Goal: Task Accomplishment & Management: Complete application form

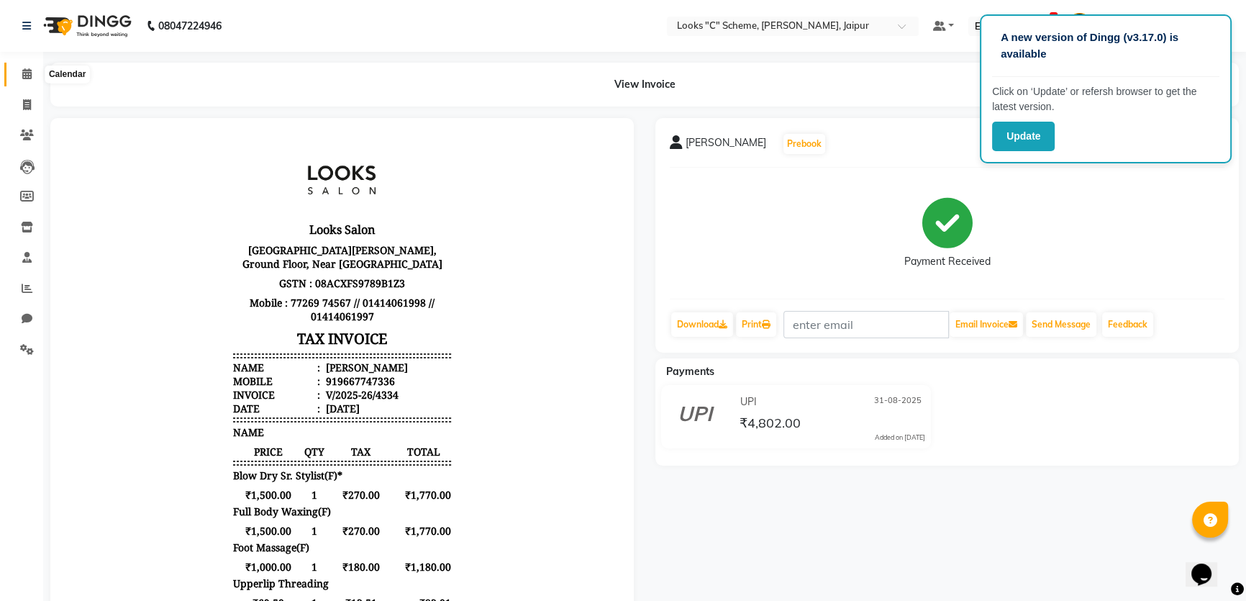
click at [26, 76] on icon at bounding box center [26, 73] width 9 height 11
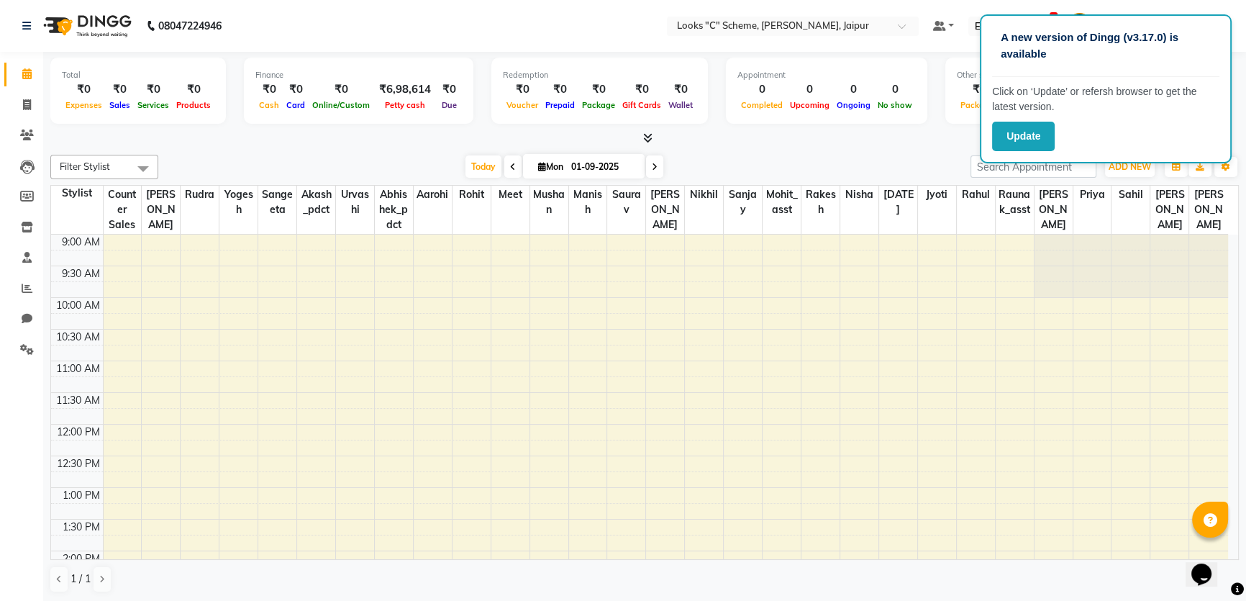
click at [921, 134] on div at bounding box center [644, 138] width 1188 height 15
click at [1228, 14] on ul "Default Panel My Panel English ENGLISH Español العربية मराठी हिंदी ગુજરાતી தமிழ…" at bounding box center [1080, 26] width 309 height 24
click at [1031, 144] on button "Update" at bounding box center [1023, 136] width 63 height 29
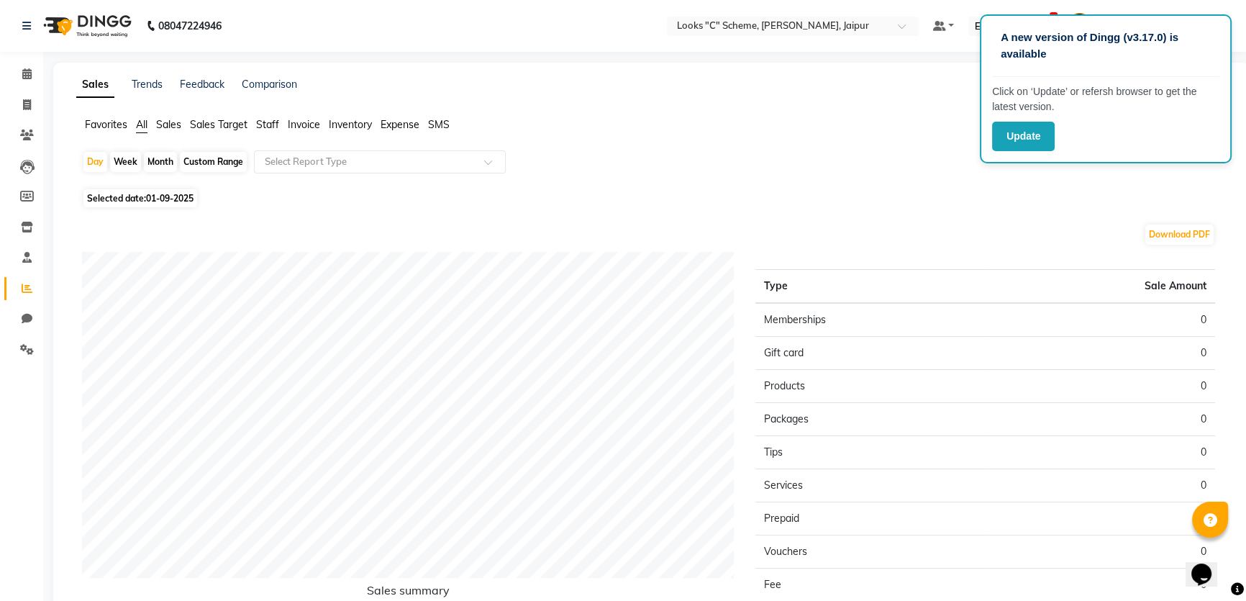
click at [260, 122] on span "Staff" at bounding box center [267, 124] width 23 height 13
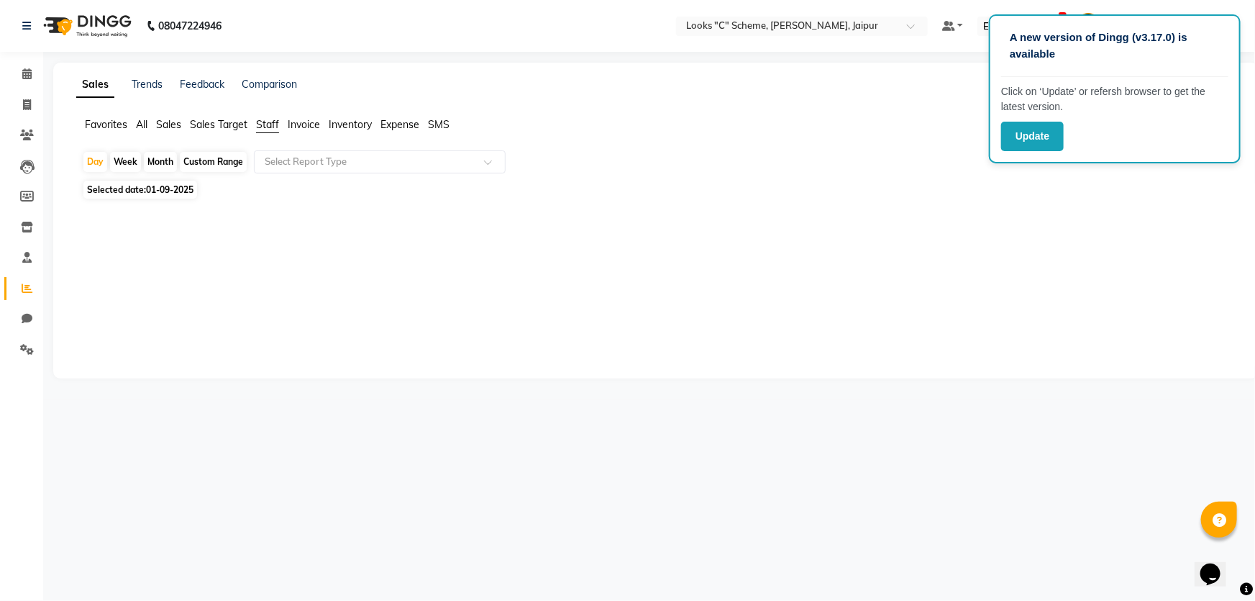
click at [147, 194] on span "01-09-2025" at bounding box center [169, 189] width 47 height 11
select select "9"
select select "2025"
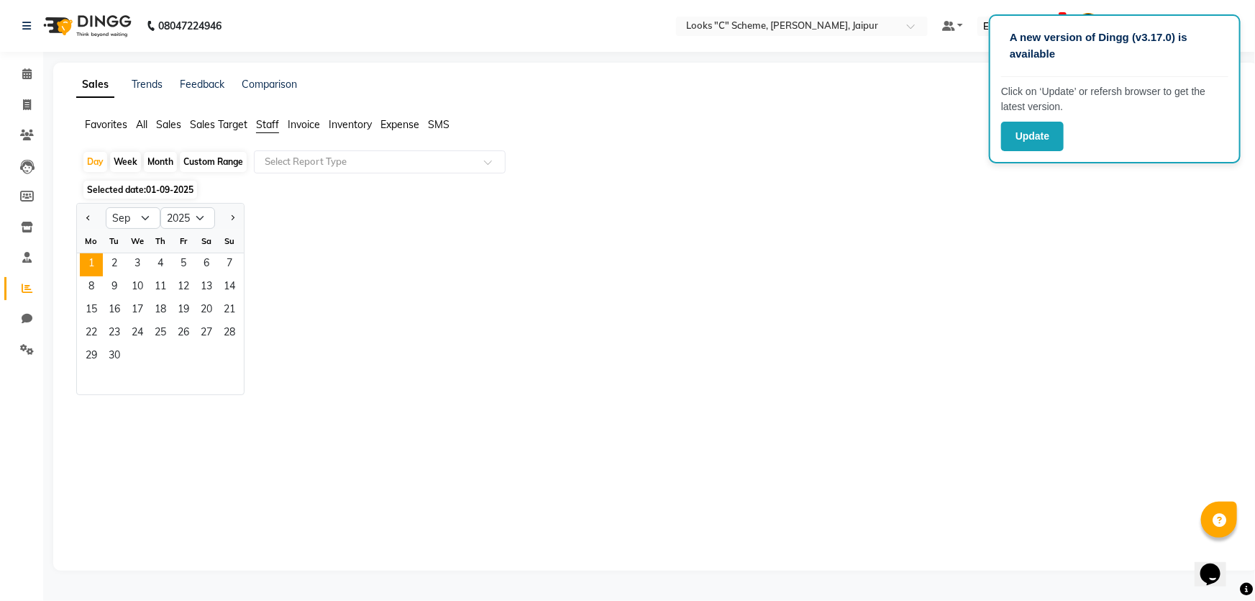
click at [288, 254] on div "Jan Feb Mar Apr May Jun [DATE] Aug Sep Oct Nov [DATE] 2016 2017 2018 2019 2020 …" at bounding box center [656, 299] width 1160 height 192
click at [94, 129] on span "Favorites" at bounding box center [106, 124] width 42 height 13
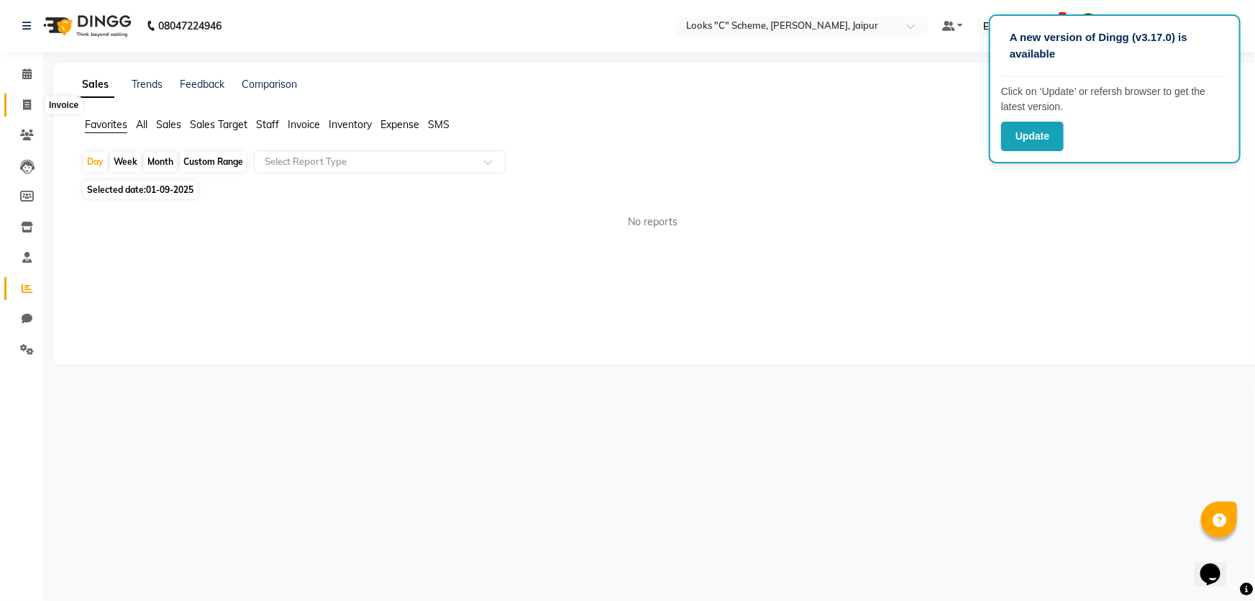
click at [19, 104] on span at bounding box center [26, 105] width 25 height 17
select select "4315"
select select "service"
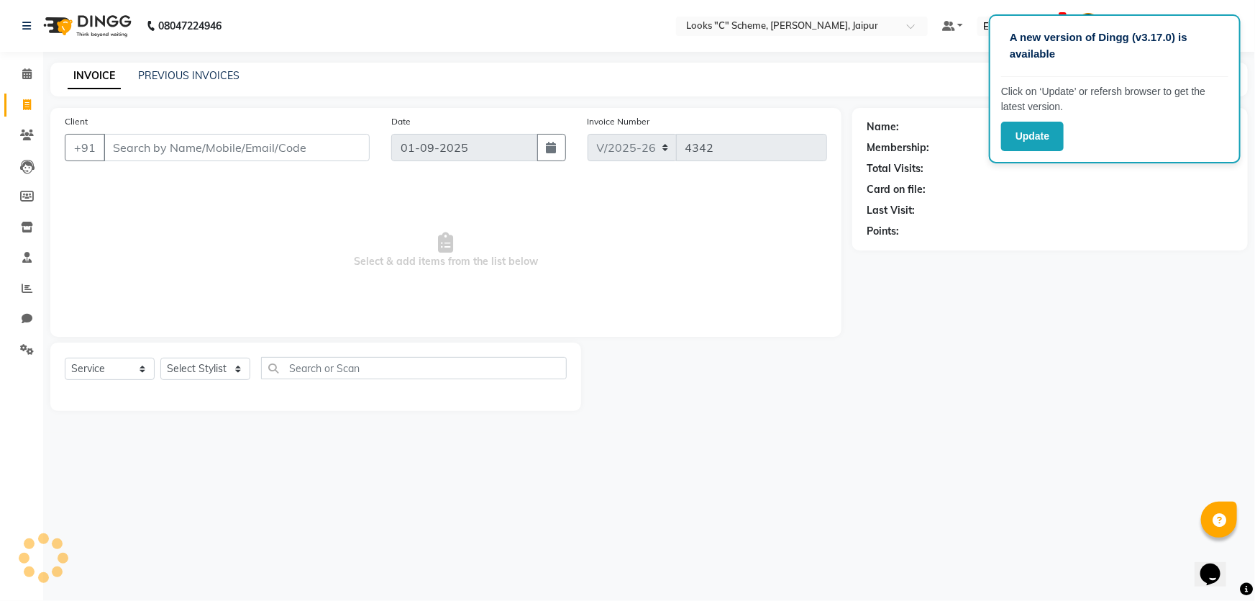
click at [170, 148] on input "Client" at bounding box center [237, 147] width 266 height 27
click at [166, 152] on input "Client" at bounding box center [237, 147] width 266 height 27
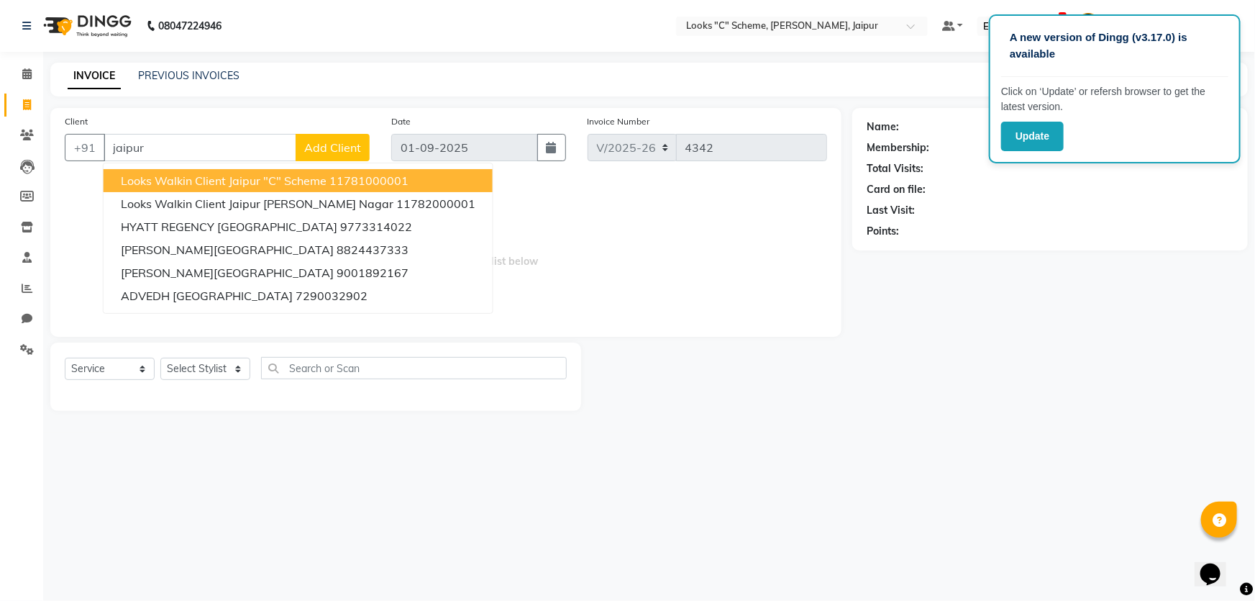
click at [265, 187] on span "Looks Walkin Client Jaipur "C" Scheme" at bounding box center [224, 180] width 206 height 14
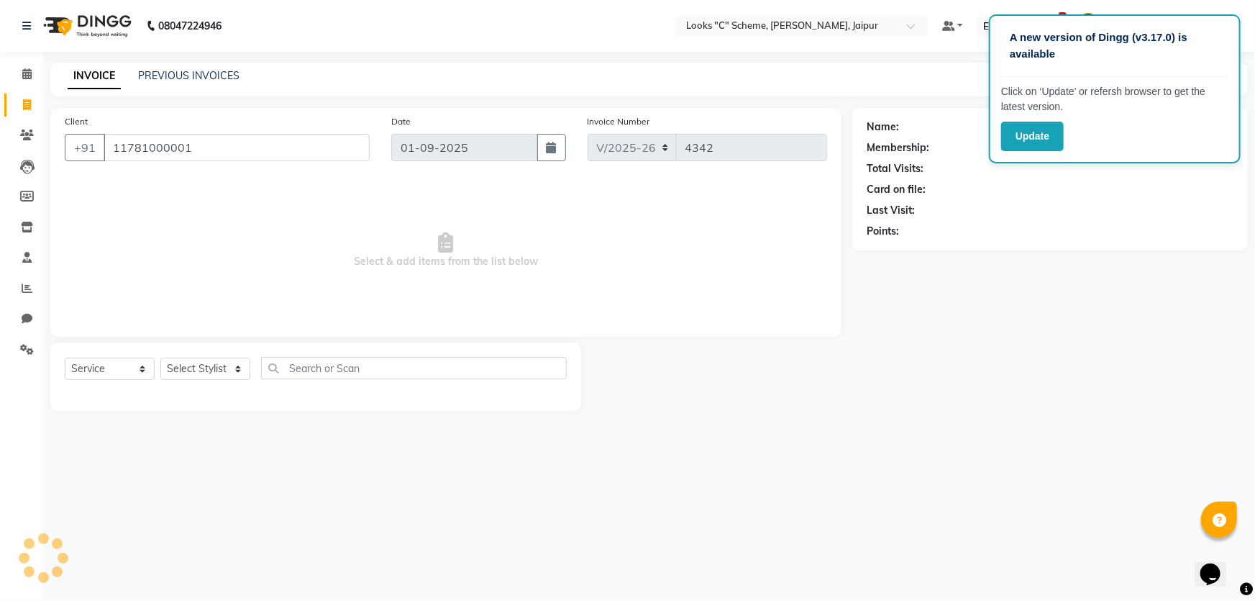
type input "11781000001"
select select "1: Object"
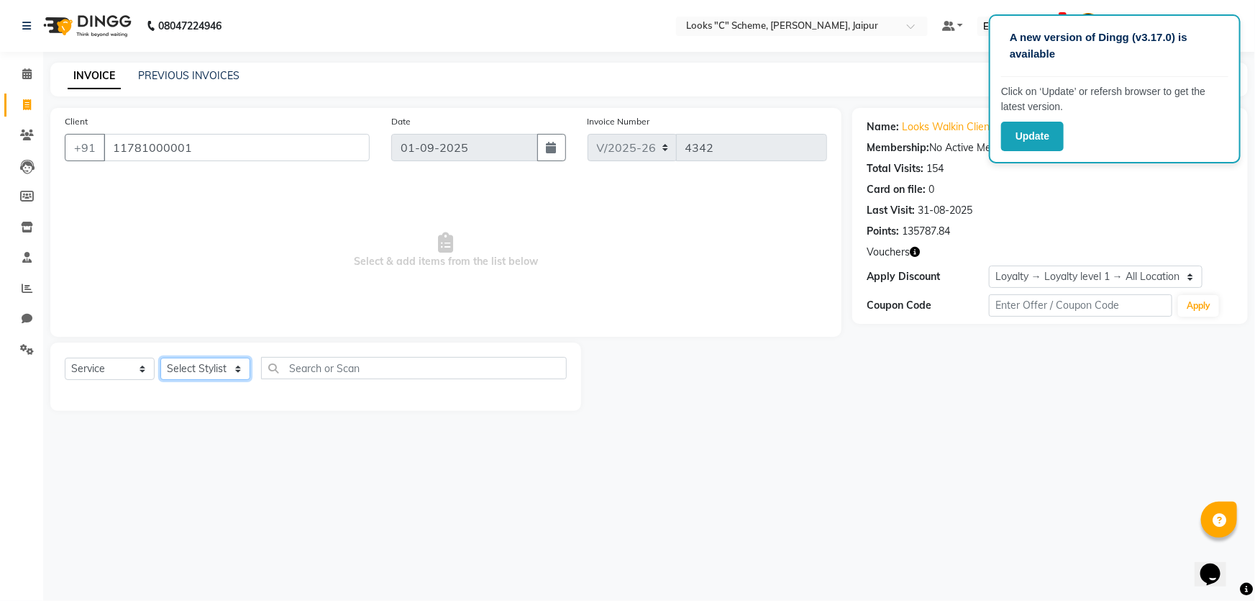
click at [208, 371] on select "Select Stylist [PERSON_NAME] Akash_pdct [PERSON_NAME] [PERSON_NAME] Counter Sal…" at bounding box center [205, 369] width 90 height 22
select select "61092"
click at [160, 358] on select "Select Stylist [PERSON_NAME] Akash_pdct [PERSON_NAME] [PERSON_NAME] Counter Sal…" at bounding box center [205, 369] width 90 height 22
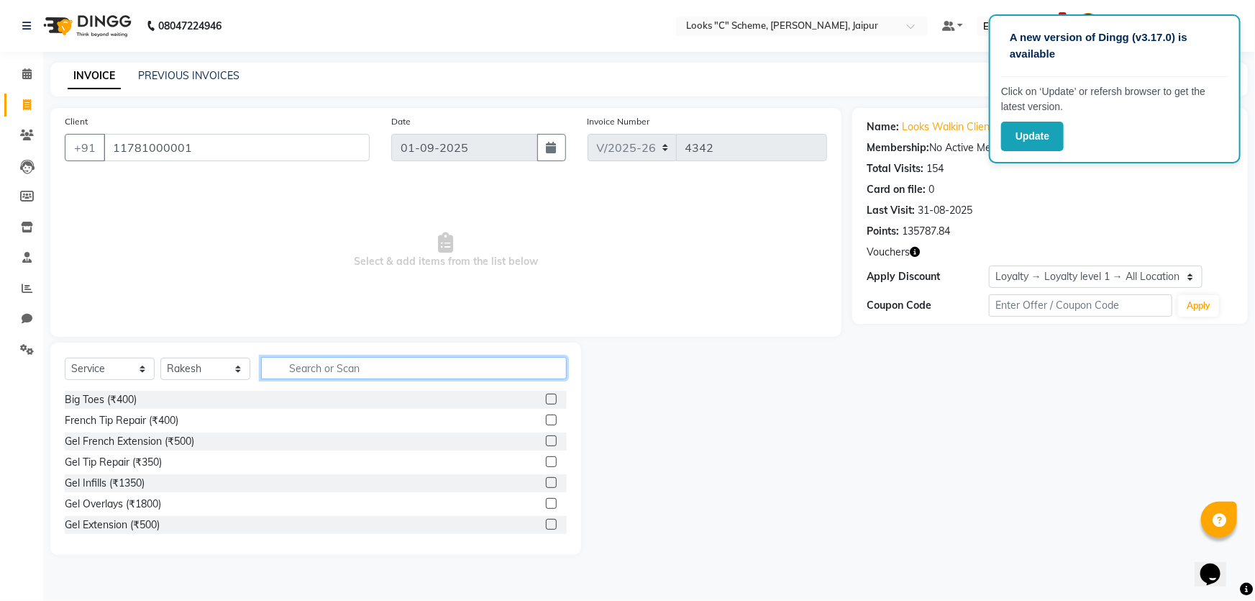
click at [348, 373] on input "text" at bounding box center [414, 368] width 306 height 22
type input "cut"
click at [546, 421] on label at bounding box center [551, 419] width 11 height 11
click at [546, 421] on input "checkbox" at bounding box center [550, 420] width 9 height 9
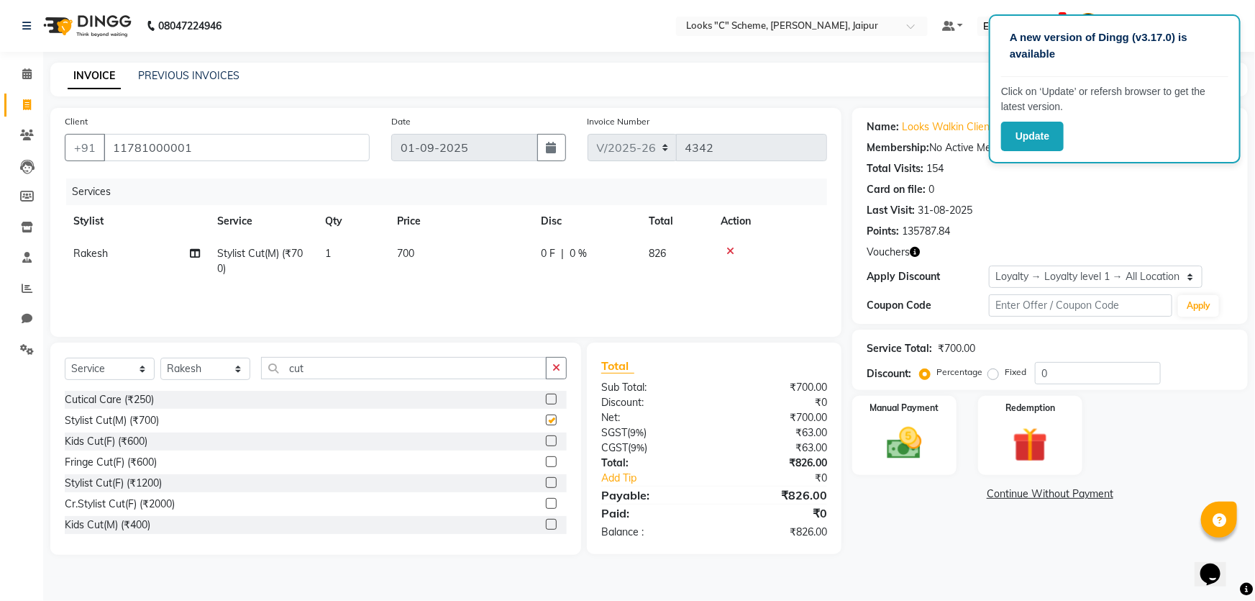
checkbox input "false"
drag, startPoint x: 173, startPoint y: 365, endPoint x: 182, endPoint y: 358, distance: 10.8
click at [174, 365] on select "Select Stylist Aarohi Aayushi Abhishek_pdct Akash_pdct Anjana Ashu Kayat Counte…" at bounding box center [205, 369] width 90 height 22
select select "59429"
click at [160, 358] on select "Select Stylist Aarohi Aayushi Abhishek_pdct Akash_pdct Anjana Ashu Kayat Counte…" at bounding box center [205, 369] width 90 height 22
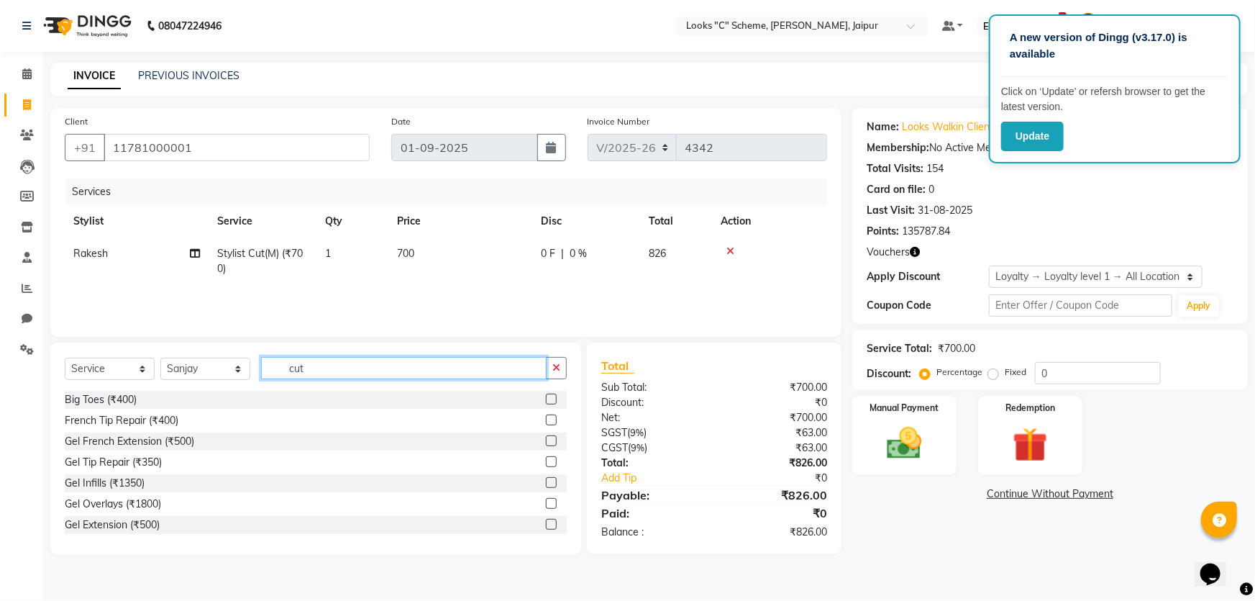
click at [345, 365] on input "cut" at bounding box center [404, 368] width 286 height 22
type input "c"
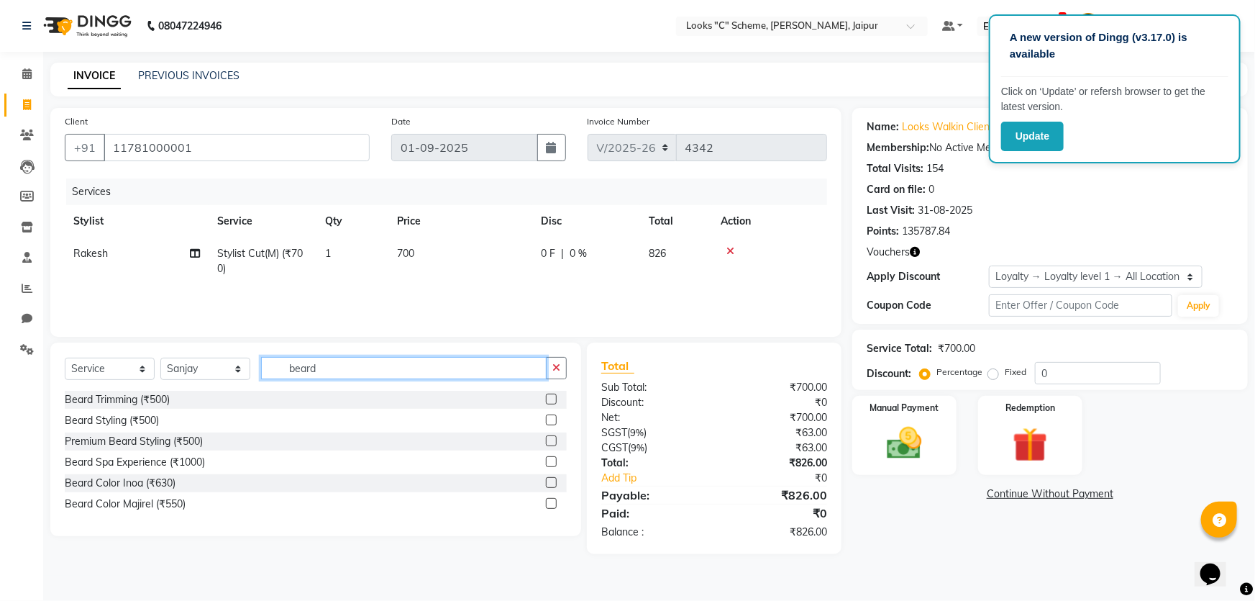
type input "beard"
click at [550, 391] on div at bounding box center [556, 400] width 21 height 18
click at [557, 402] on div at bounding box center [556, 400] width 21 height 18
click at [552, 399] on label at bounding box center [551, 398] width 11 height 11
click at [552, 399] on input "checkbox" at bounding box center [550, 399] width 9 height 9
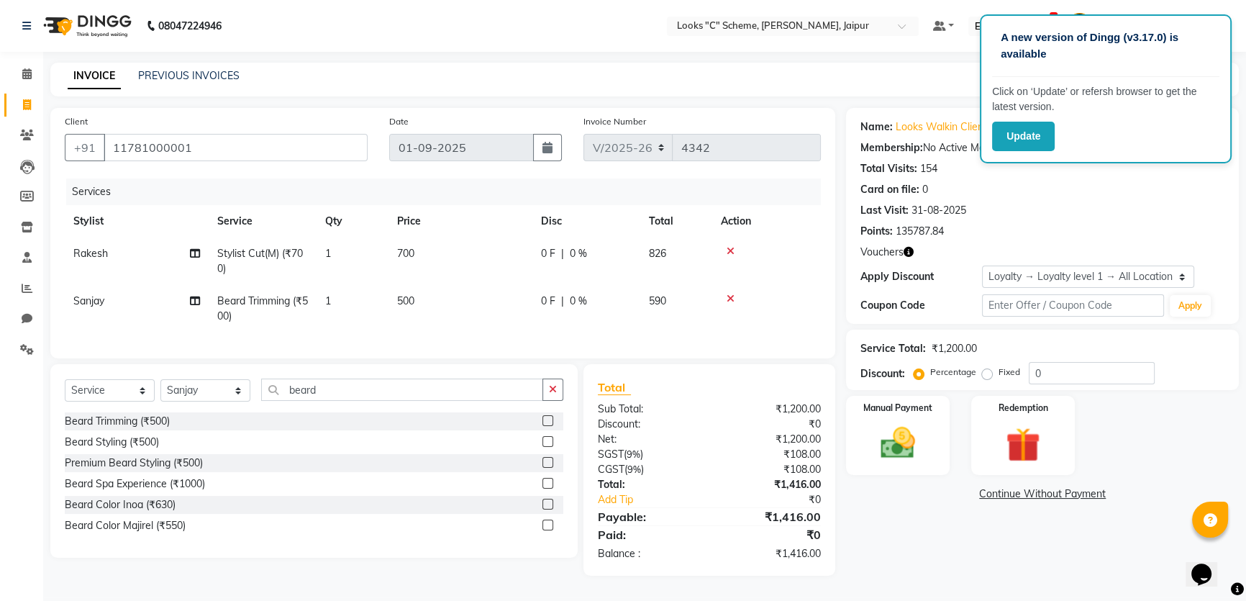
checkbox input "false"
click at [440, 290] on td "500" at bounding box center [460, 308] width 144 height 47
select select "59429"
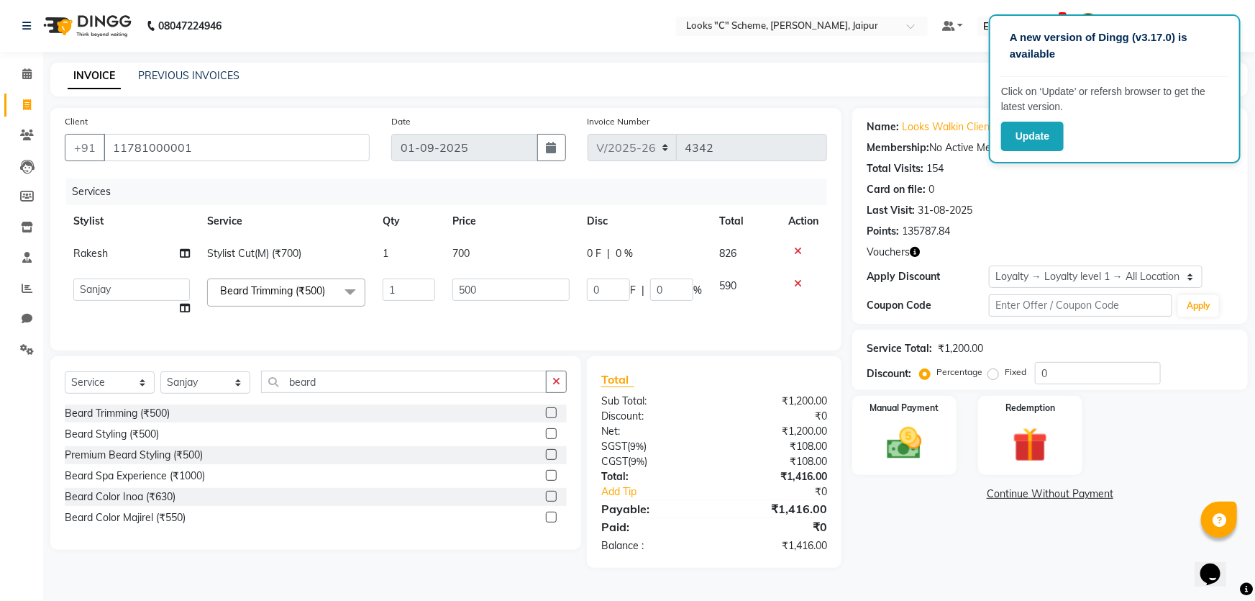
click at [482, 290] on input "500" at bounding box center [511, 289] width 118 height 22
type input "5"
type input "300"
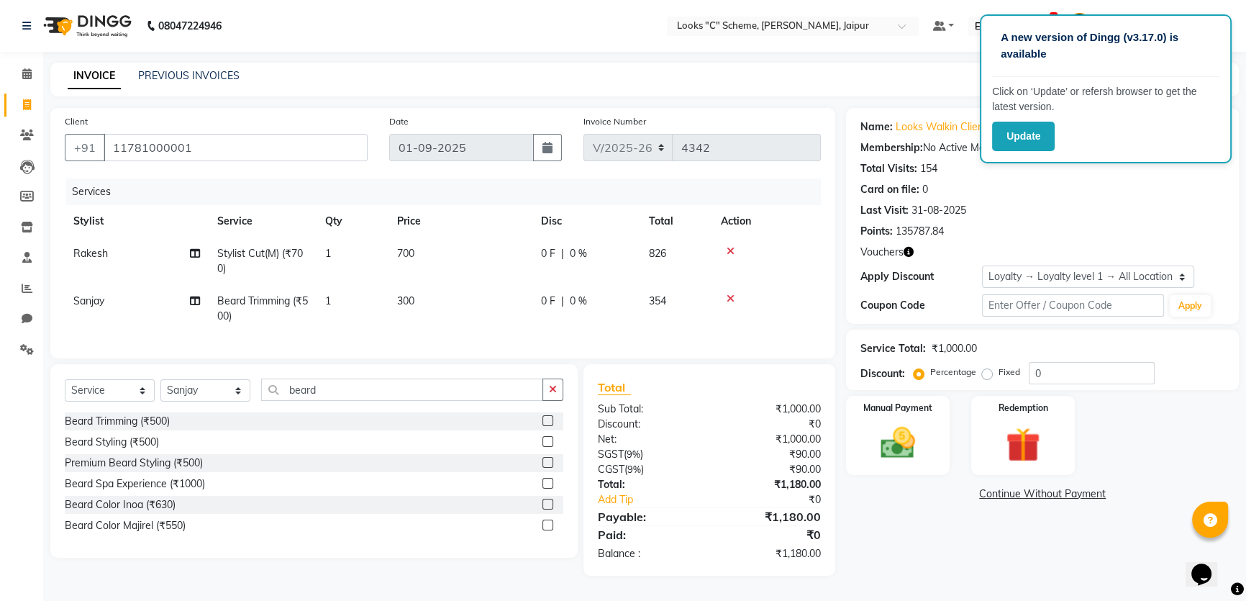
click at [486, 315] on td "300" at bounding box center [460, 308] width 144 height 47
select select "59429"
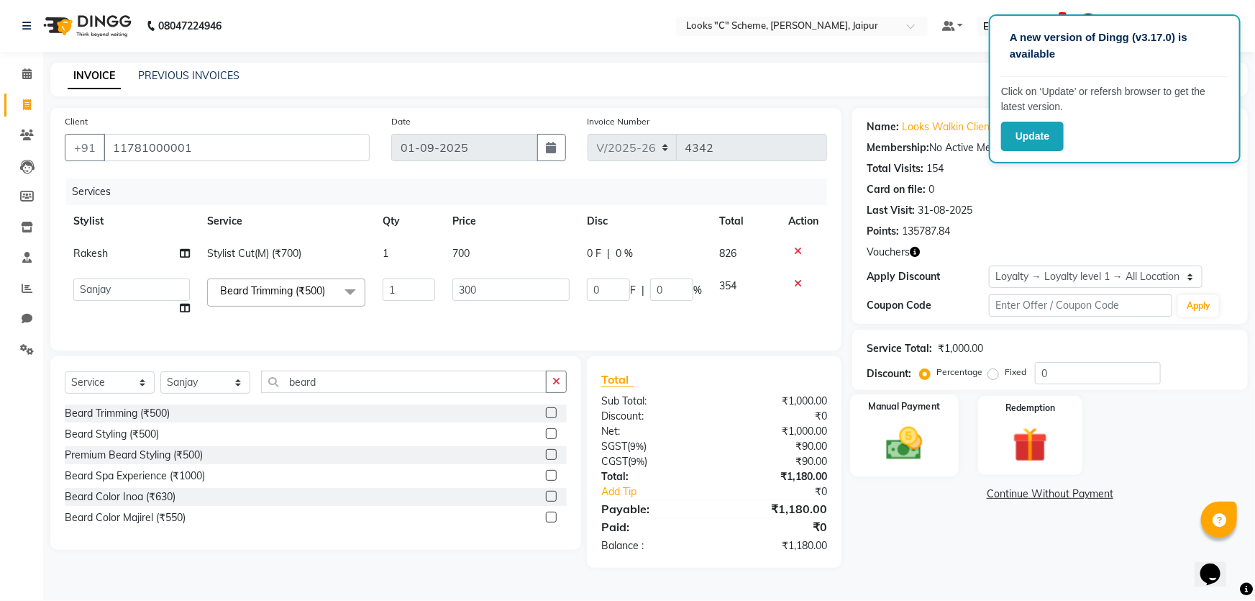
click at [942, 442] on div "Manual Payment" at bounding box center [904, 435] width 109 height 83
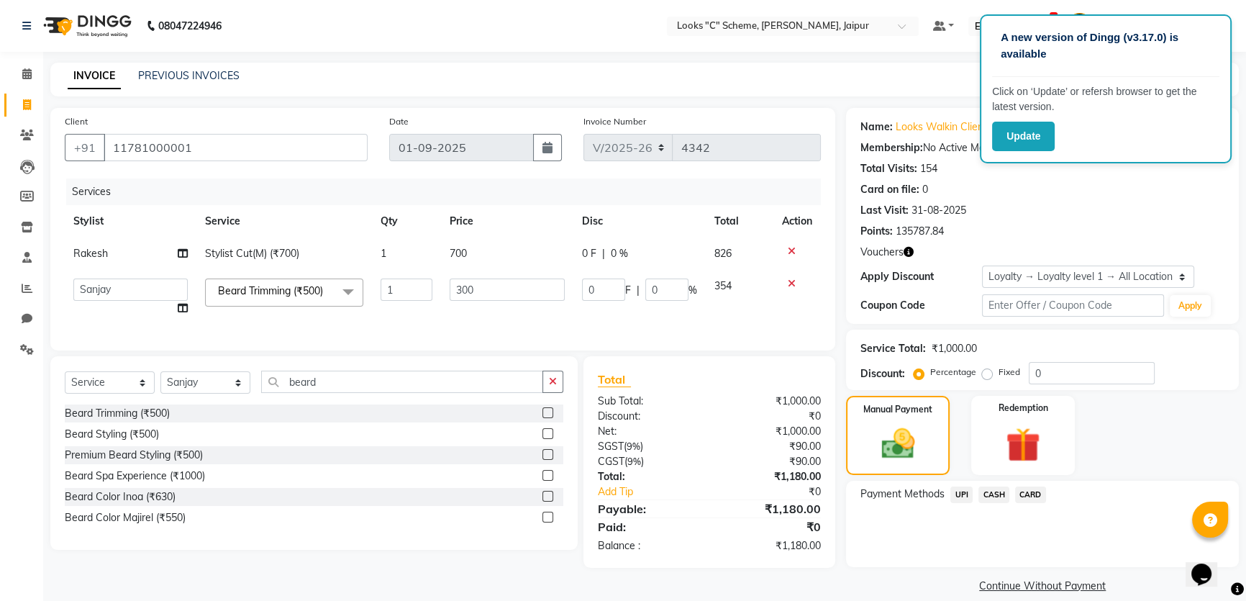
click at [995, 495] on span "CASH" at bounding box center [993, 494] width 31 height 17
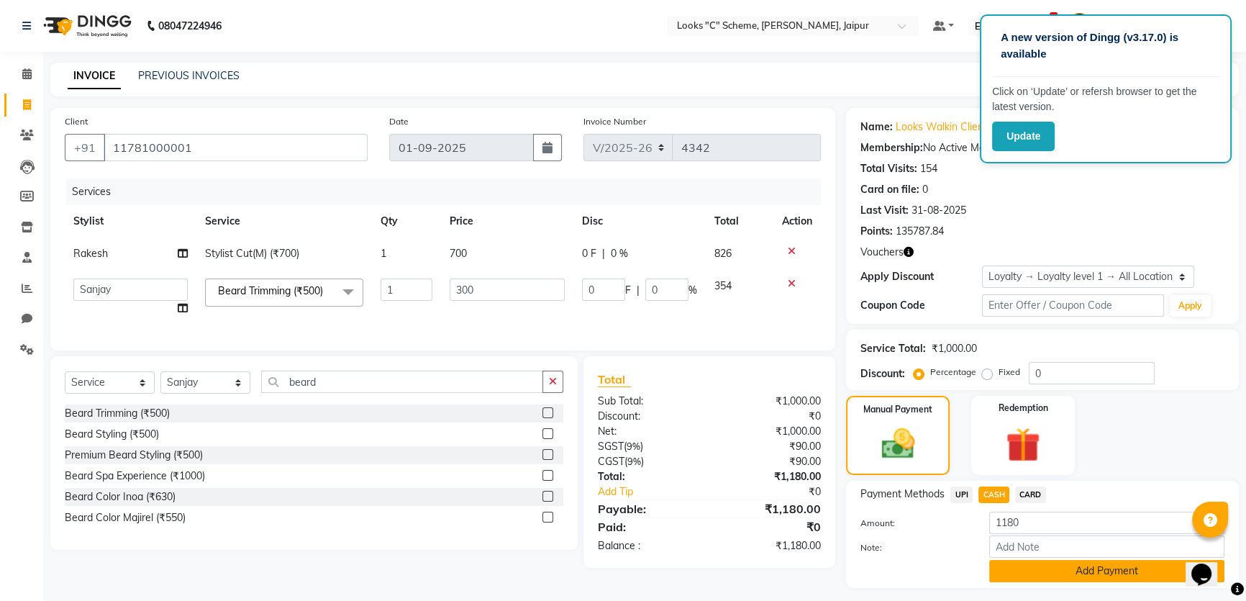
click at [1088, 564] on button "Add Payment" at bounding box center [1106, 571] width 235 height 22
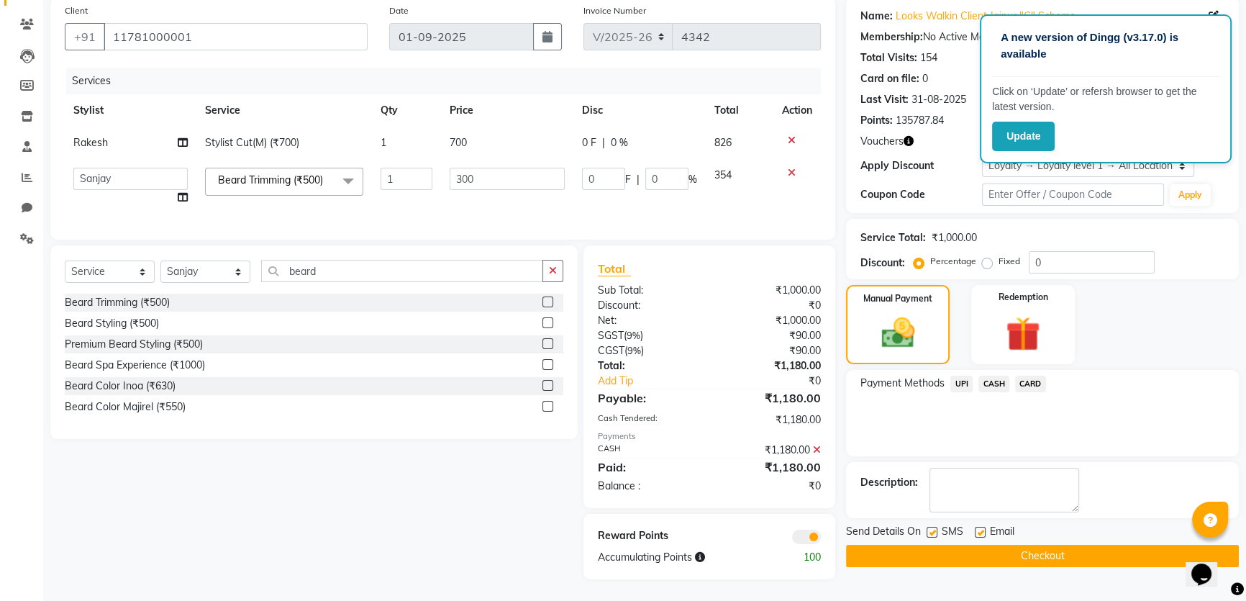
click at [1071, 545] on button "Checkout" at bounding box center [1042, 556] width 393 height 22
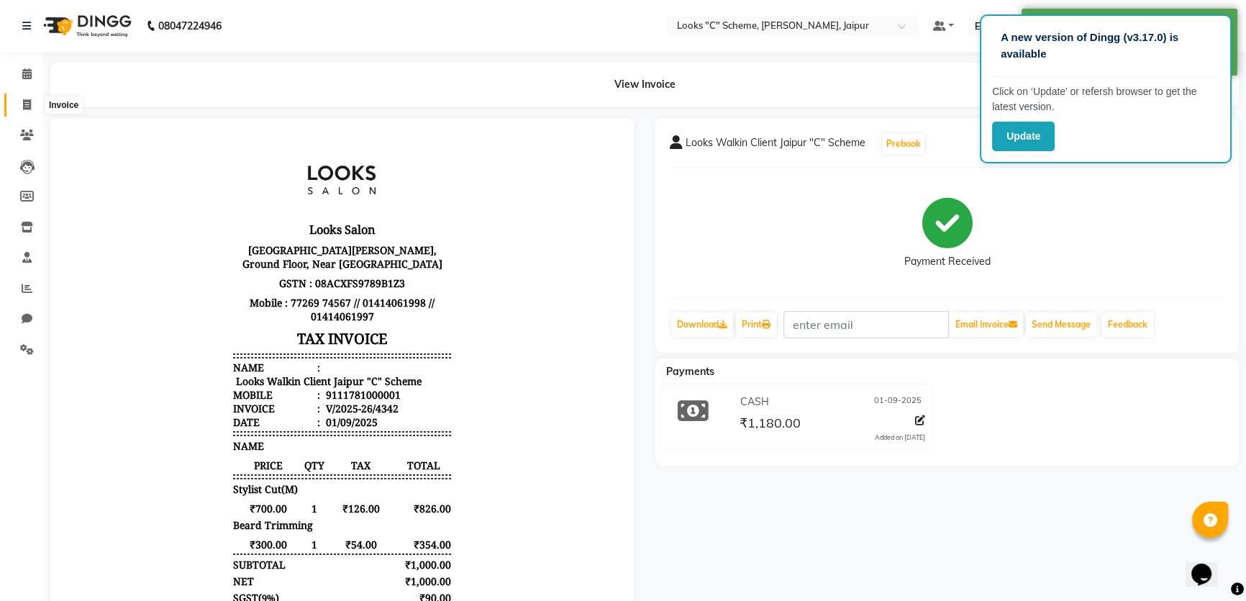
click at [29, 101] on icon at bounding box center [27, 104] width 8 height 11
select select "service"
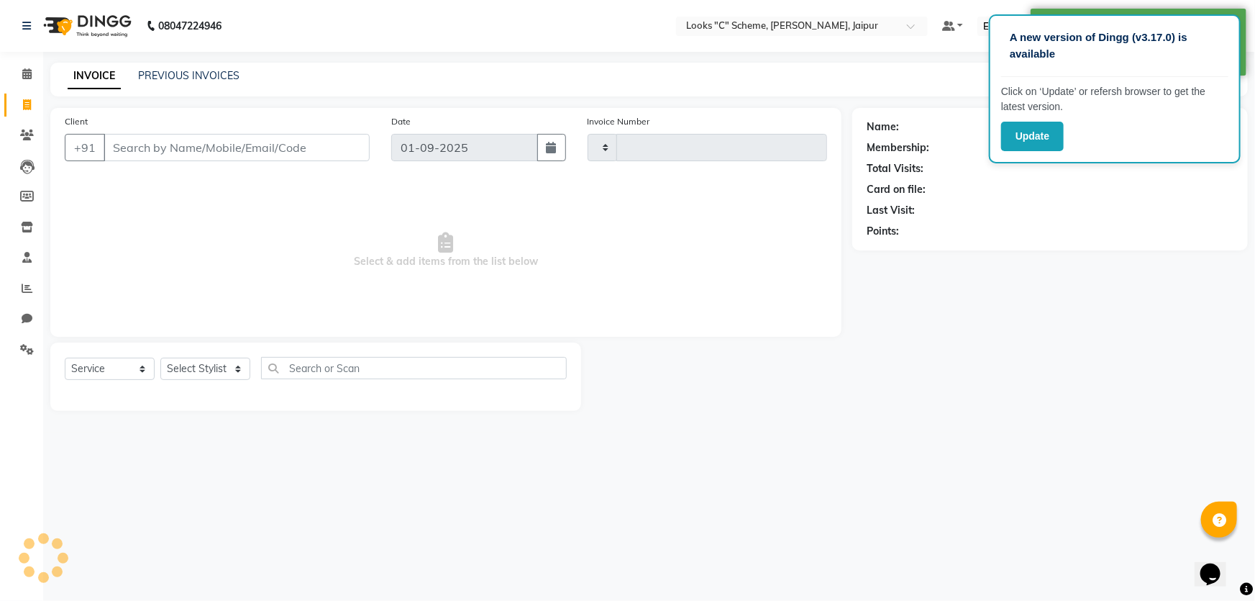
type input "4343"
select select "4315"
click at [257, 147] on input "Client" at bounding box center [237, 147] width 266 height 27
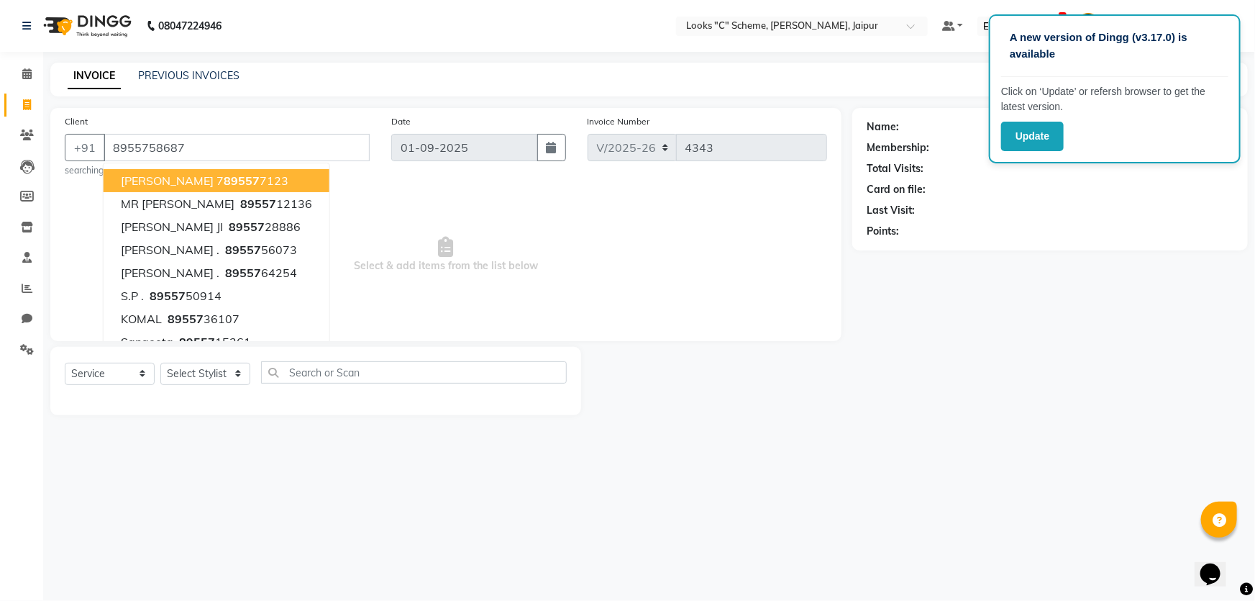
type input "8955758687"
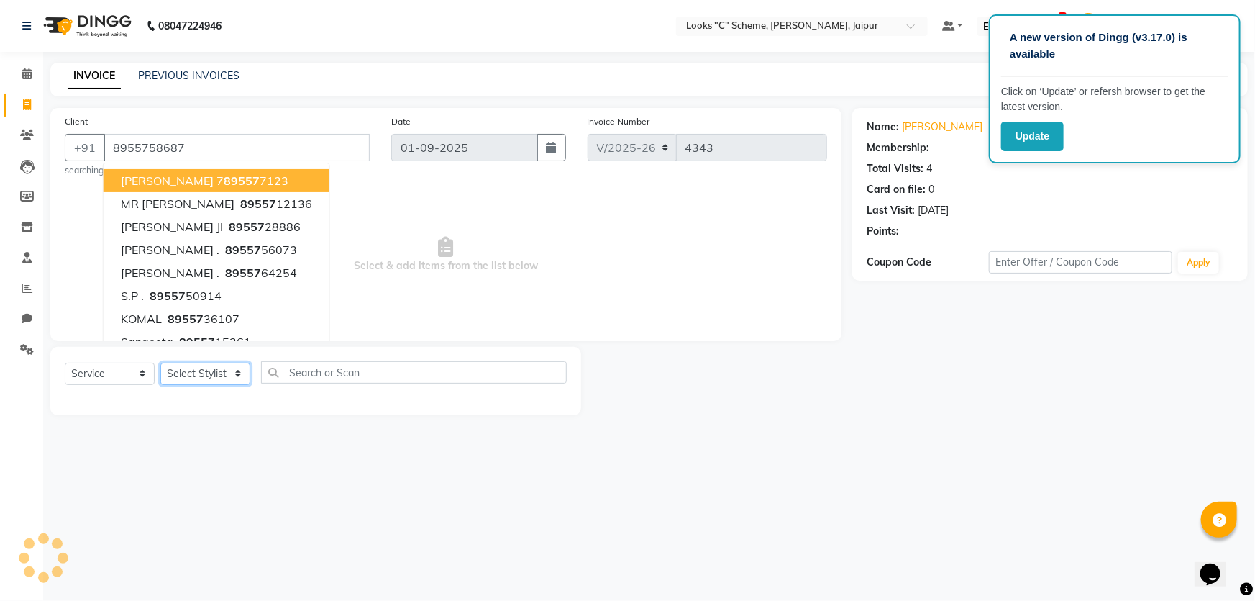
select select "1: Object"
click at [188, 368] on select "Select Stylist Aarohi Aayushi Abhishek_pdct Akash_pdct Anjana Ashu Kayat Counte…" at bounding box center [205, 374] width 90 height 22
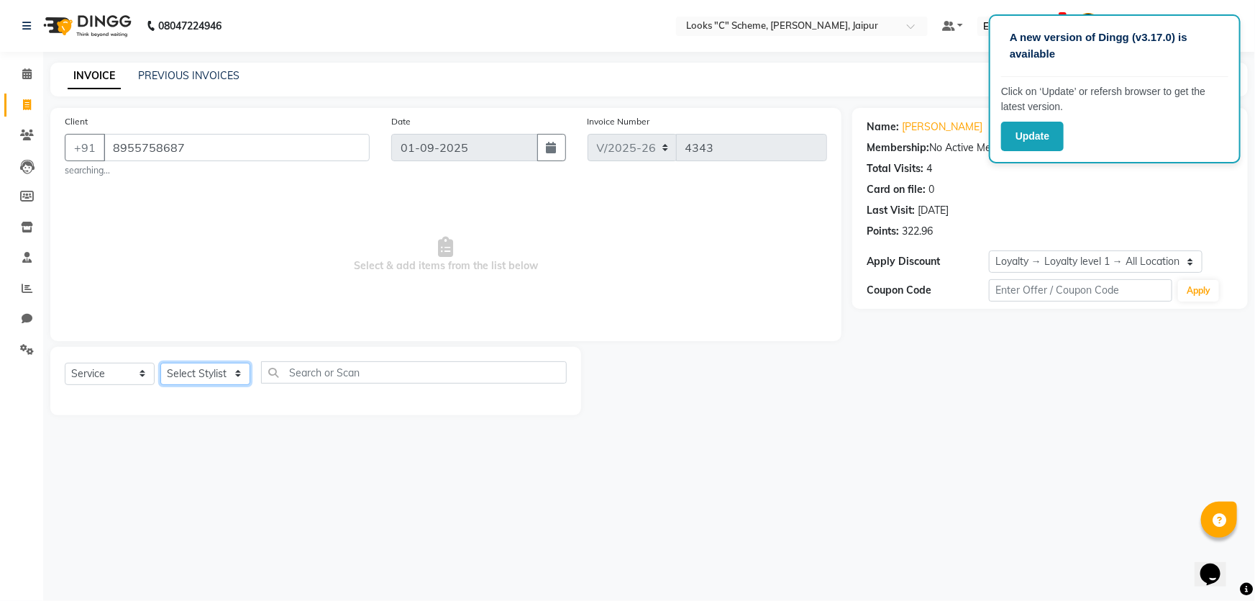
select select "84482"
click at [160, 363] on select "Select Stylist Aarohi Aayushi Abhishek_pdct Akash_pdct Anjana Ashu Kayat Counte…" at bounding box center [205, 374] width 90 height 22
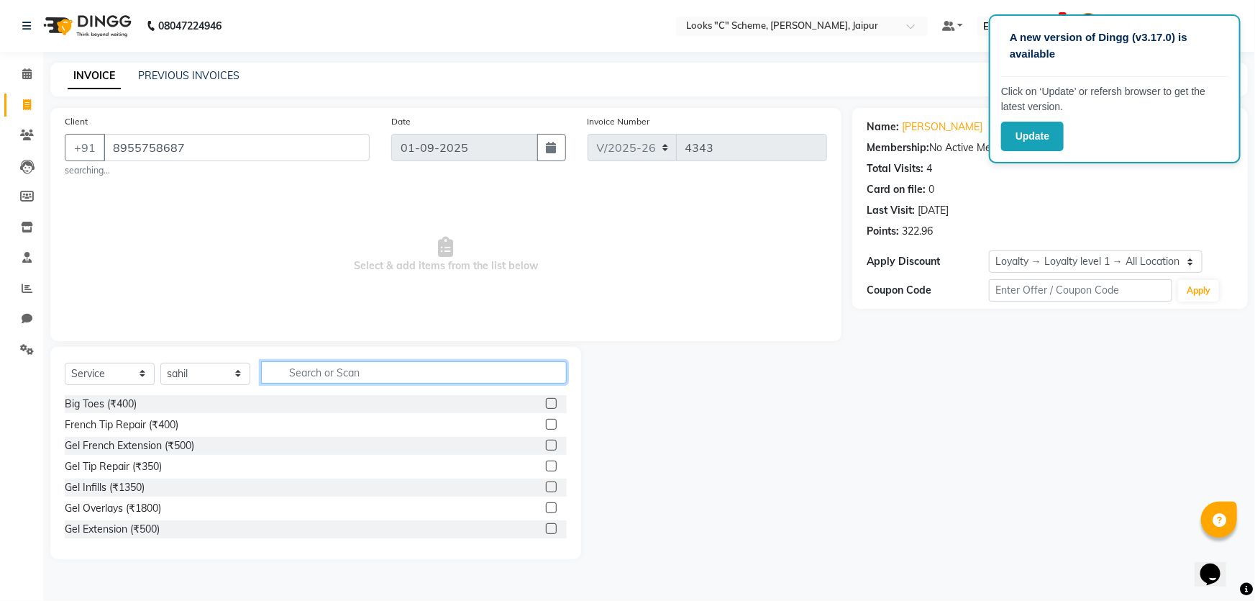
click at [345, 379] on input "text" at bounding box center [414, 372] width 306 height 22
type input "cut"
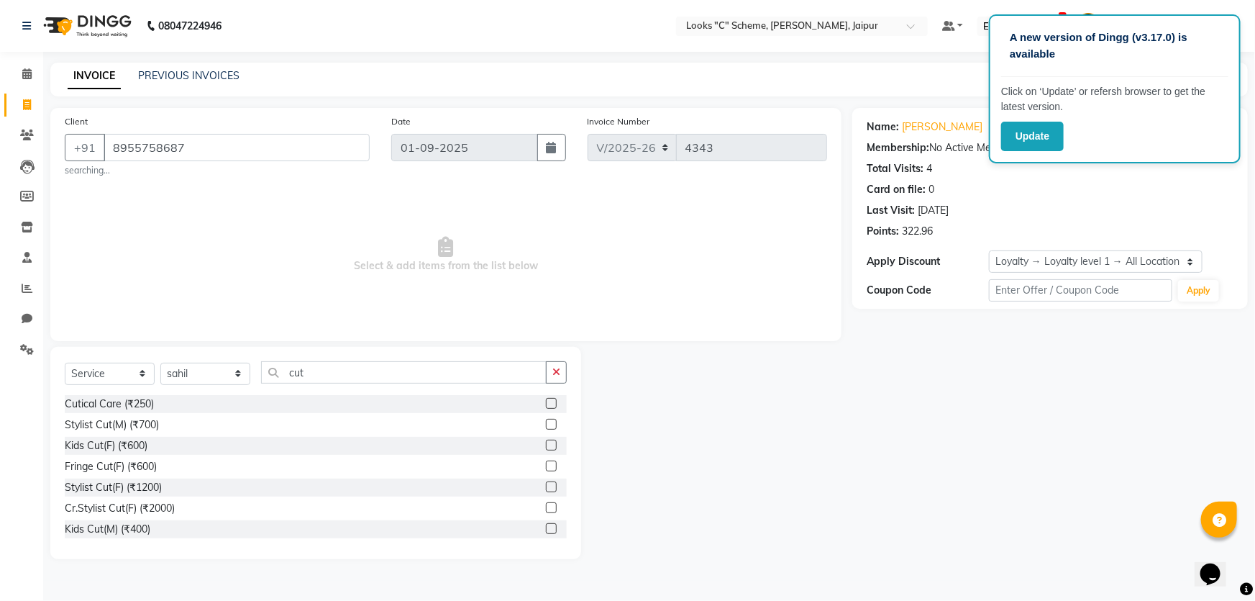
click at [546, 425] on label at bounding box center [551, 424] width 11 height 11
click at [546, 425] on input "checkbox" at bounding box center [550, 424] width 9 height 9
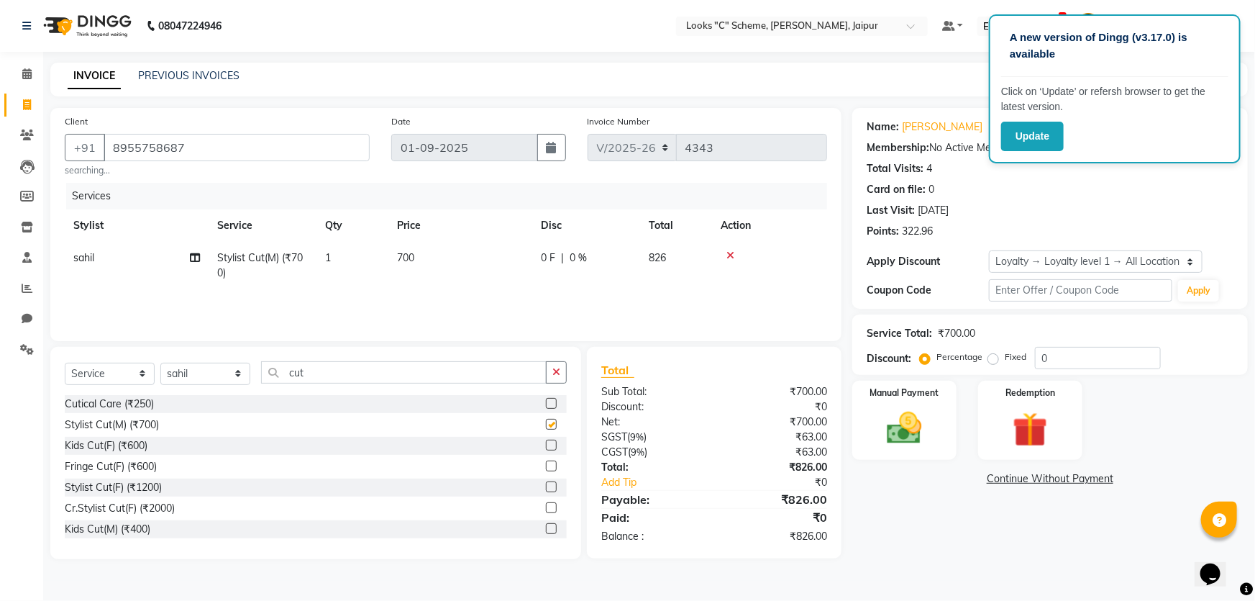
checkbox input "false"
click at [901, 422] on img at bounding box center [904, 428] width 59 height 42
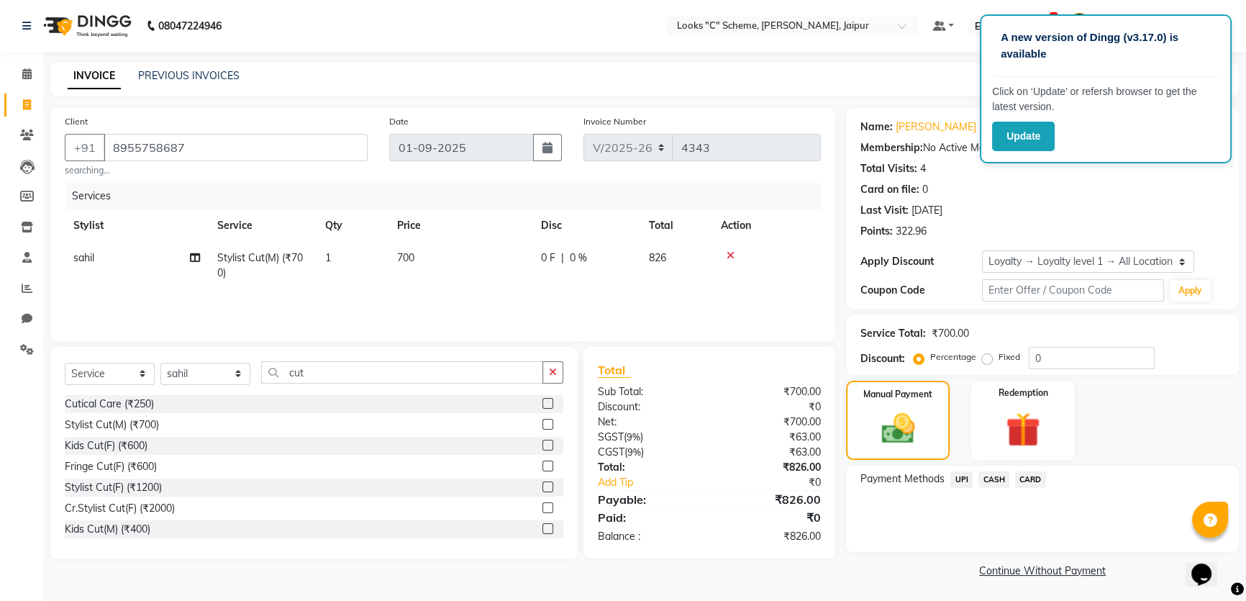
click at [955, 475] on span "UPI" at bounding box center [961, 479] width 22 height 17
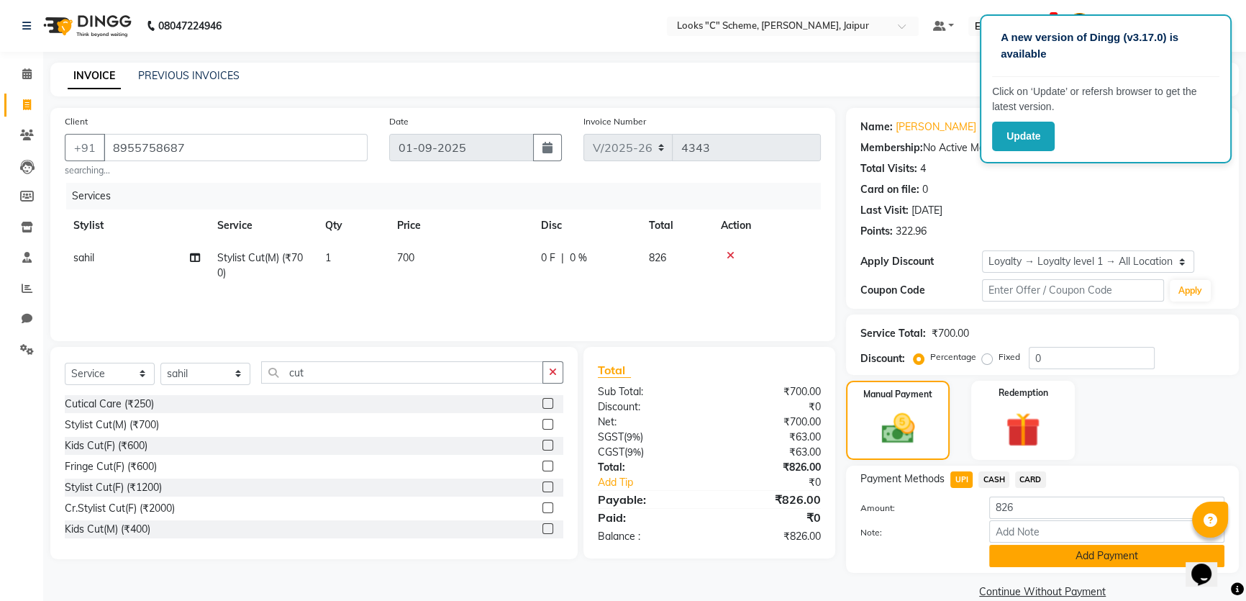
click at [1049, 559] on button "Add Payment" at bounding box center [1106, 556] width 235 height 22
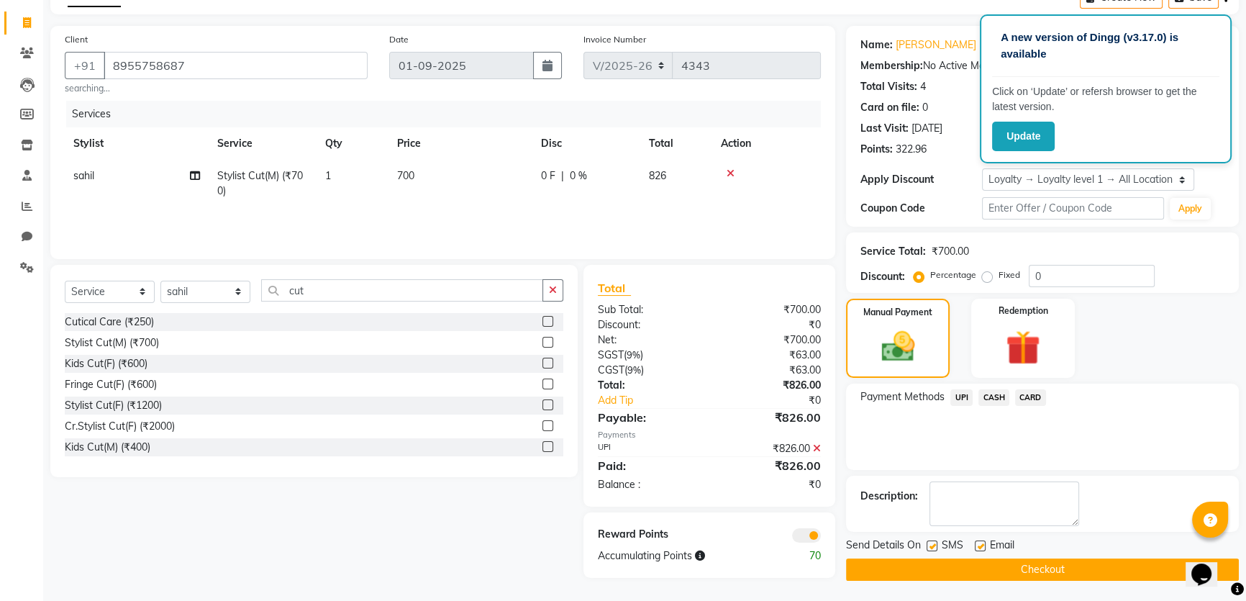
click at [1037, 569] on button "Checkout" at bounding box center [1042, 569] width 393 height 22
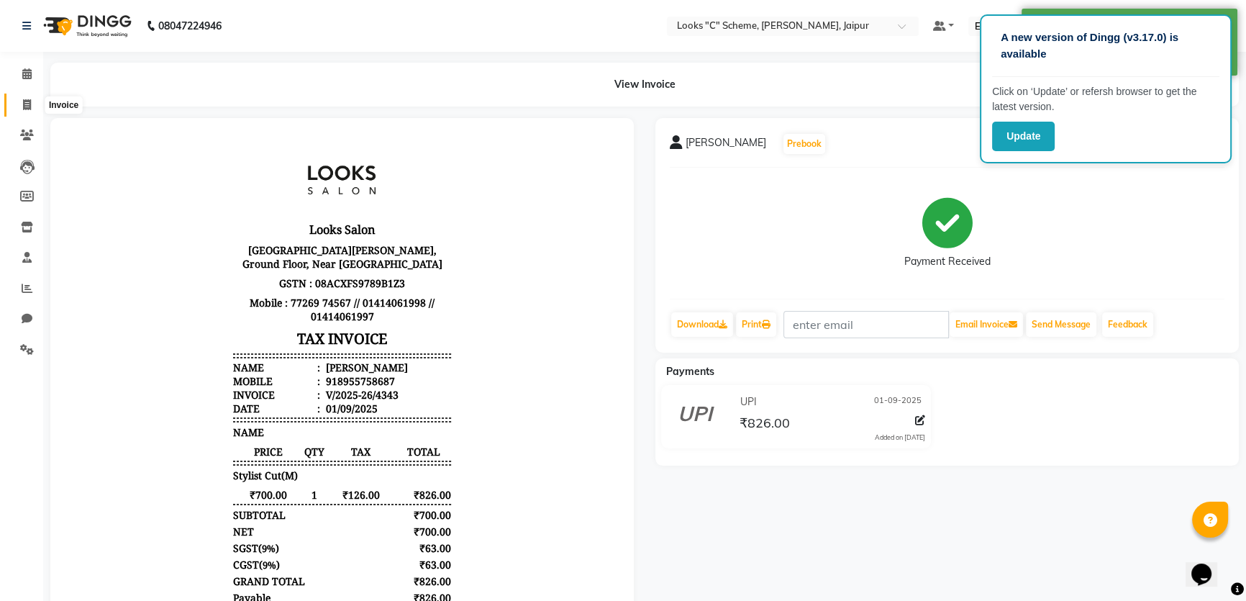
click at [35, 98] on span at bounding box center [26, 105] width 25 height 17
select select "4315"
select select "service"
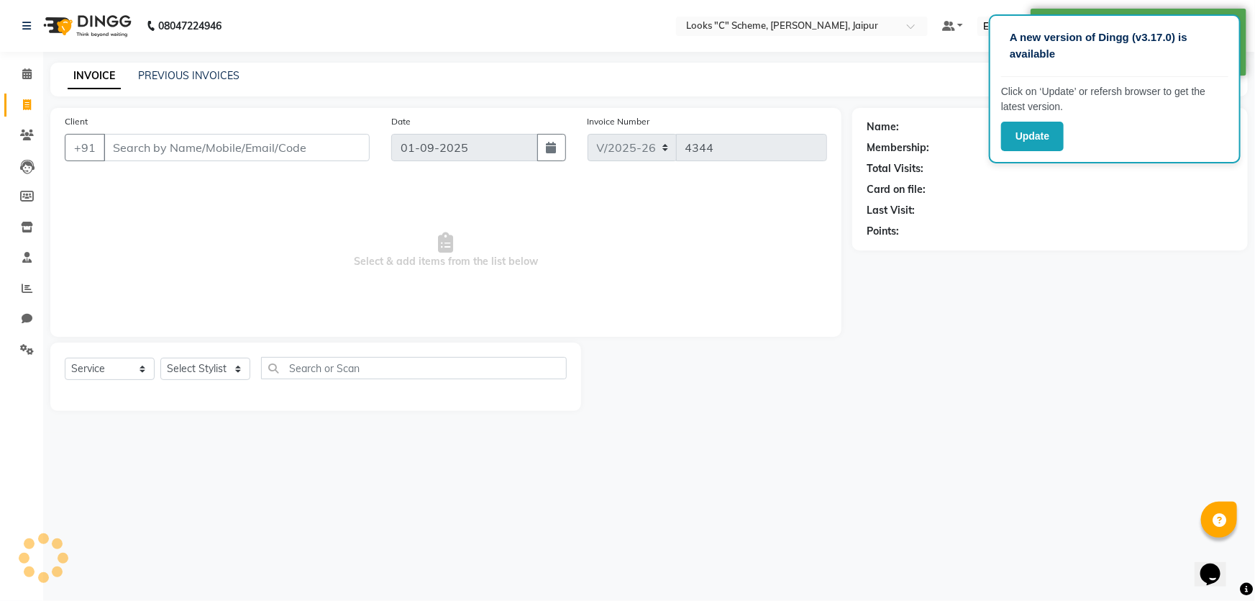
click at [176, 153] on input "Client" at bounding box center [237, 147] width 266 height 27
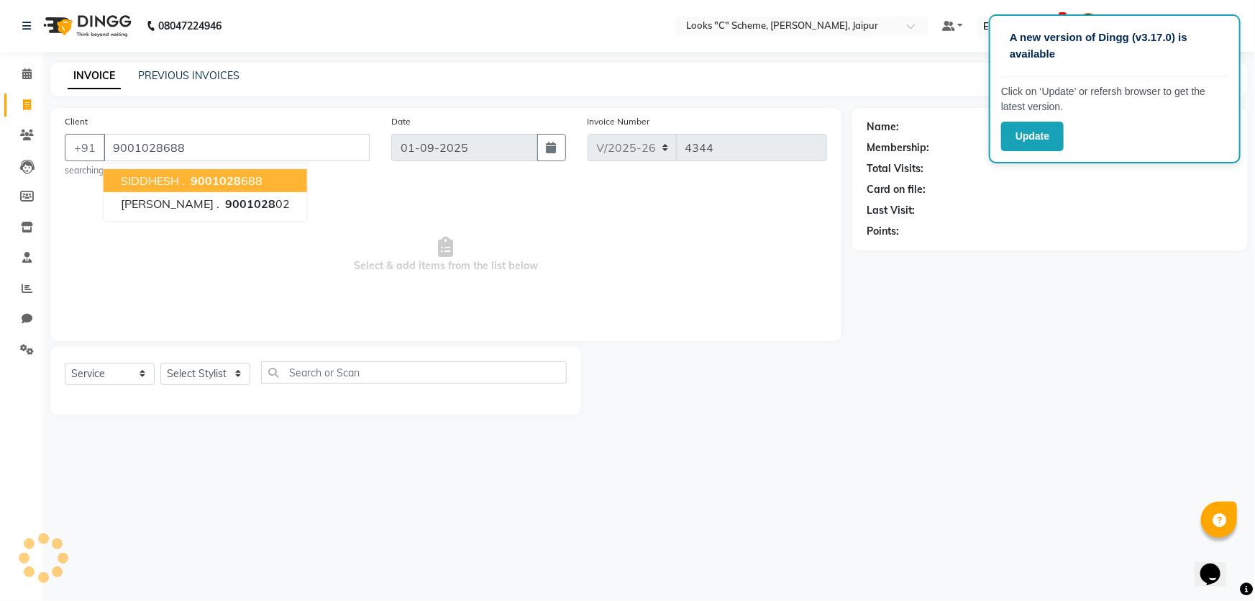
type input "9001028688"
select select "1: Object"
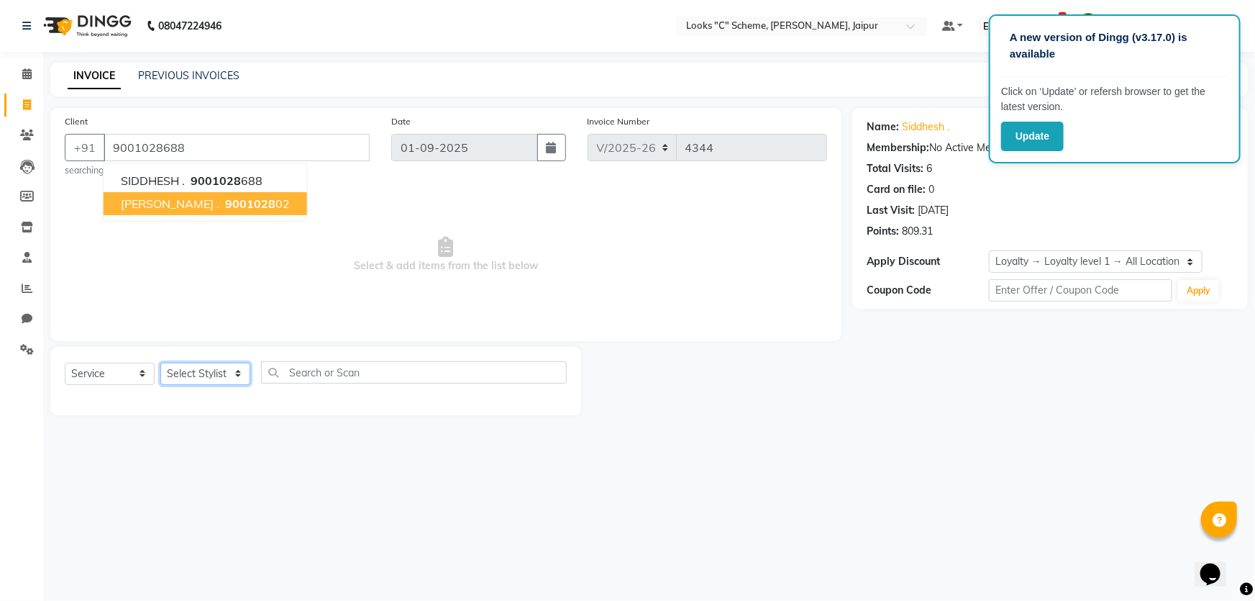
click at [199, 382] on select "Select Stylist Aarohi Aayushi Abhishek_pdct Akash_pdct Anjana Ashu Kayat Counte…" at bounding box center [205, 374] width 90 height 22
select select "52178"
click at [160, 363] on select "Select Stylist Aarohi Aayushi Abhishek_pdct Akash_pdct Anjana Ashu Kayat Counte…" at bounding box center [205, 374] width 90 height 22
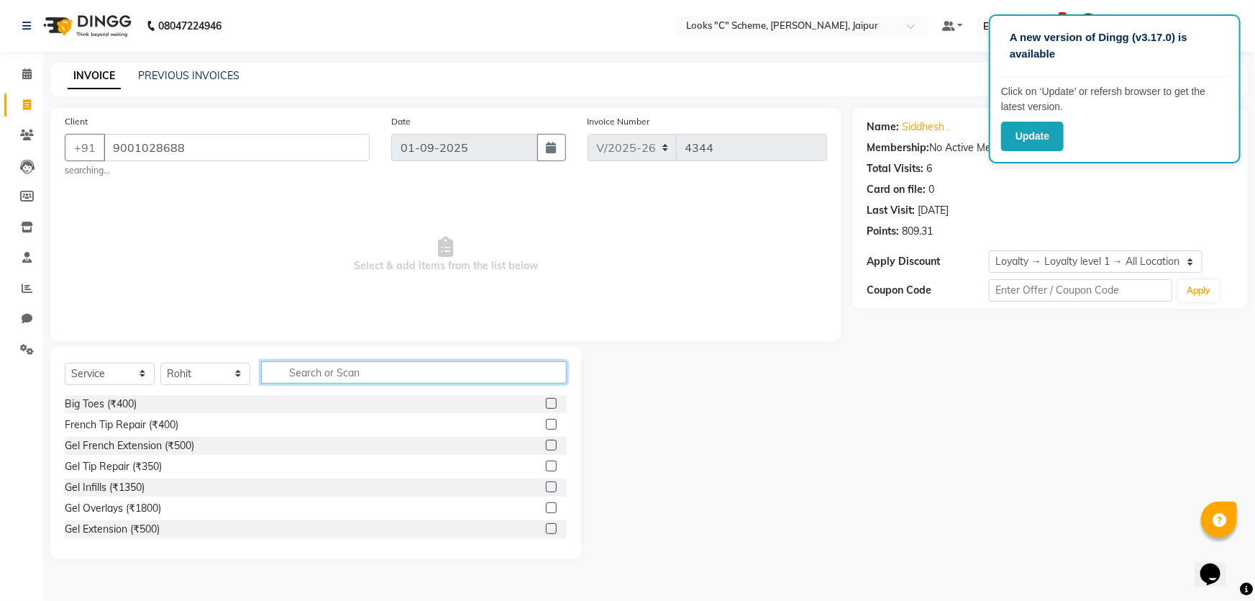
click at [338, 381] on input "text" at bounding box center [414, 372] width 306 height 22
type input "cut"
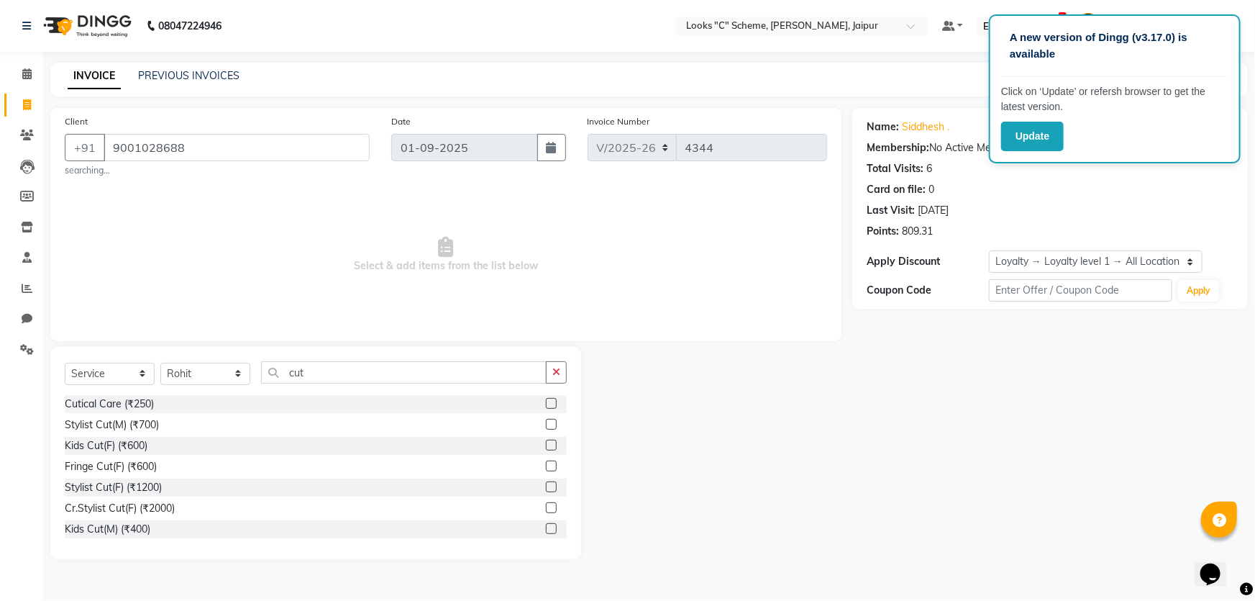
click at [546, 424] on label at bounding box center [551, 424] width 11 height 11
click at [546, 424] on input "checkbox" at bounding box center [550, 424] width 9 height 9
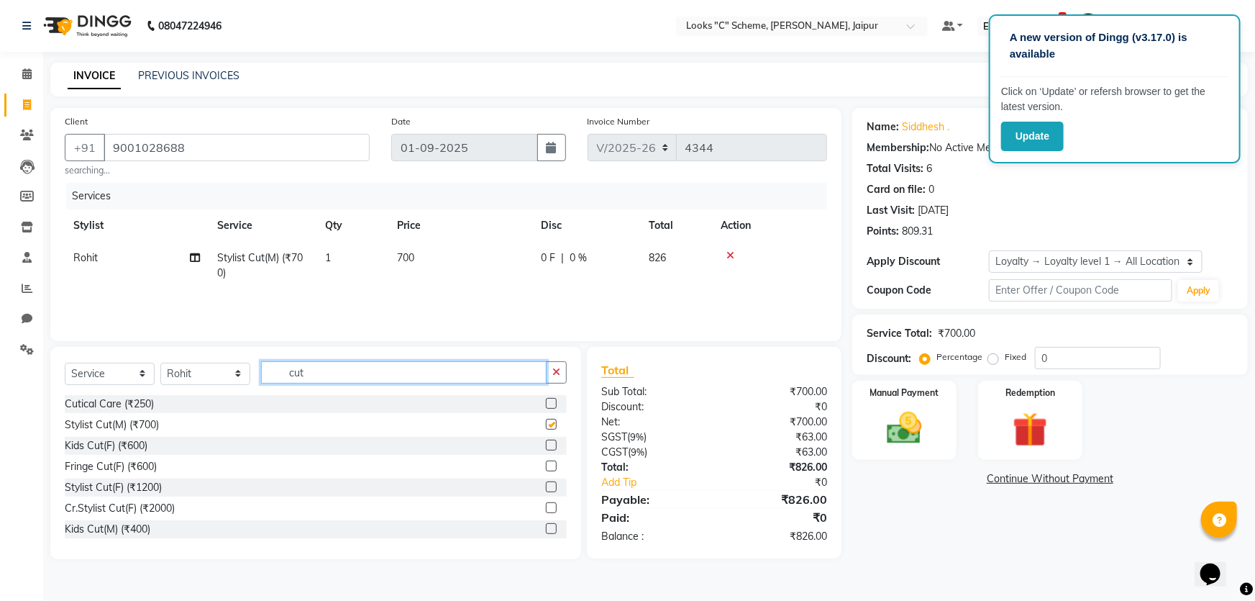
click at [439, 372] on input "cut" at bounding box center [404, 372] width 286 height 22
checkbox input "false"
type input "c"
type input "beard"
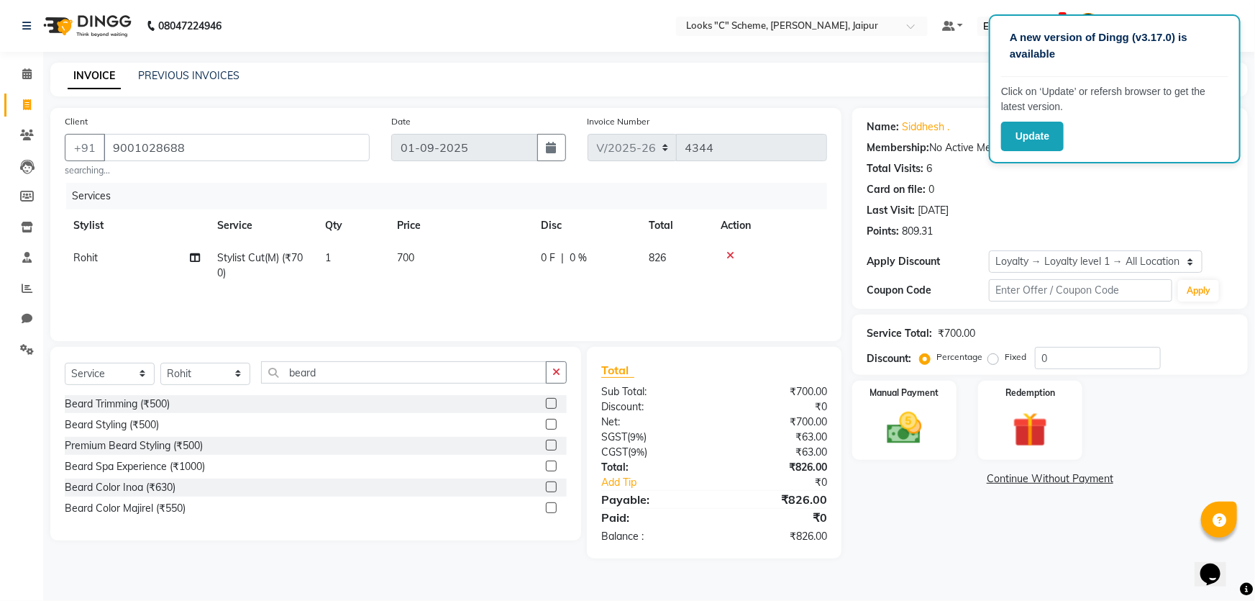
click at [553, 405] on label at bounding box center [551, 403] width 11 height 11
click at [553, 405] on input "checkbox" at bounding box center [550, 403] width 9 height 9
checkbox input "true"
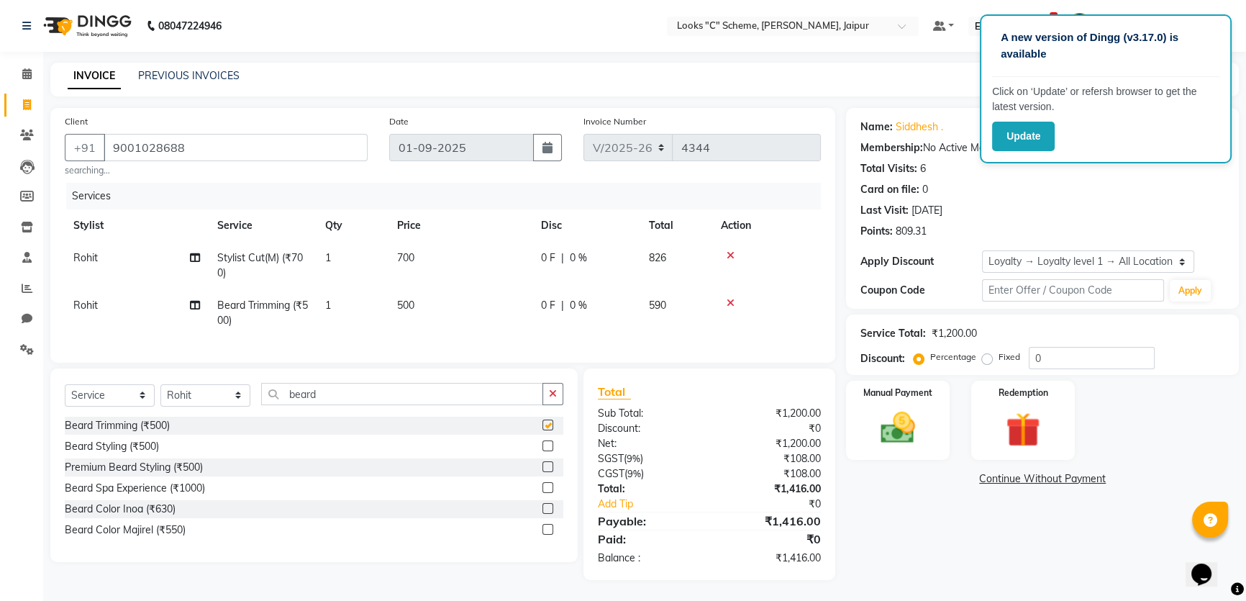
drag, startPoint x: 457, startPoint y: 302, endPoint x: 475, endPoint y: 307, distance: 18.7
click at [457, 302] on td "500" at bounding box center [460, 312] width 144 height 47
select select "52178"
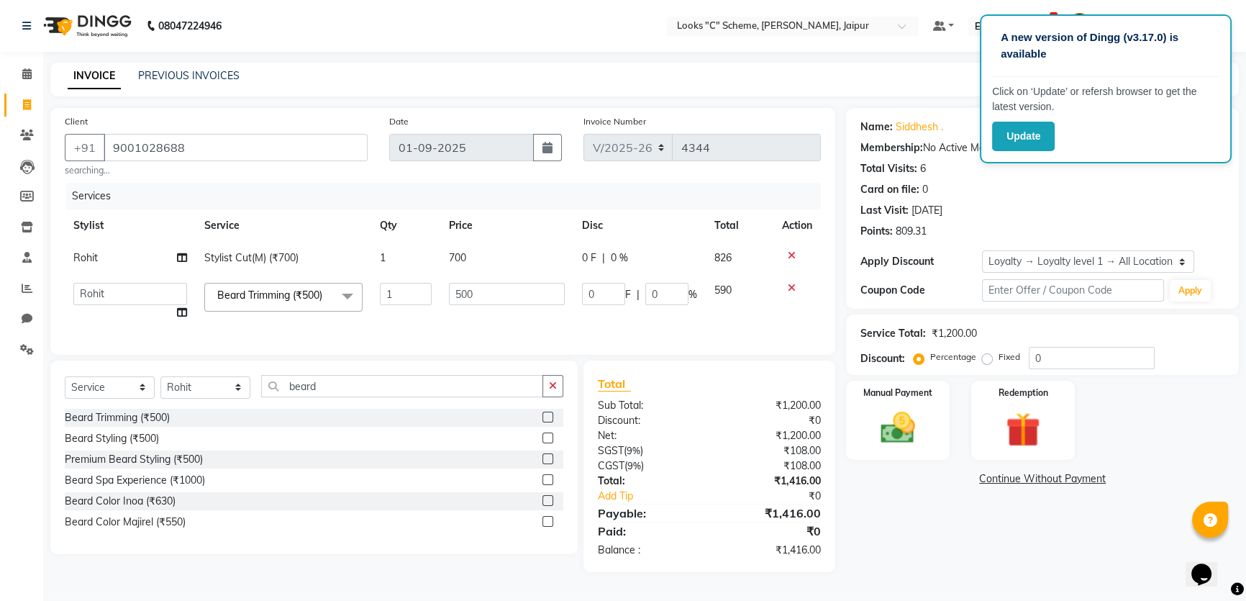
checkbox input "false"
click at [524, 311] on td "500" at bounding box center [506, 301] width 133 height 55
click at [520, 287] on input "500" at bounding box center [507, 294] width 116 height 22
type input "5"
type input "300"
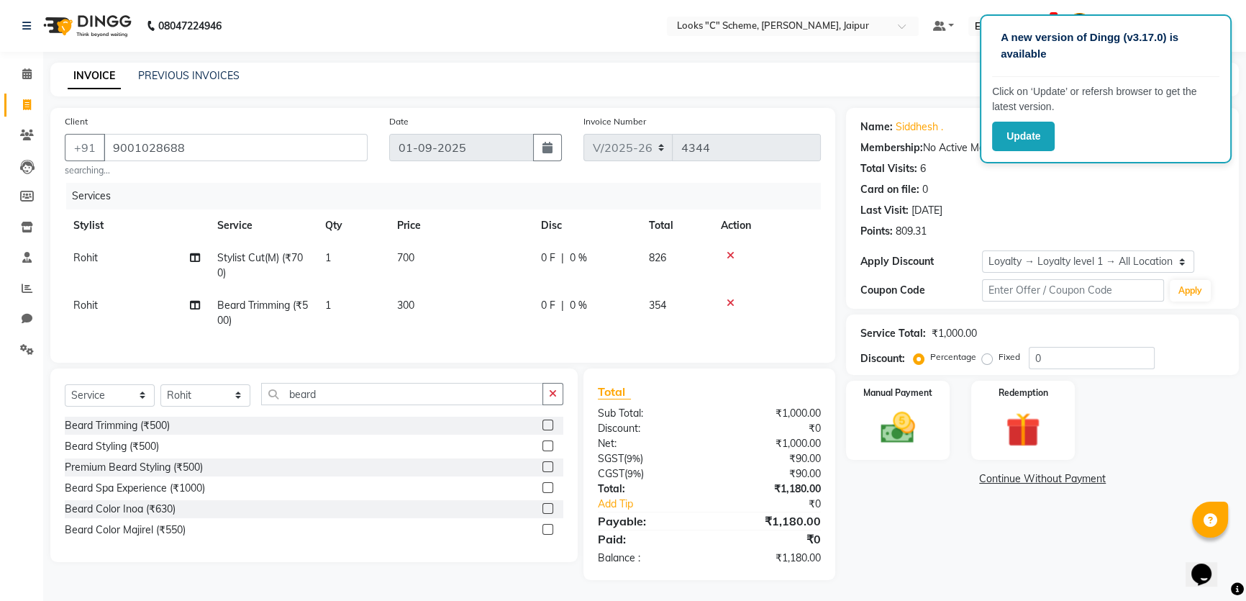
click at [482, 327] on td "300" at bounding box center [460, 312] width 144 height 47
select select "52178"
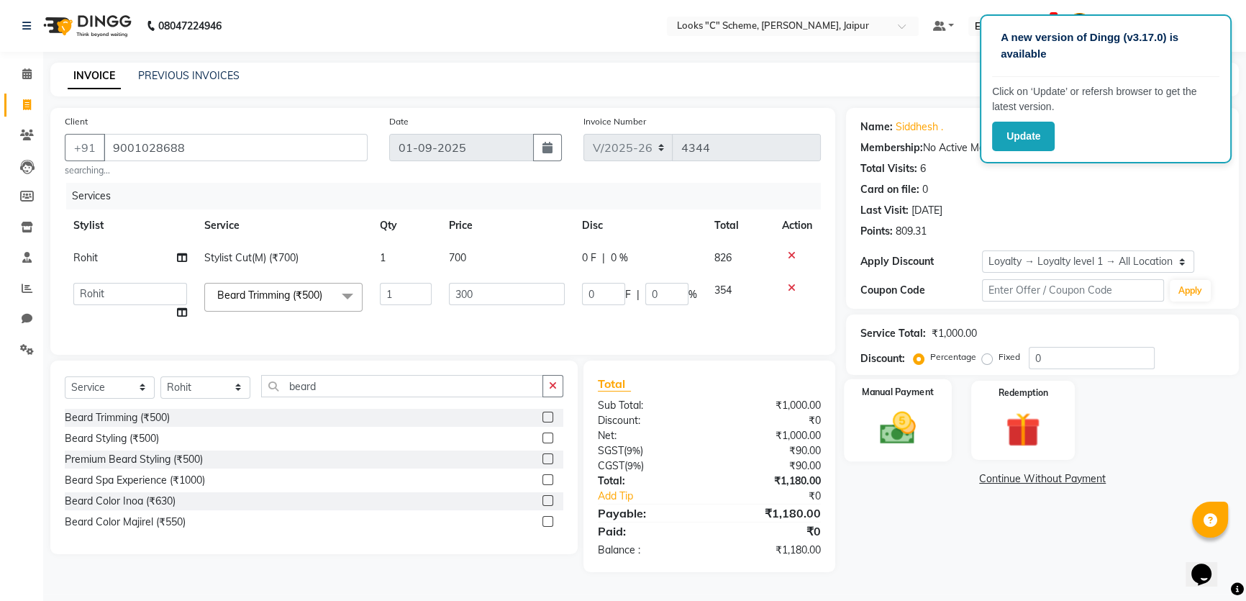
click at [906, 434] on img at bounding box center [898, 427] width 58 height 41
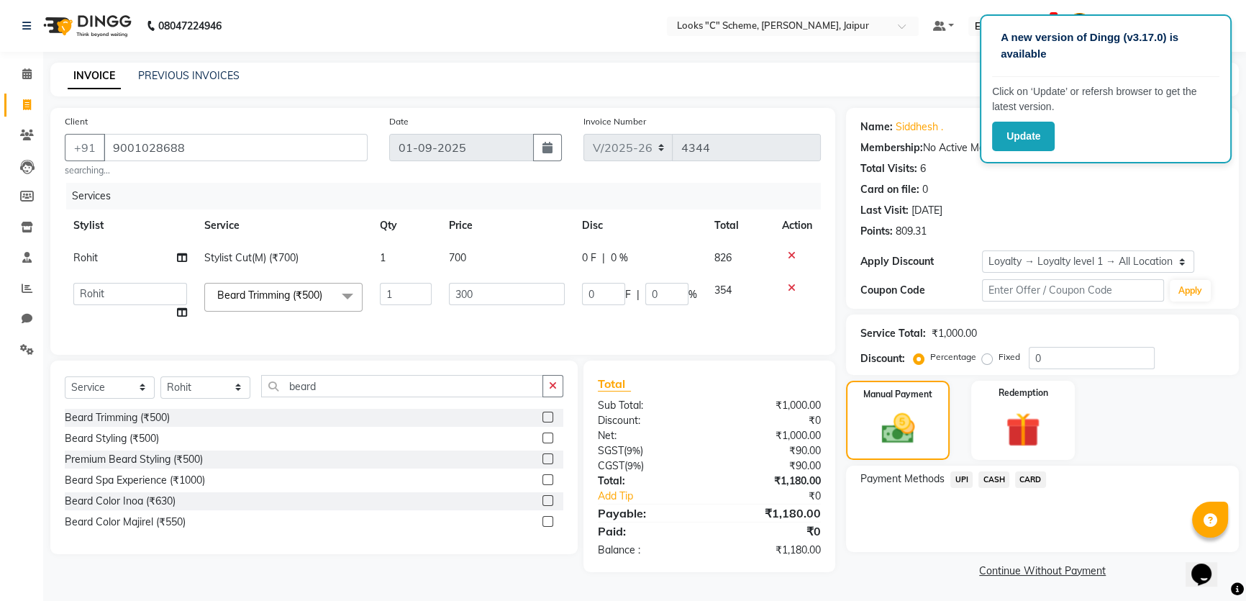
click at [1028, 481] on span "CARD" at bounding box center [1030, 479] width 31 height 17
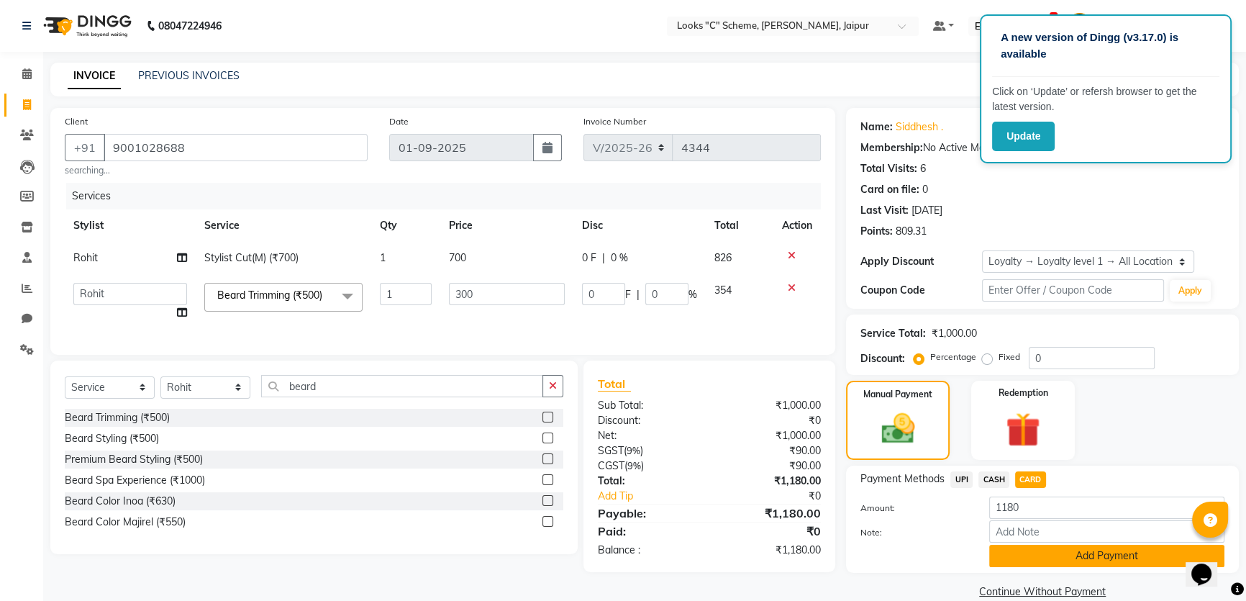
click at [1028, 550] on button "Add Payment" at bounding box center [1106, 556] width 235 height 22
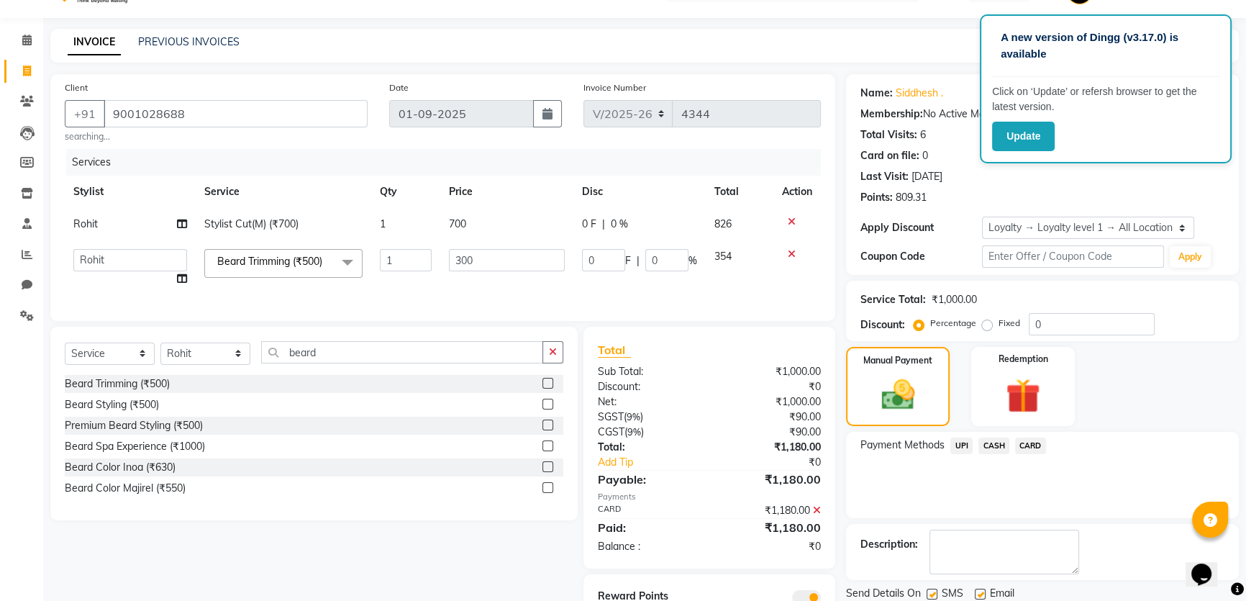
scroll to position [105, 0]
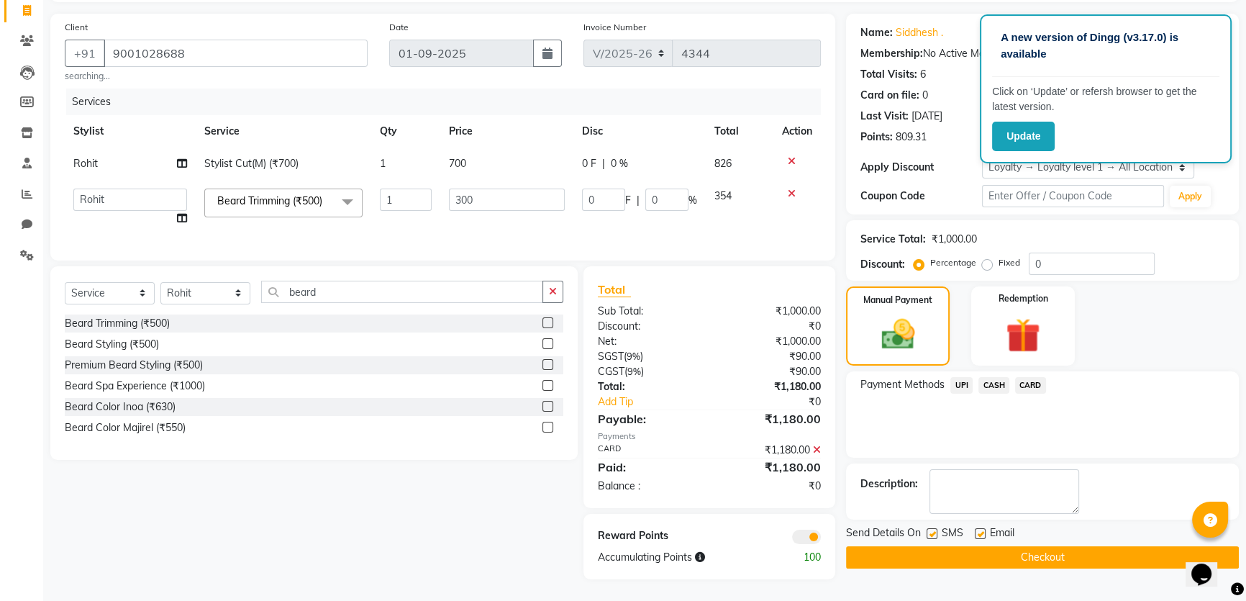
click at [993, 546] on button "Checkout" at bounding box center [1042, 557] width 393 height 22
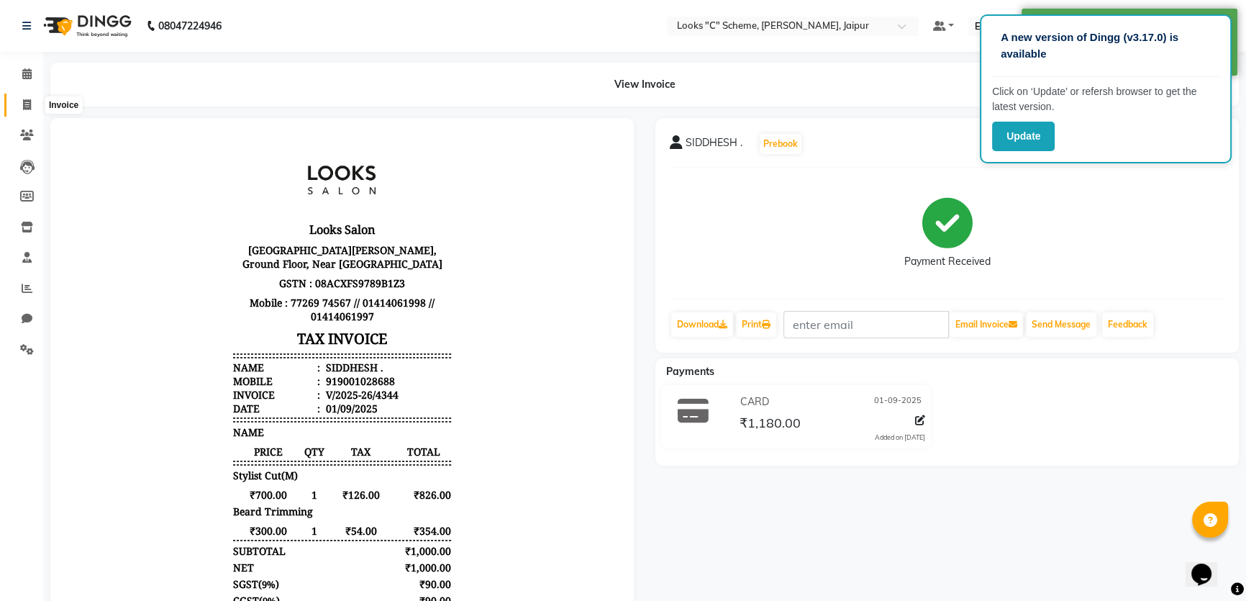
click at [28, 108] on icon at bounding box center [27, 104] width 8 height 11
select select "service"
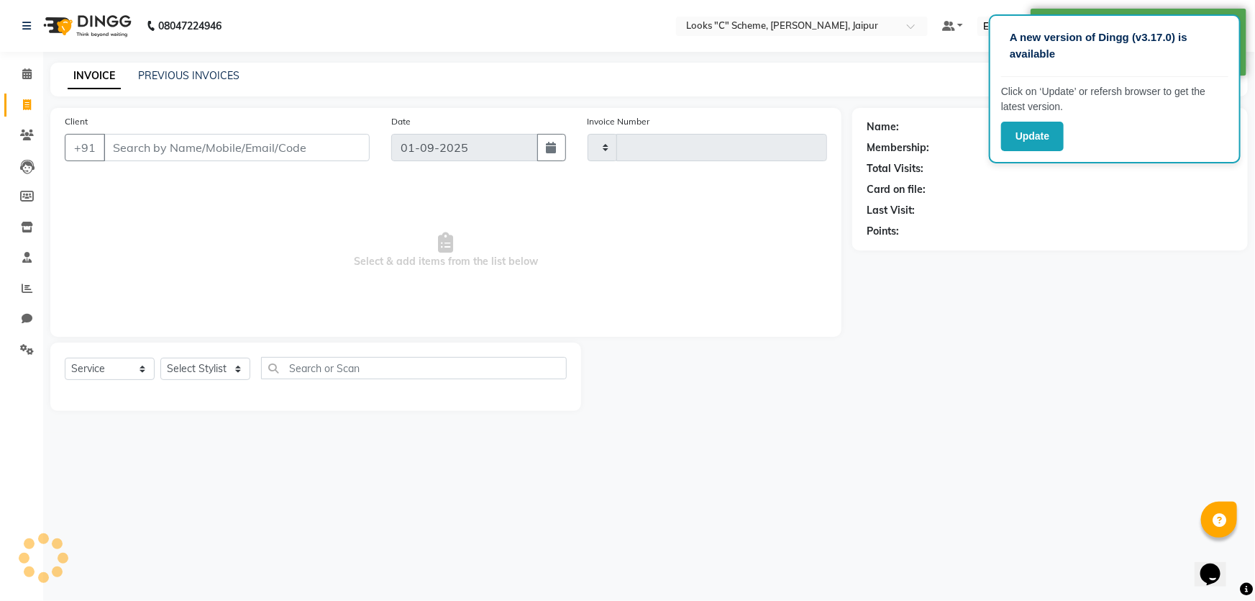
click at [146, 149] on input "Client" at bounding box center [237, 147] width 266 height 27
type input "4345"
select select "4315"
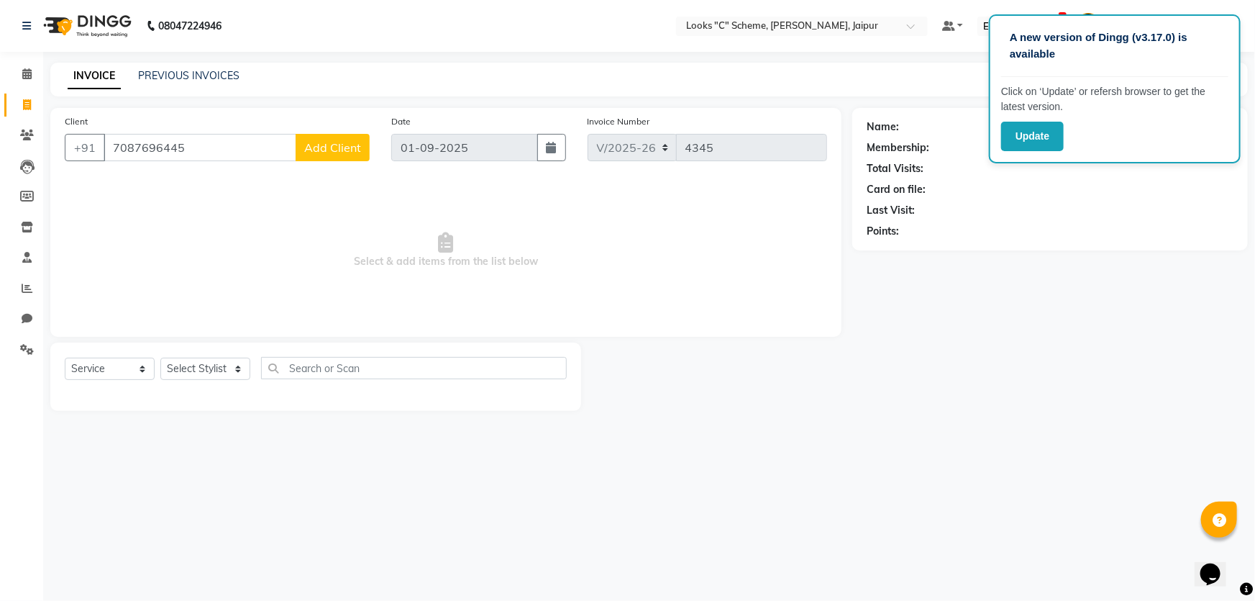
click at [160, 147] on input "7087696445" at bounding box center [200, 147] width 193 height 27
type input "7087698445"
click at [324, 145] on span "Add Client" at bounding box center [332, 147] width 57 height 14
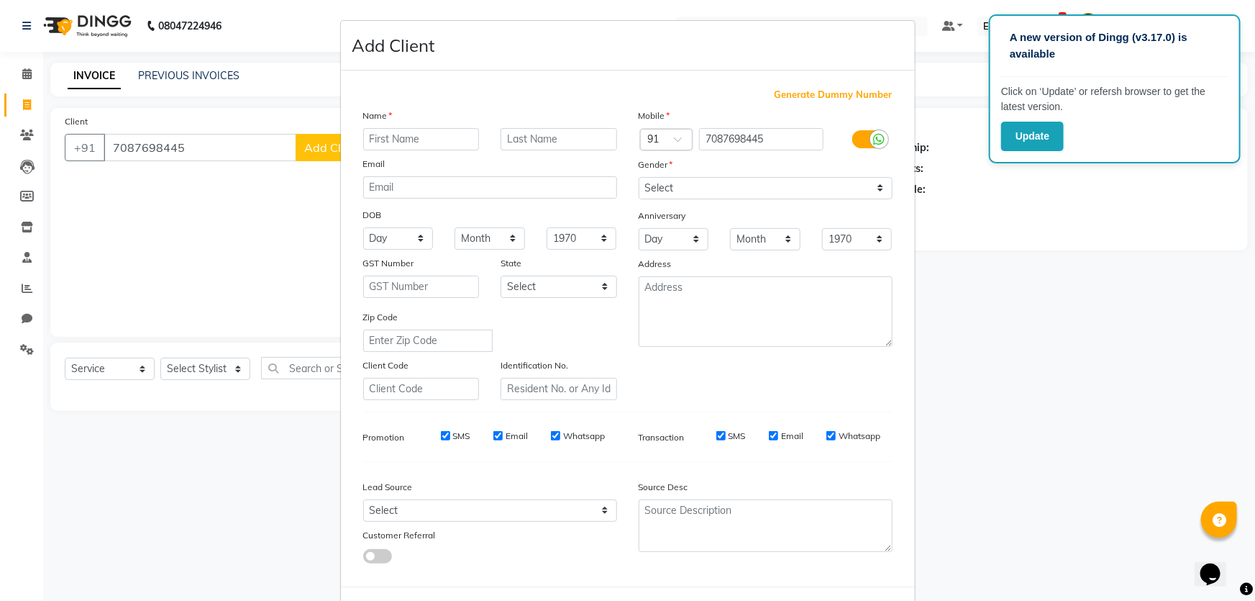
click at [411, 132] on input "text" at bounding box center [421, 139] width 117 height 22
type input "Surbhi"
click at [732, 186] on select "Select Male Female Other Prefer Not To Say" at bounding box center [766, 188] width 254 height 22
select select "female"
click at [639, 177] on select "Select Male Female Other Prefer Not To Say" at bounding box center [766, 188] width 254 height 22
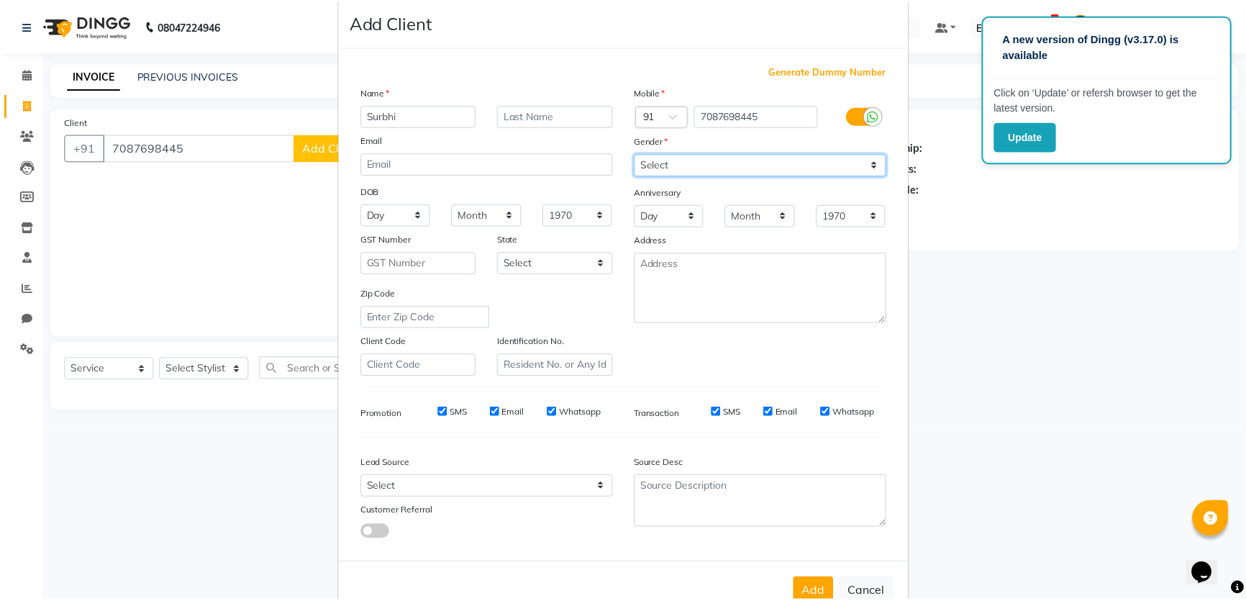
scroll to position [67, 0]
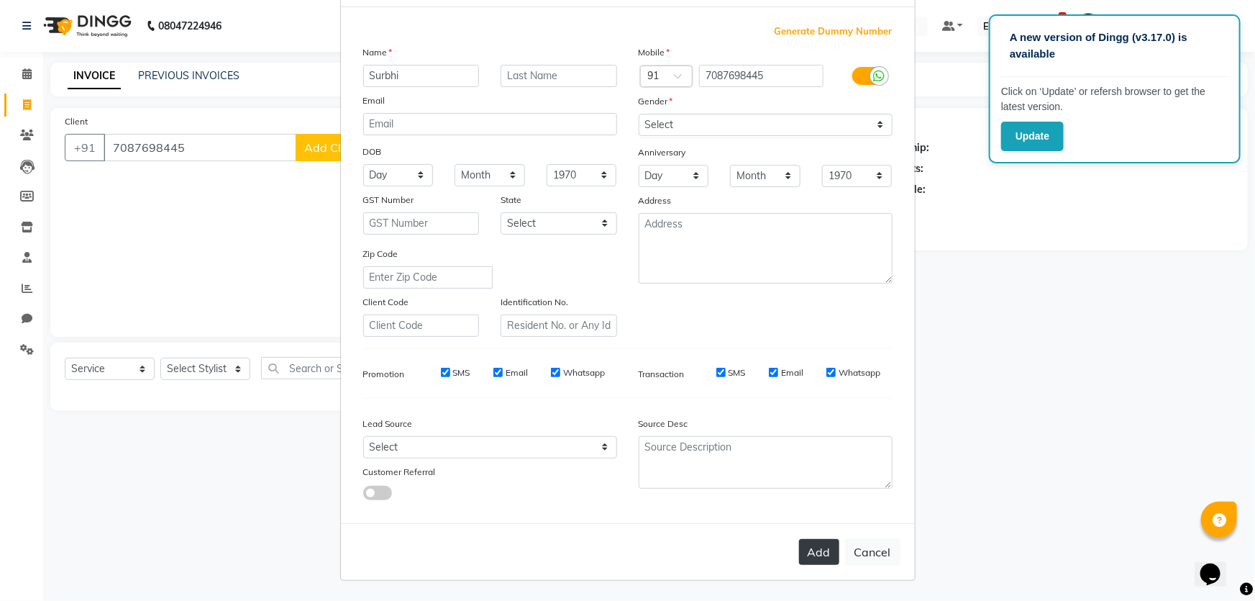
click at [823, 554] on button "Add" at bounding box center [819, 552] width 40 height 26
select select
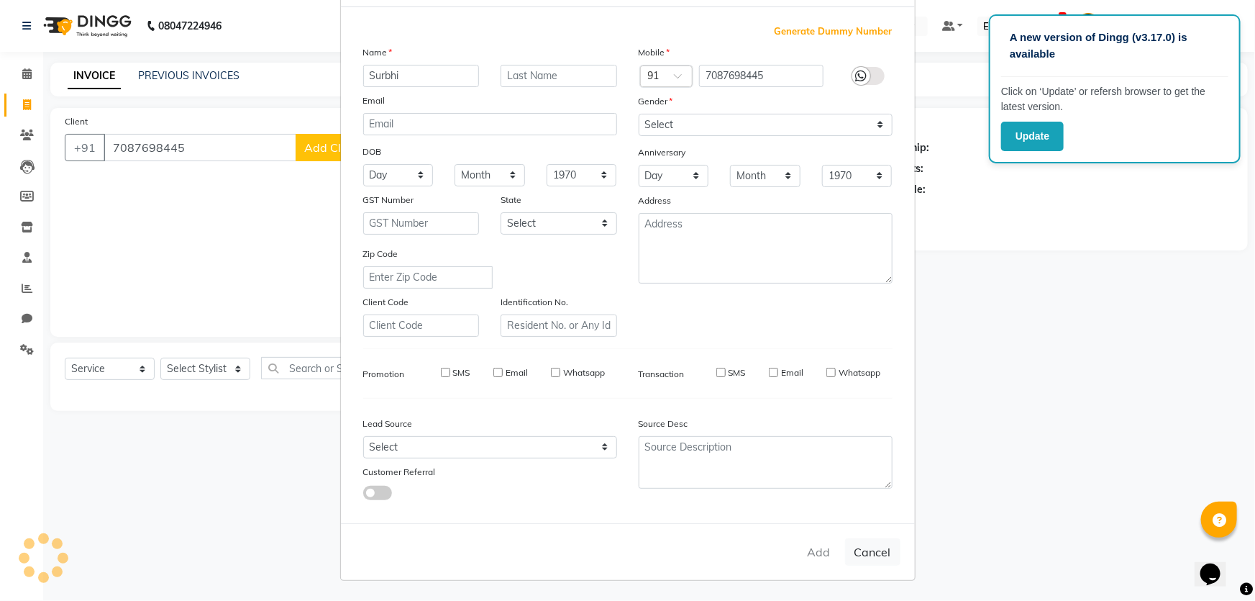
select select
checkbox input "false"
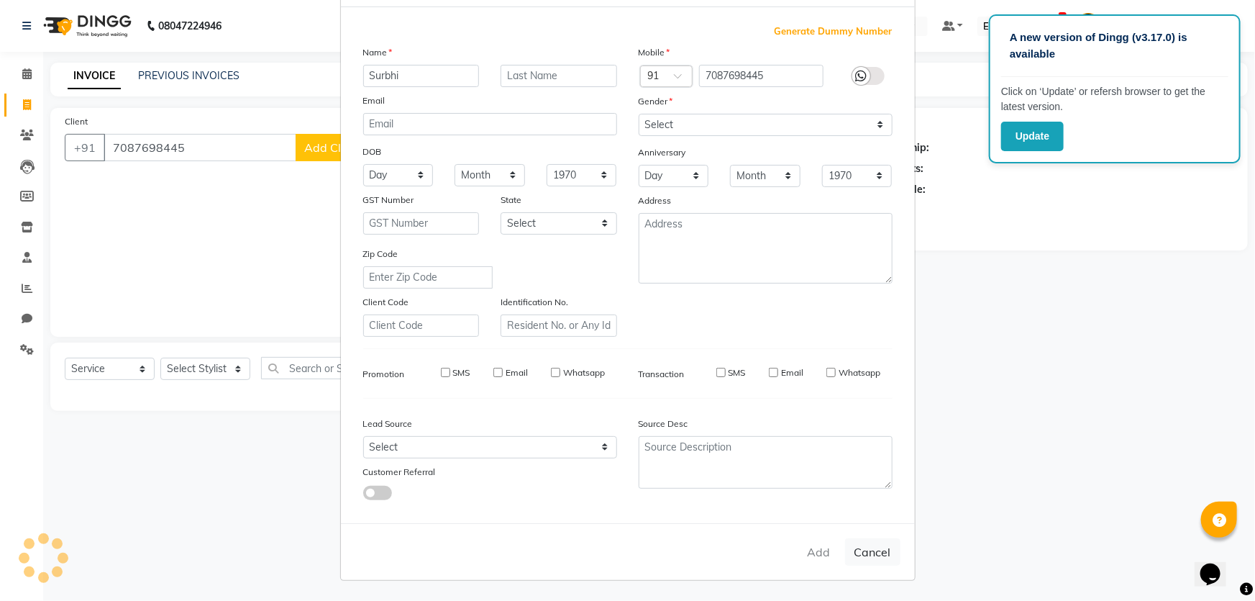
checkbox input "false"
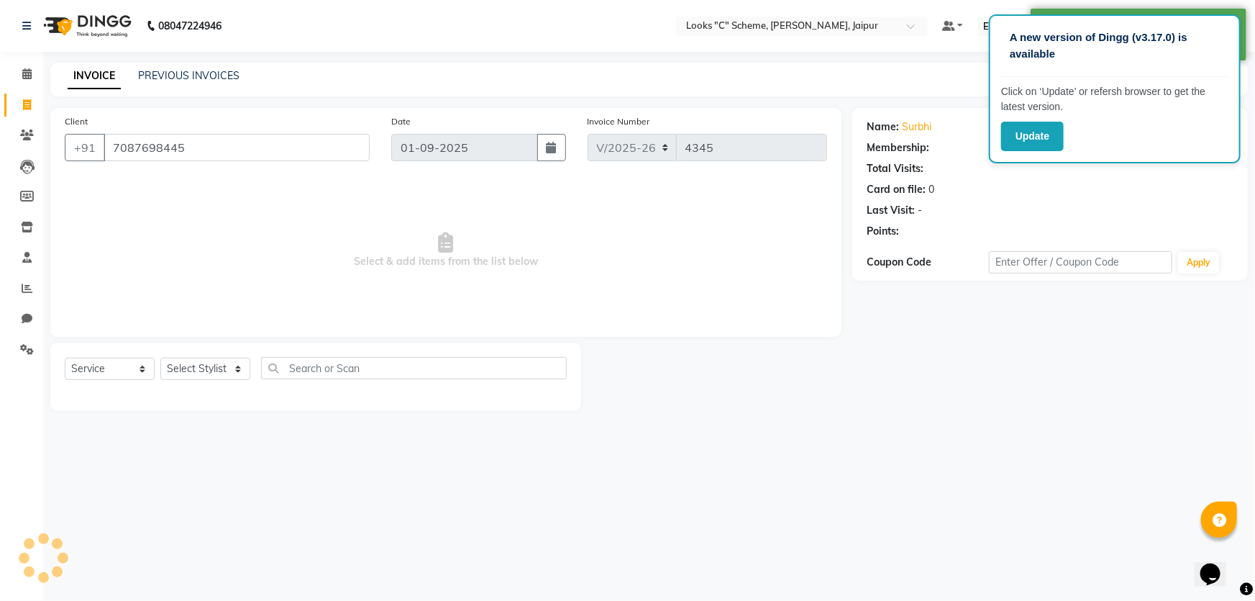
select select "1: Object"
click at [201, 366] on select "Select Stylist Aarohi Aayushi Abhishek_pdct Akash_pdct Anjana Ashu Kayat Counte…" at bounding box center [205, 369] width 90 height 22
select select "61093"
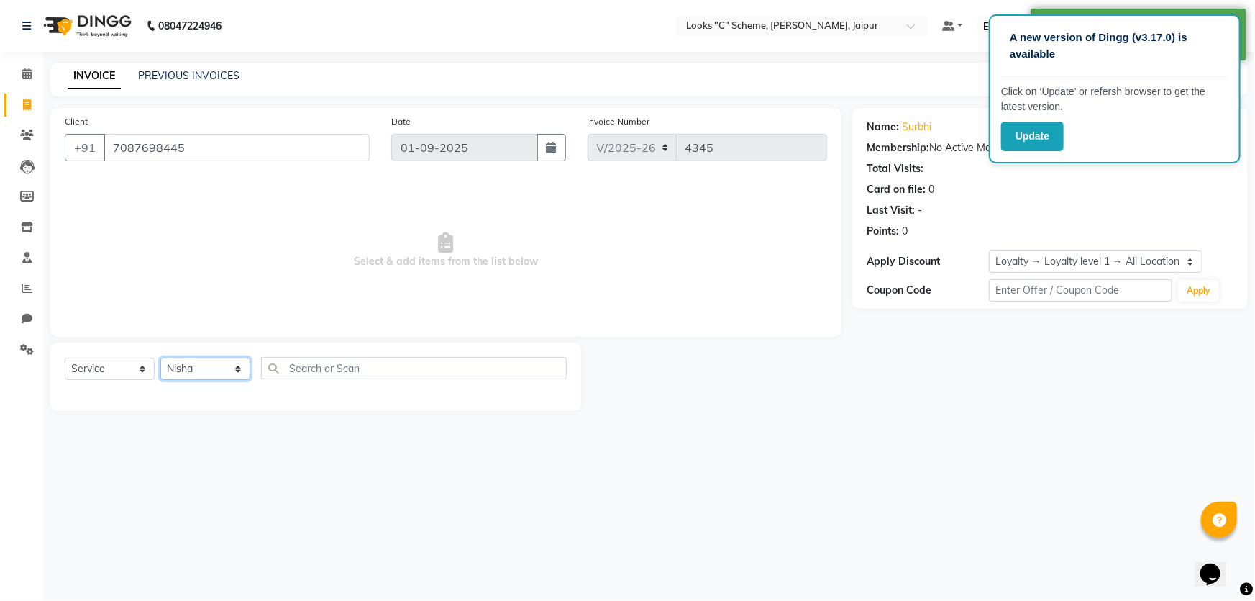
click at [160, 358] on select "Select Stylist Aarohi Aayushi Abhishek_pdct Akash_pdct Anjana Ashu Kayat Counte…" at bounding box center [205, 369] width 90 height 22
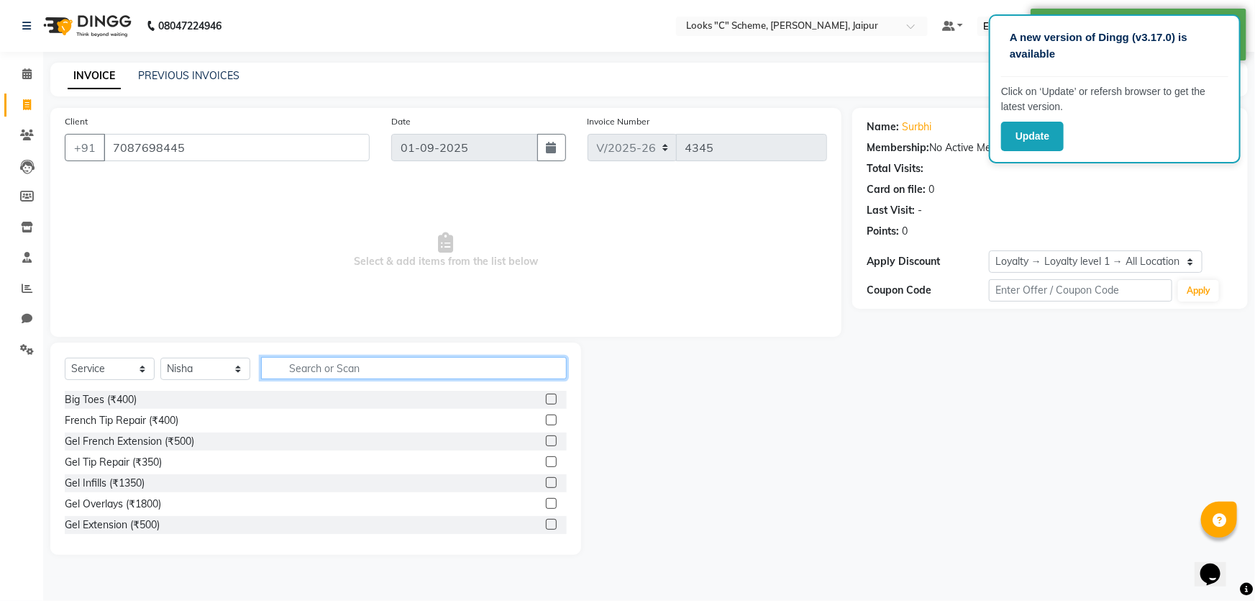
click at [345, 370] on input "text" at bounding box center [414, 368] width 306 height 22
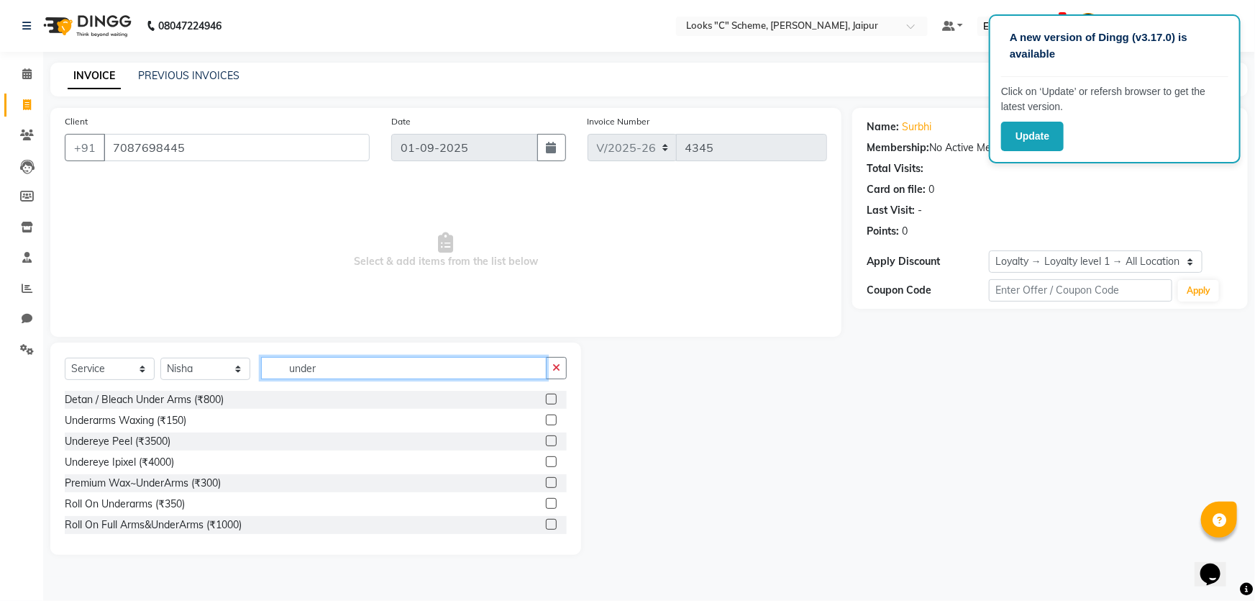
type input "under"
click at [546, 422] on label at bounding box center [551, 419] width 11 height 11
click at [546, 422] on input "checkbox" at bounding box center [550, 420] width 9 height 9
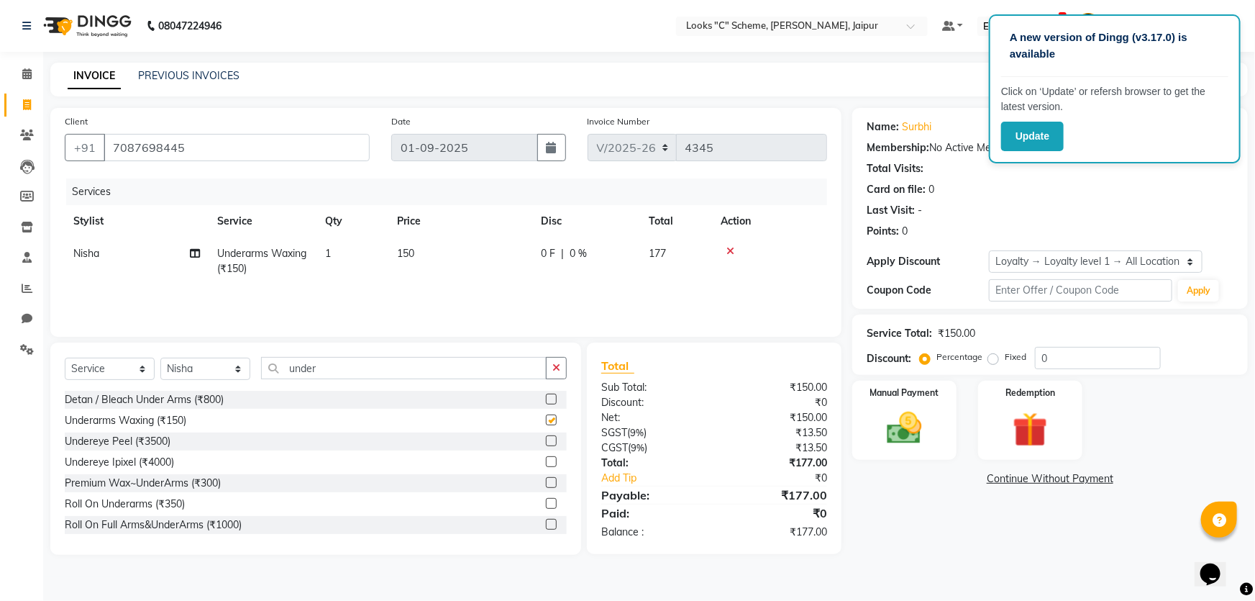
checkbox input "false"
click at [370, 373] on input "under" at bounding box center [404, 368] width 286 height 22
type input "u"
type input "eye"
click at [547, 419] on label at bounding box center [551, 419] width 11 height 11
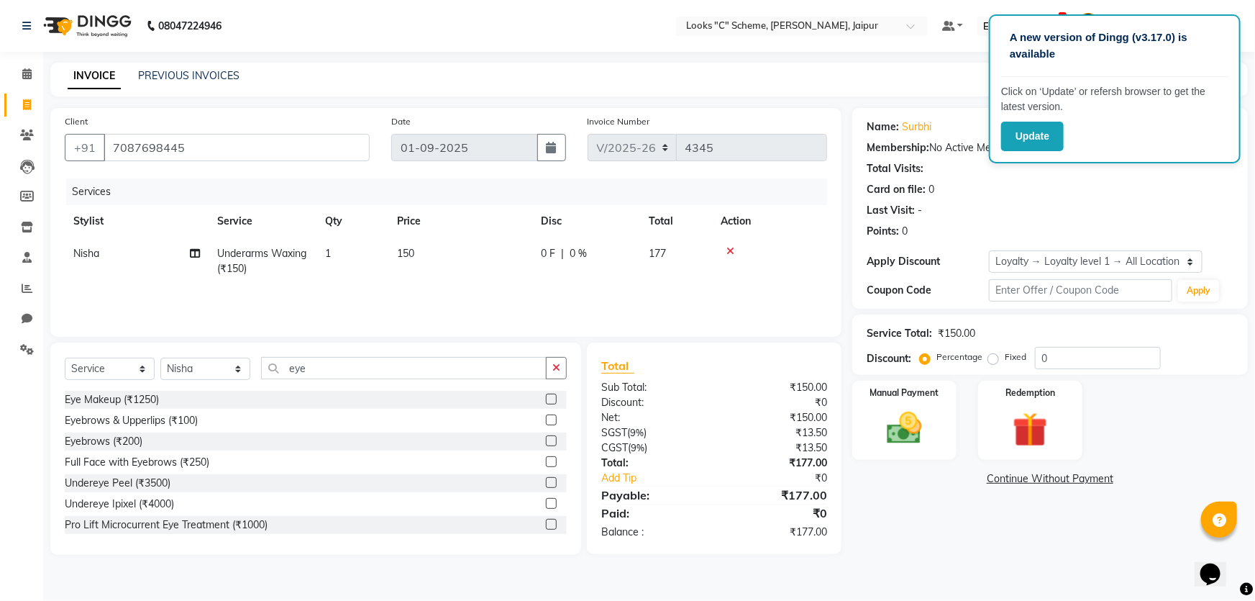
click at [547, 419] on input "checkbox" at bounding box center [550, 420] width 9 height 9
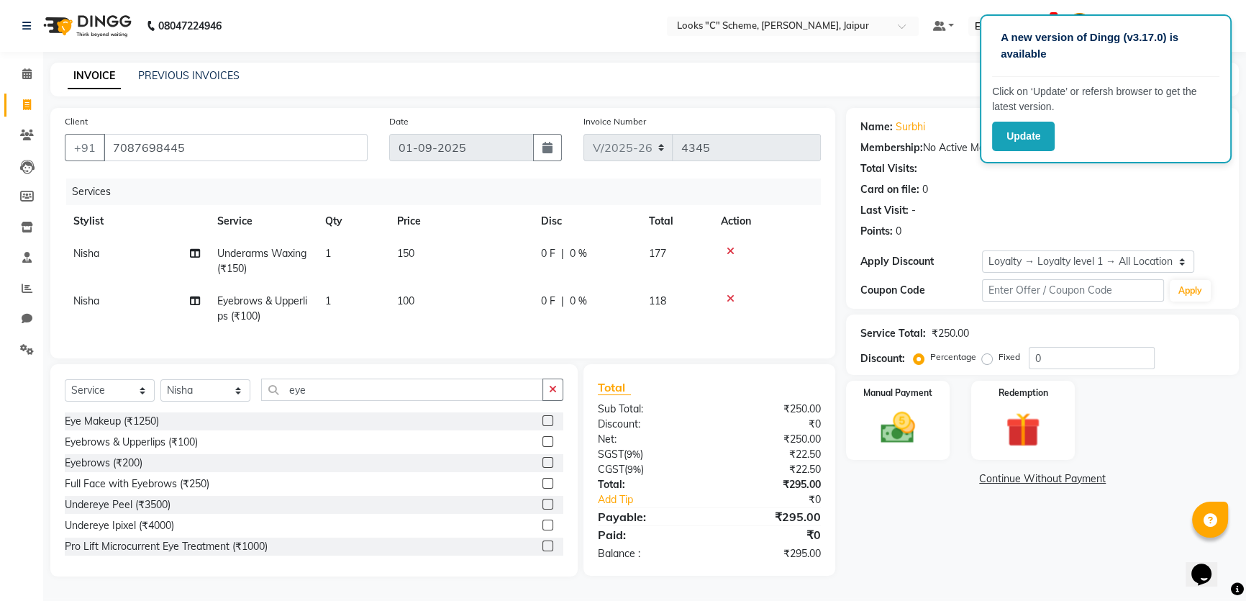
checkbox input "false"
click at [462, 247] on td "150" at bounding box center [460, 260] width 144 height 47
select select "61093"
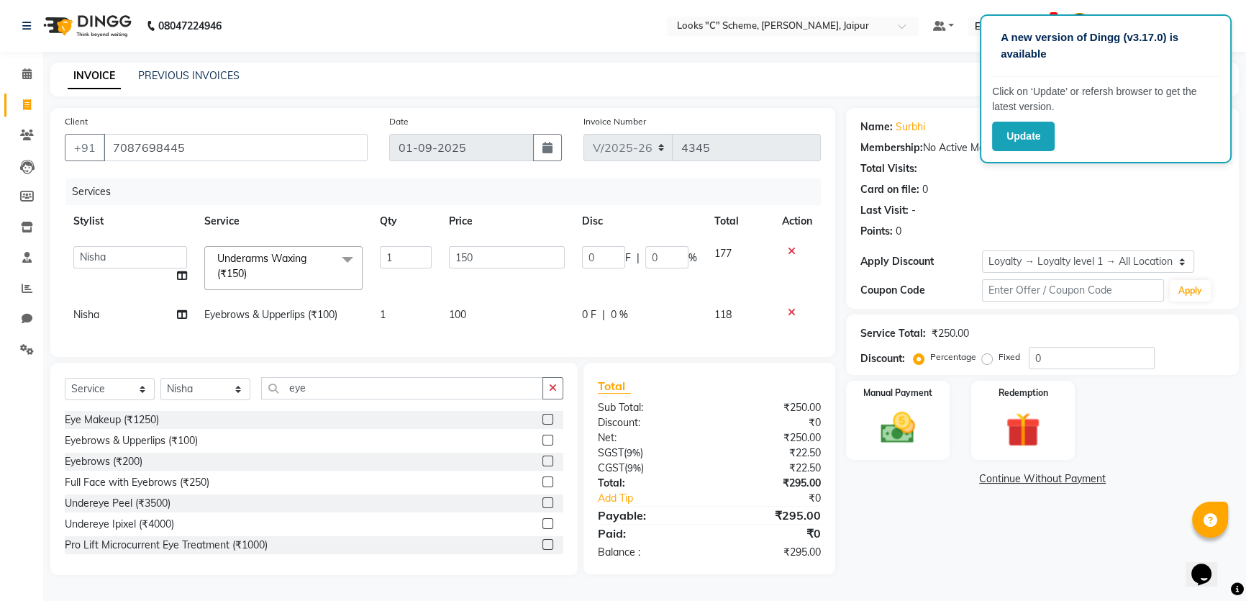
click at [490, 246] on input "150" at bounding box center [507, 257] width 116 height 22
type input "1"
type input "200"
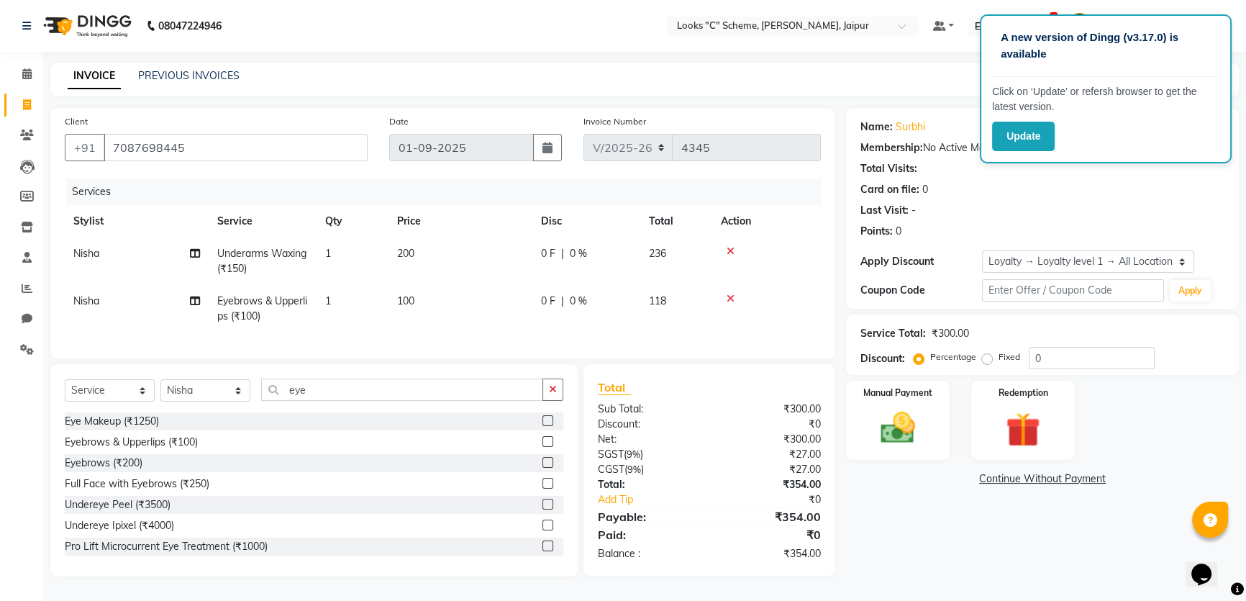
click at [468, 327] on td "100" at bounding box center [460, 308] width 144 height 47
select select "61093"
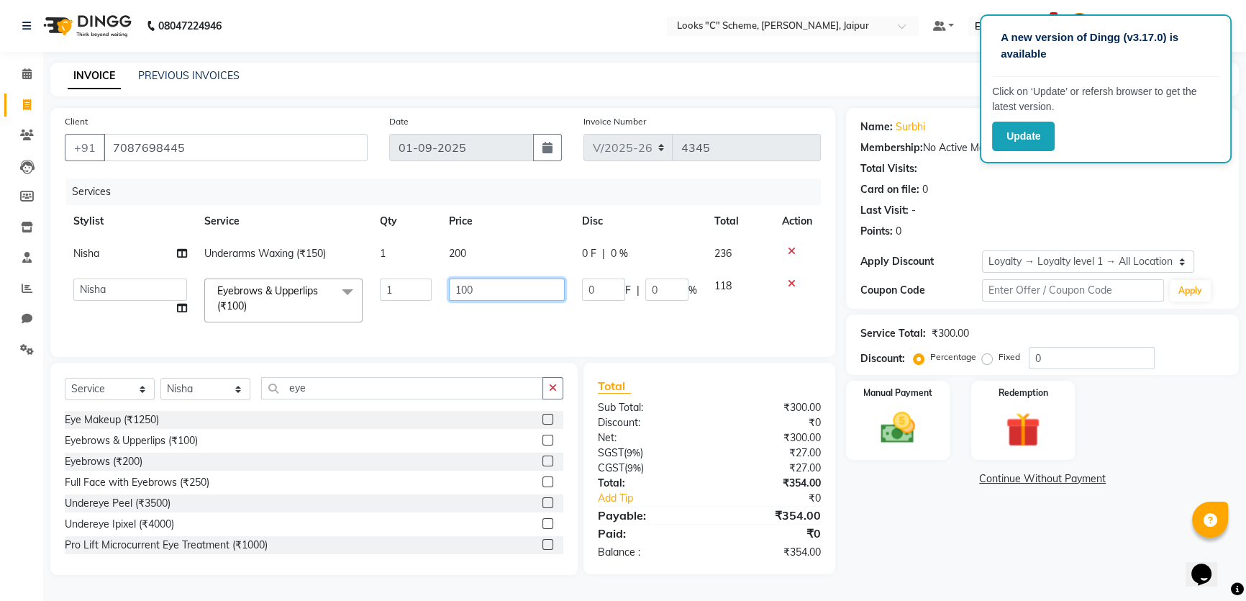
click at [470, 291] on input "100" at bounding box center [507, 289] width 116 height 22
click at [472, 287] on input "100" at bounding box center [507, 289] width 116 height 22
type input "1"
type input "159"
click at [488, 338] on div "Services Stylist Service Qty Price Disc Total Action Nisha Underarms Waxing (₹1…" at bounding box center [443, 260] width 756 height 164
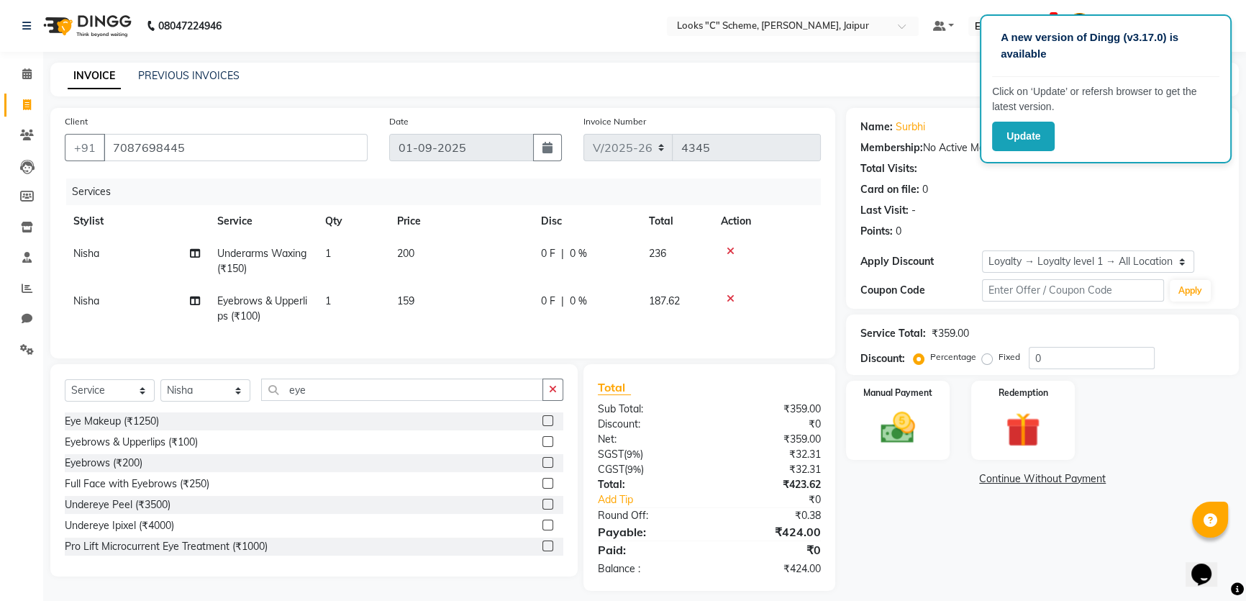
click at [427, 292] on td "159" at bounding box center [460, 308] width 144 height 47
select select "61093"
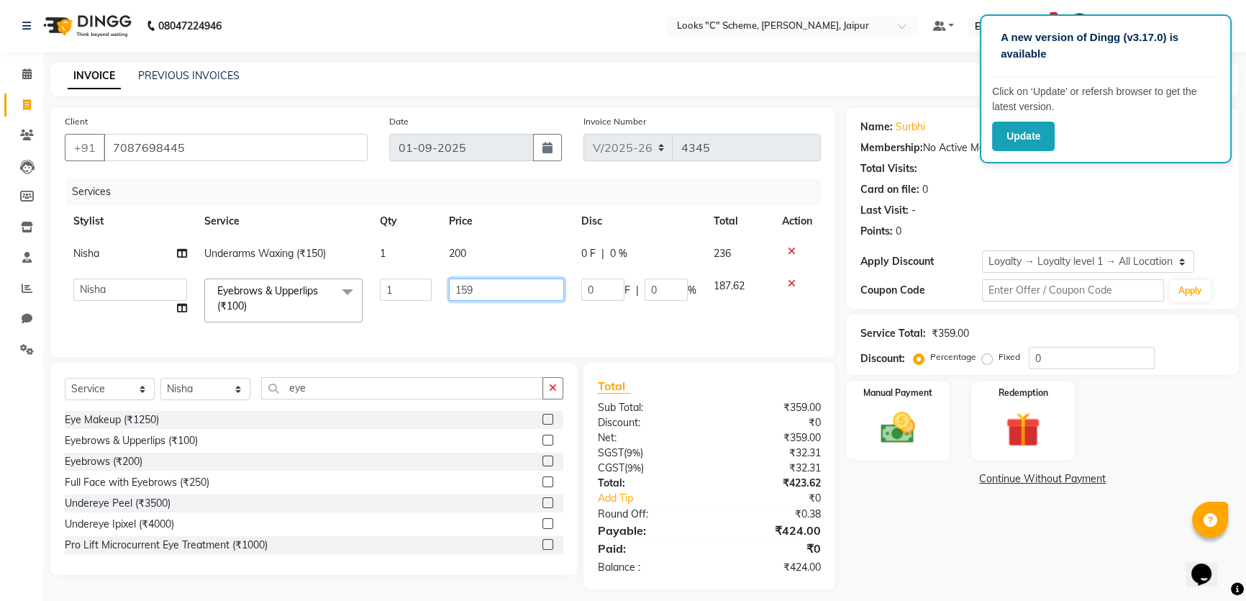
click at [479, 294] on input "159" at bounding box center [506, 289] width 115 height 22
click at [475, 288] on input "159" at bounding box center [506, 289] width 115 height 22
type input "1"
type input "139"
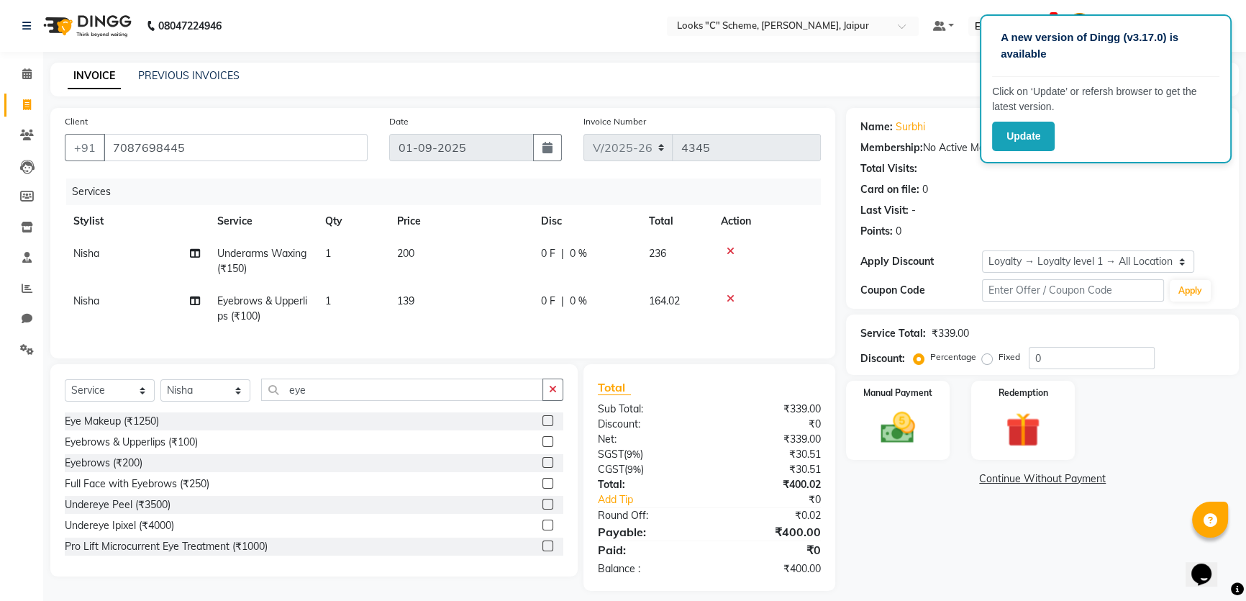
click at [457, 320] on td "139" at bounding box center [460, 308] width 144 height 47
select select "61093"
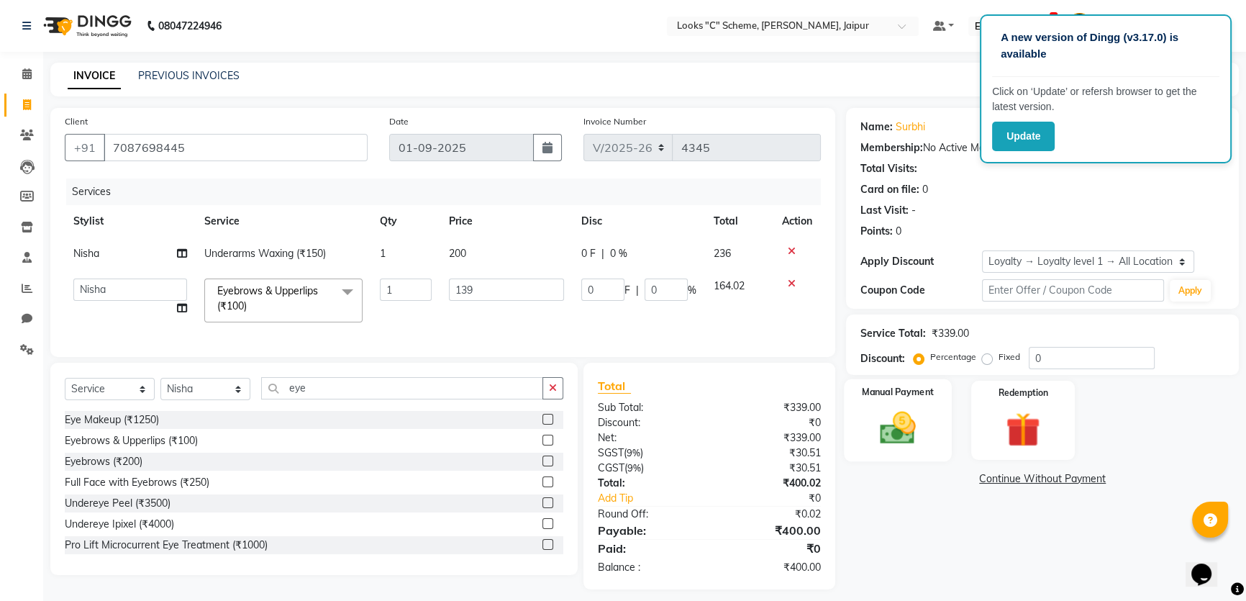
click at [932, 433] on div "Manual Payment" at bounding box center [898, 420] width 108 height 82
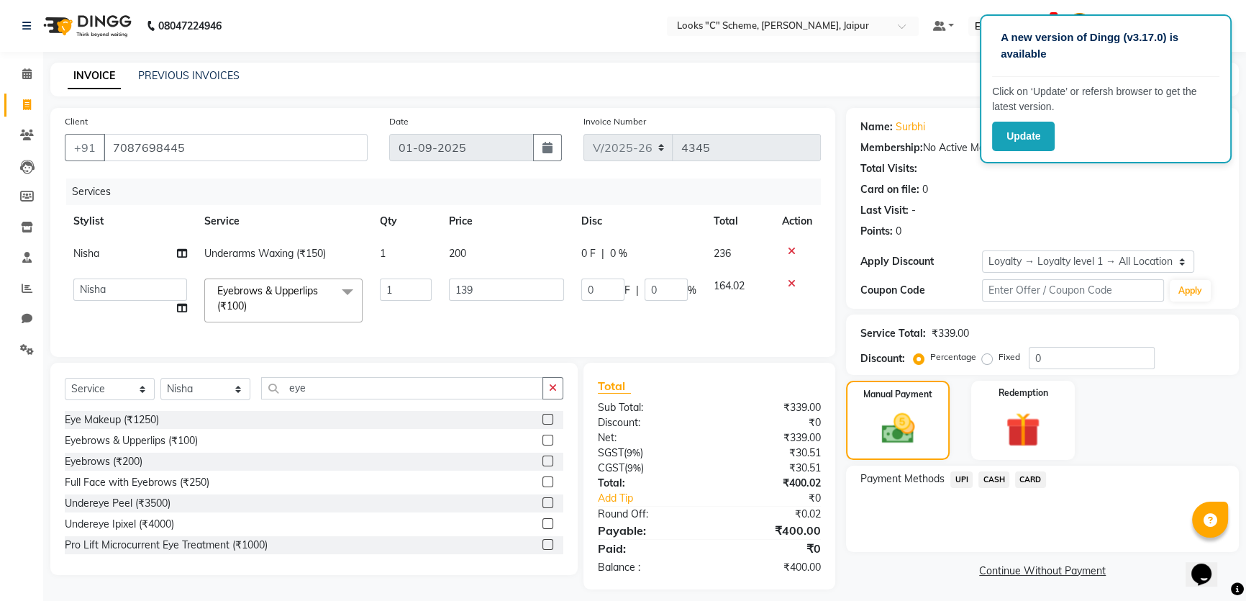
click at [961, 478] on span "UPI" at bounding box center [961, 479] width 22 height 17
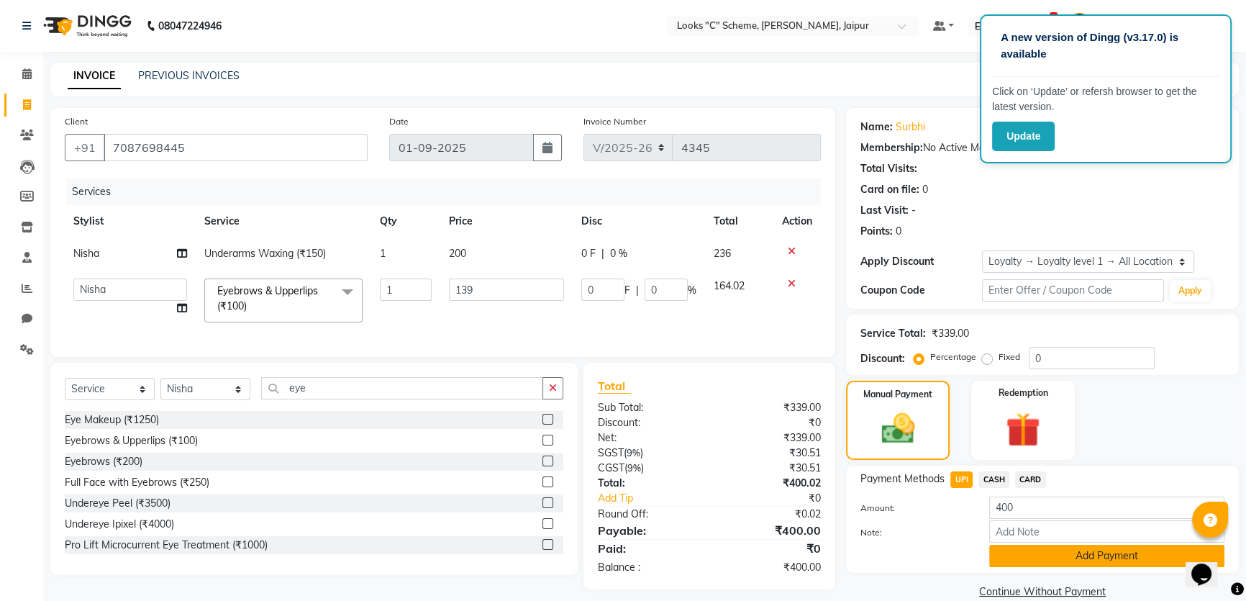
click at [1048, 555] on button "Add Payment" at bounding box center [1106, 556] width 235 height 22
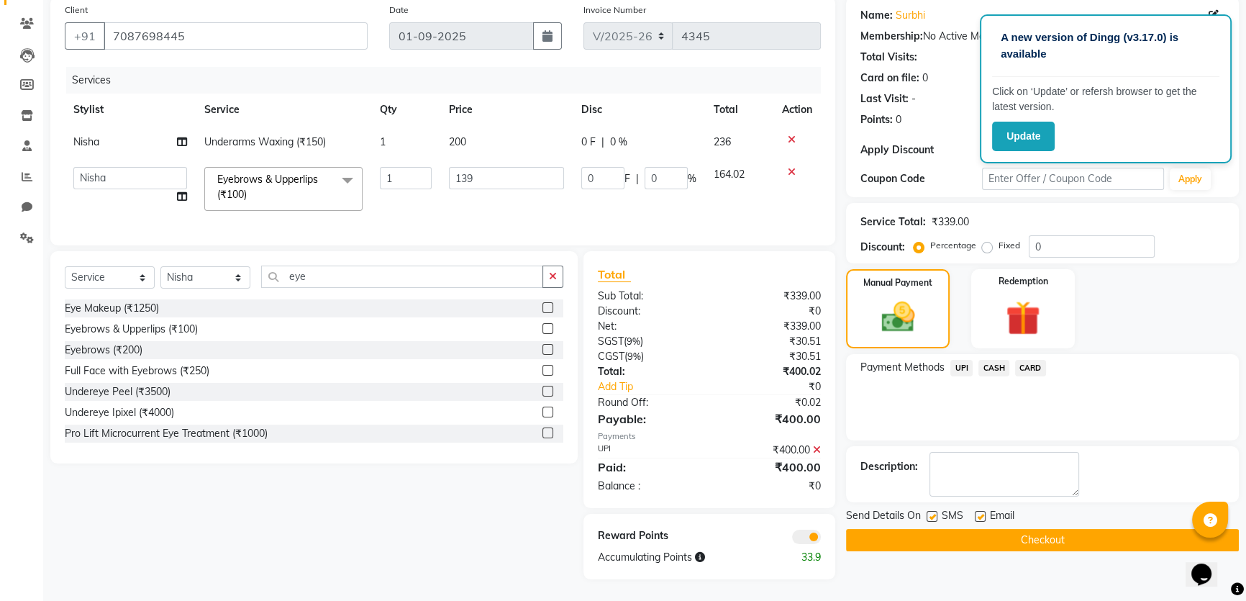
scroll to position [122, 0]
click at [1020, 529] on button "Checkout" at bounding box center [1042, 540] width 393 height 22
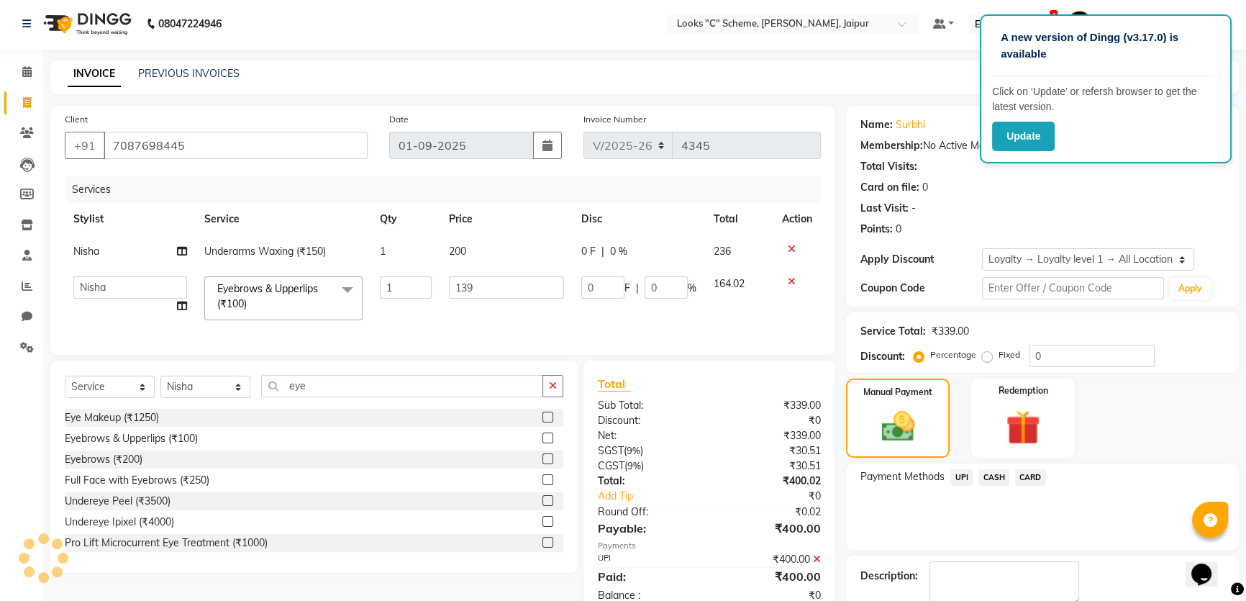
scroll to position [0, 0]
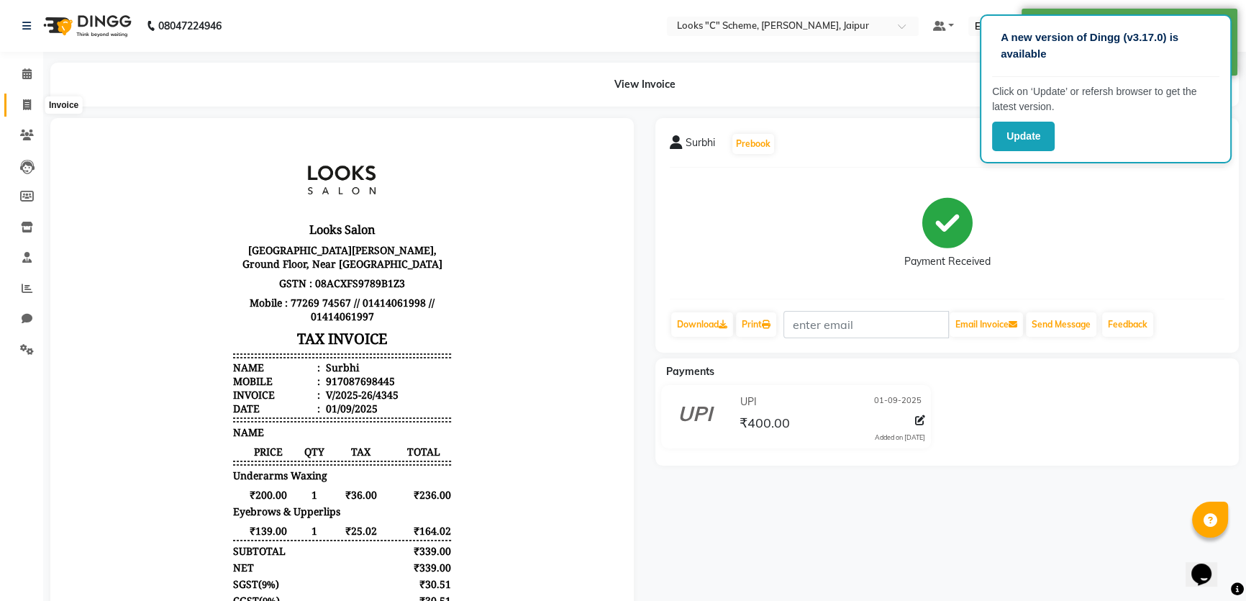
click at [24, 98] on span at bounding box center [26, 105] width 25 height 17
select select "service"
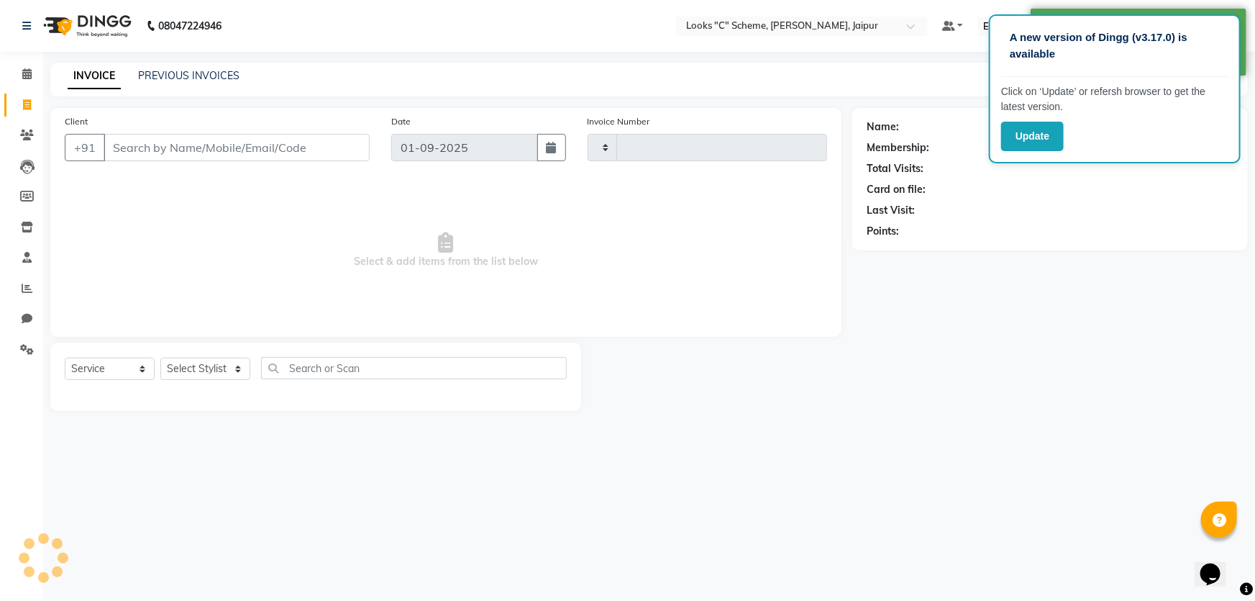
type input "4346"
select select "4315"
click at [190, 143] on input "Client" at bounding box center [237, 147] width 266 height 27
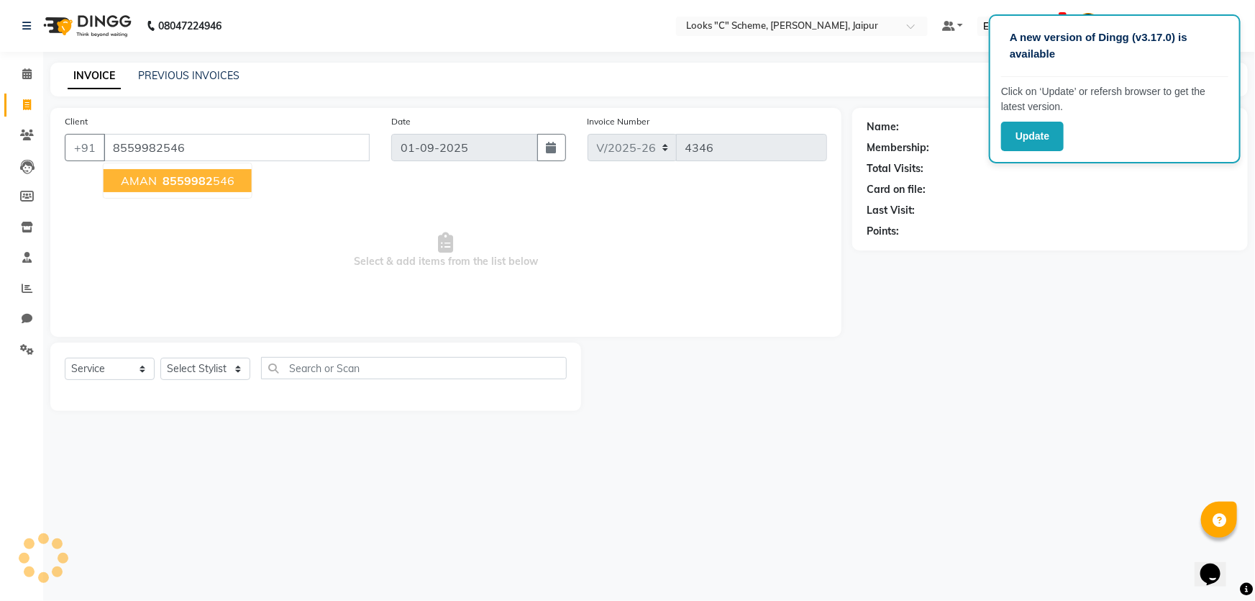
type input "8559982546"
select select "1: Object"
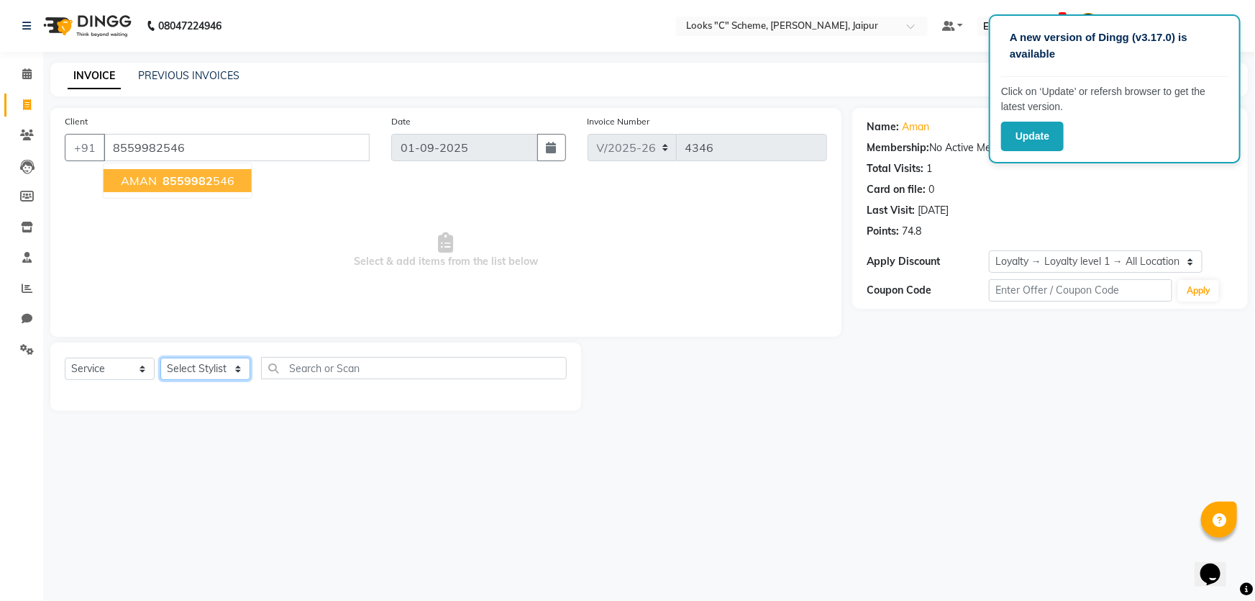
click at [216, 370] on select "Select Stylist Aarohi Aayushi Abhishek_pdct Akash_pdct Anjana Ashu Kayat Counte…" at bounding box center [205, 369] width 90 height 22
select select "84480"
click at [160, 358] on select "Select Stylist Aarohi Aayushi Abhishek_pdct Akash_pdct Anjana Ashu Kayat Counte…" at bounding box center [205, 369] width 90 height 22
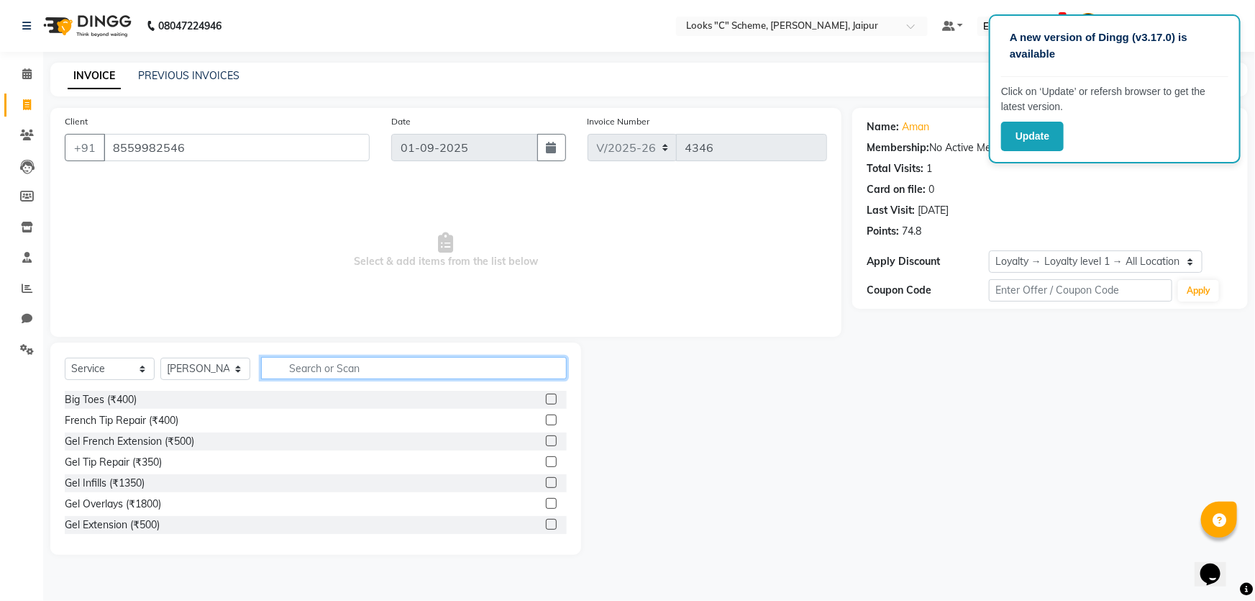
click at [333, 368] on input "text" at bounding box center [414, 368] width 306 height 22
type input "v"
type input "cut"
click at [546, 423] on label at bounding box center [551, 419] width 11 height 11
click at [546, 423] on input "checkbox" at bounding box center [550, 420] width 9 height 9
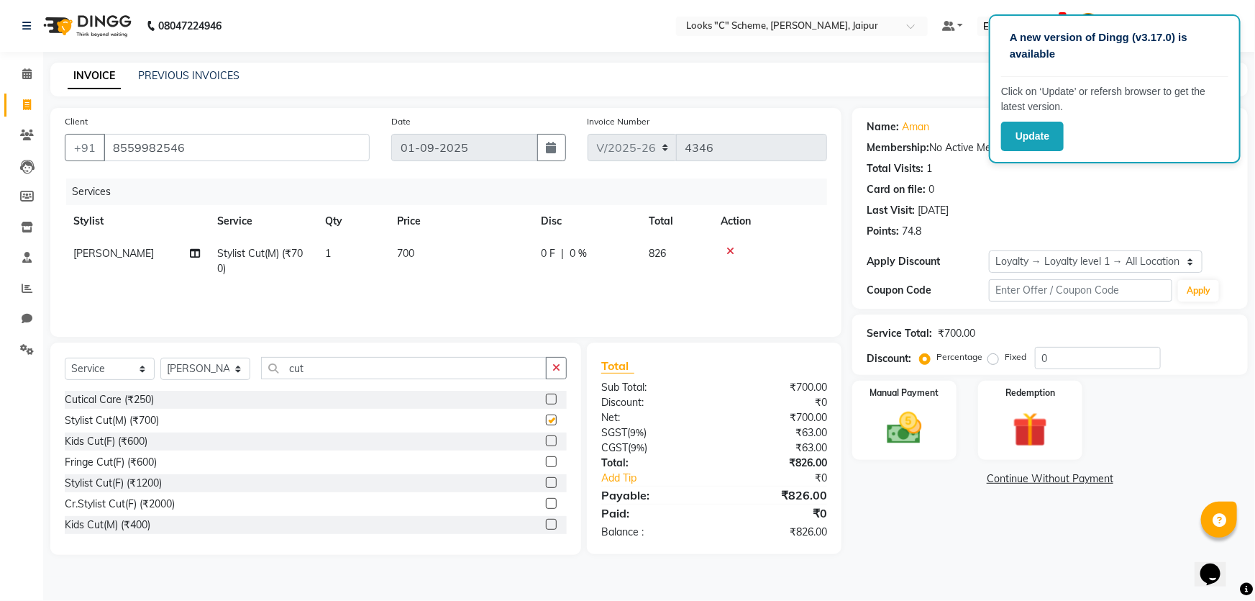
checkbox input "false"
drag, startPoint x: 396, startPoint y: 260, endPoint x: 447, endPoint y: 259, distance: 51.1
click at [399, 260] on td "700" at bounding box center [460, 260] width 144 height 47
select select "84480"
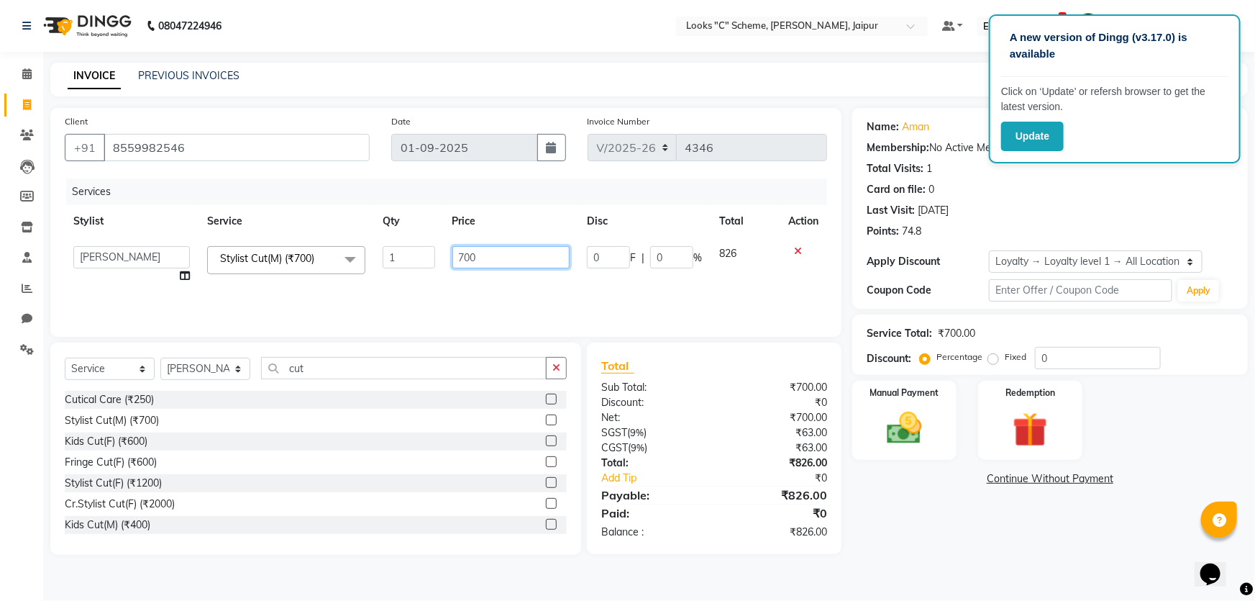
click at [484, 253] on input "700" at bounding box center [511, 257] width 118 height 22
type input "7"
type input "693"
click at [459, 293] on div "Services Stylist Service Qty Price Disc Total Action Aarohi Aayushi Abhishek_pd…" at bounding box center [446, 250] width 762 height 144
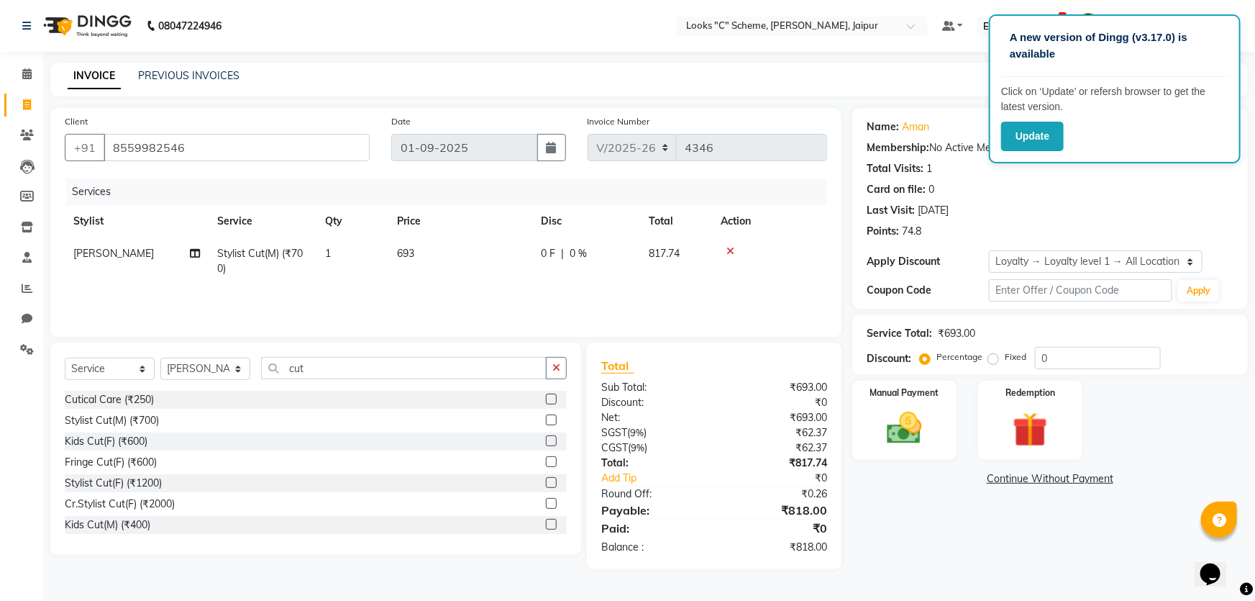
click at [475, 249] on td "693" at bounding box center [460, 260] width 144 height 47
select select "84480"
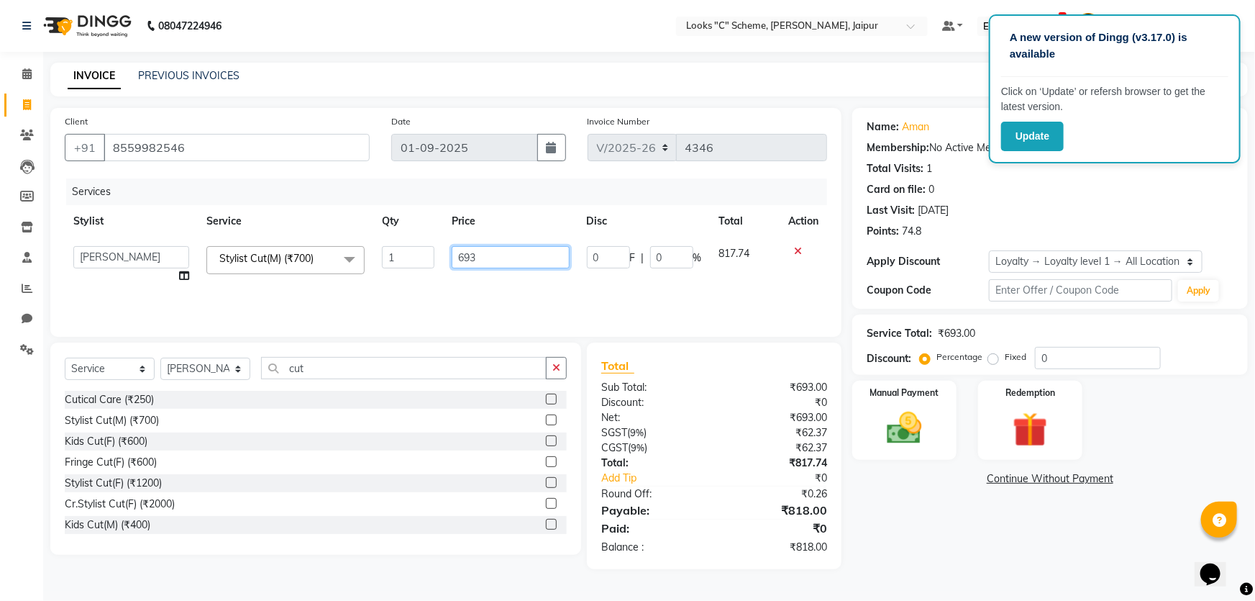
click at [480, 249] on input "693" at bounding box center [510, 257] width 117 height 22
type input "695"
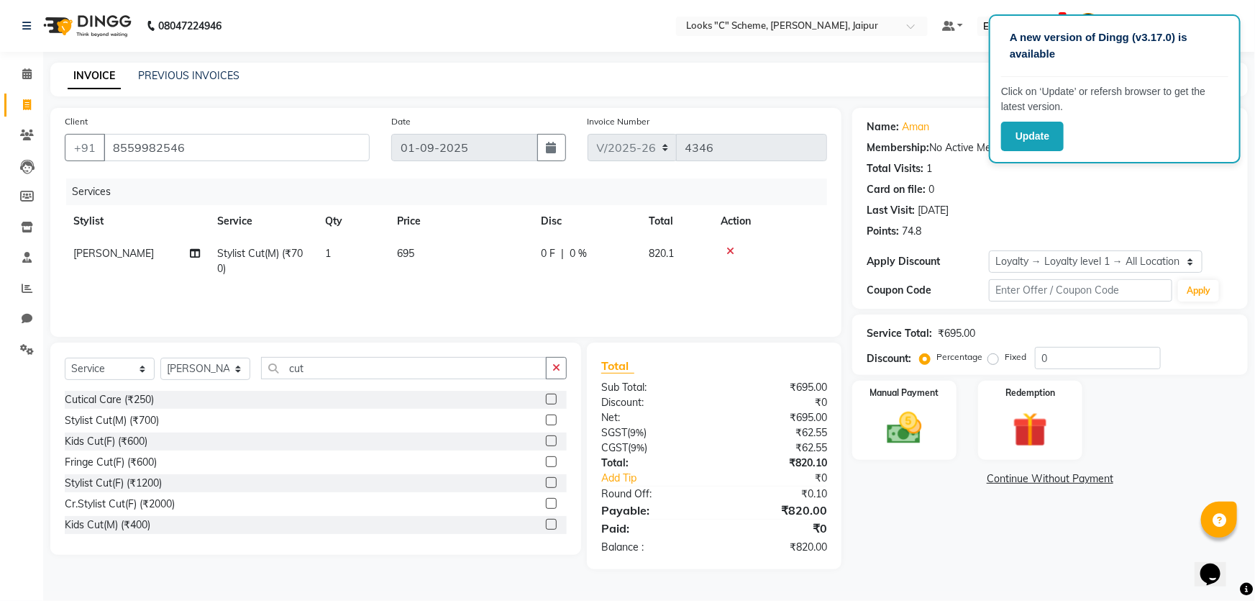
click at [472, 305] on div "Services Stylist Service Qty Price Disc Total Action Vimal Stylist Cut(M) (₹700…" at bounding box center [446, 250] width 762 height 144
click at [902, 416] on img at bounding box center [904, 428] width 59 height 42
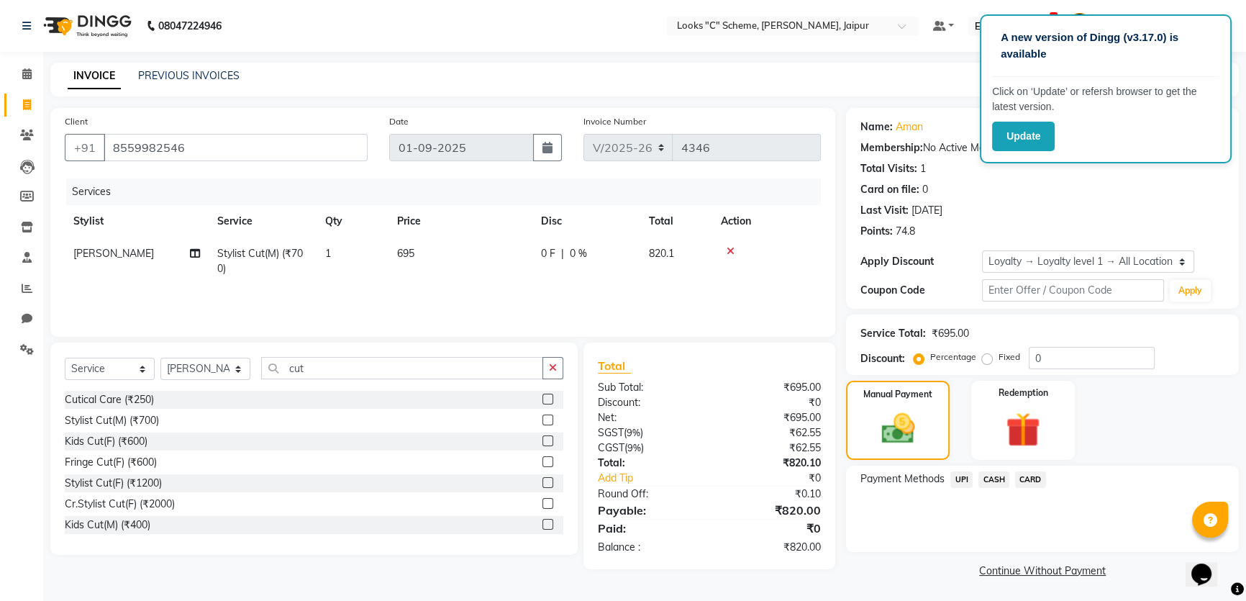
drag, startPoint x: 990, startPoint y: 481, endPoint x: 1000, endPoint y: 489, distance: 13.3
click at [991, 482] on span "CASH" at bounding box center [993, 479] width 31 height 17
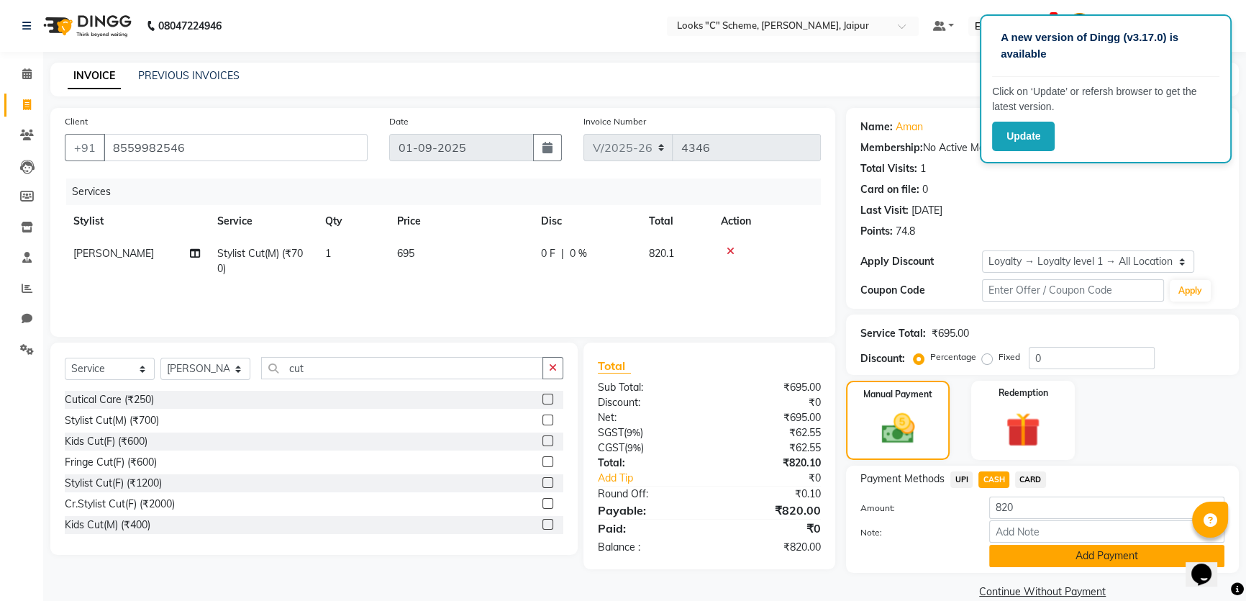
click at [1073, 557] on button "Add Payment" at bounding box center [1106, 556] width 235 height 22
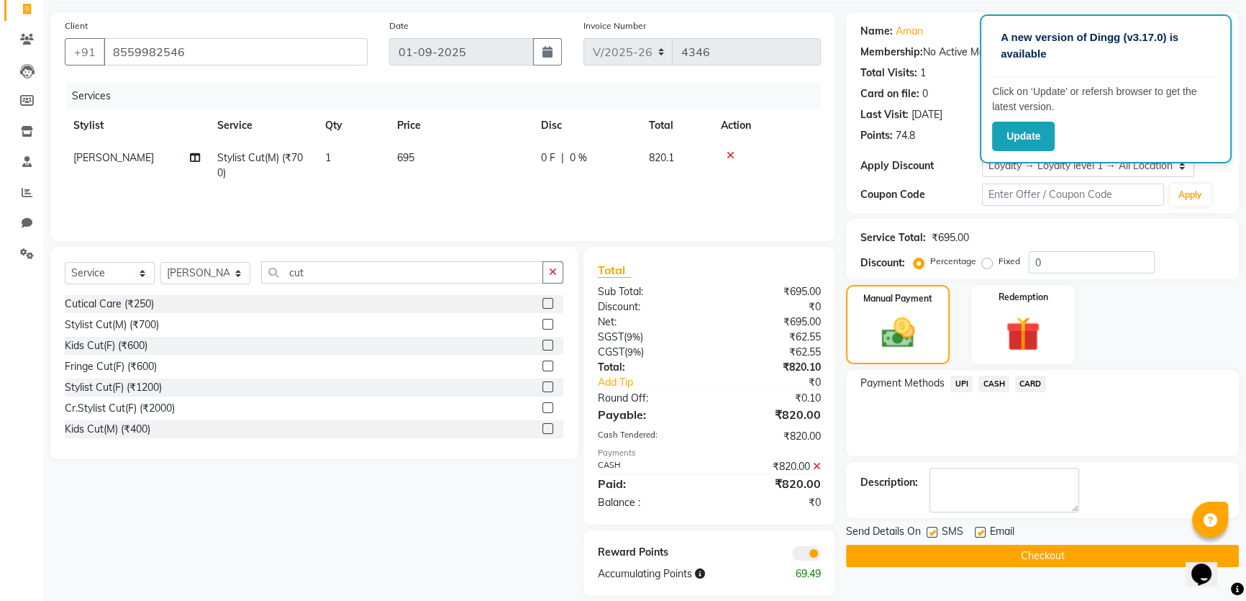
scroll to position [113, 0]
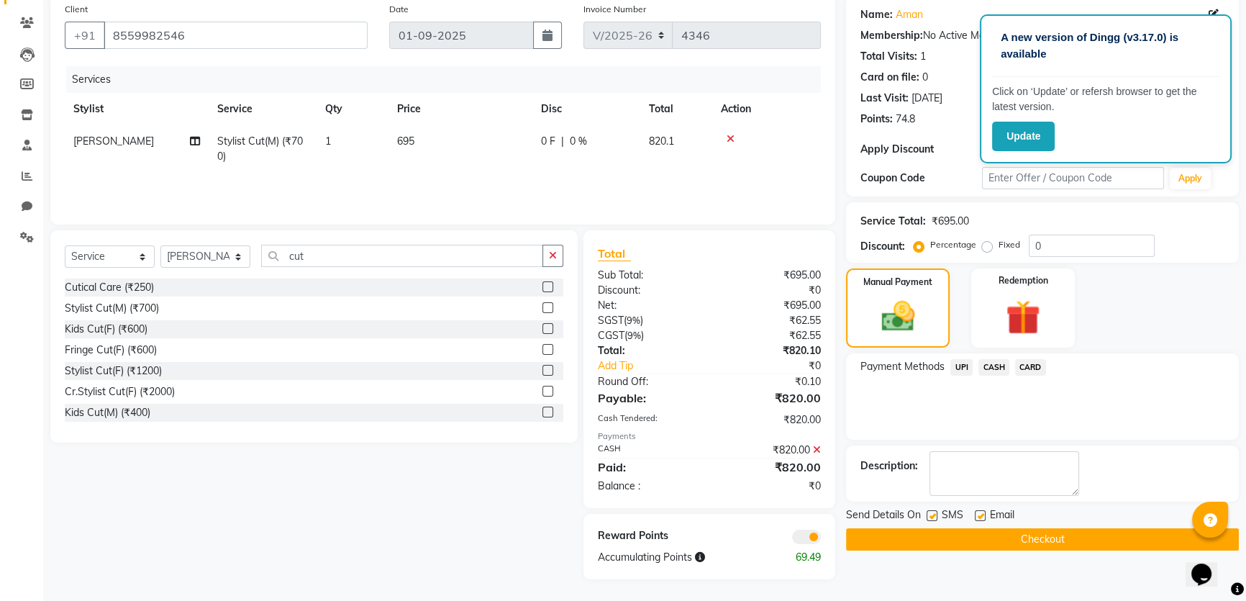
click at [1034, 534] on button "Checkout" at bounding box center [1042, 539] width 393 height 22
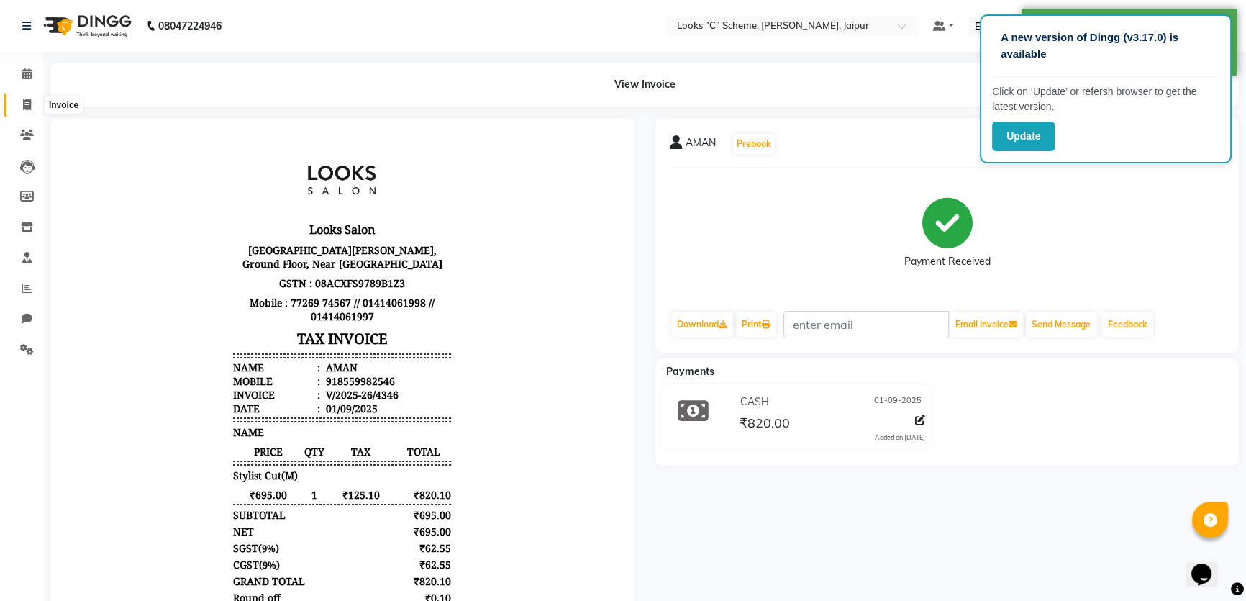
click at [27, 106] on icon at bounding box center [27, 104] width 8 height 11
select select "service"
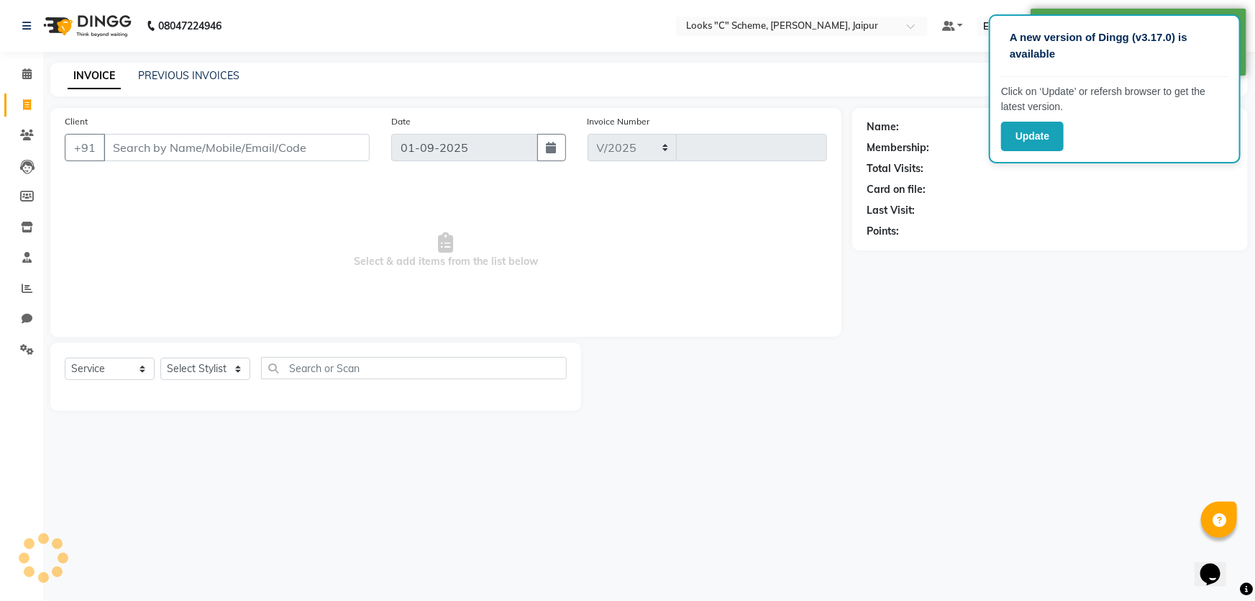
select select "4315"
type input "4347"
click at [178, 141] on input "Client" at bounding box center [237, 147] width 266 height 27
drag, startPoint x: 178, startPoint y: 143, endPoint x: 188, endPoint y: 143, distance: 10.8
click at [182, 143] on input "Client" at bounding box center [237, 147] width 266 height 27
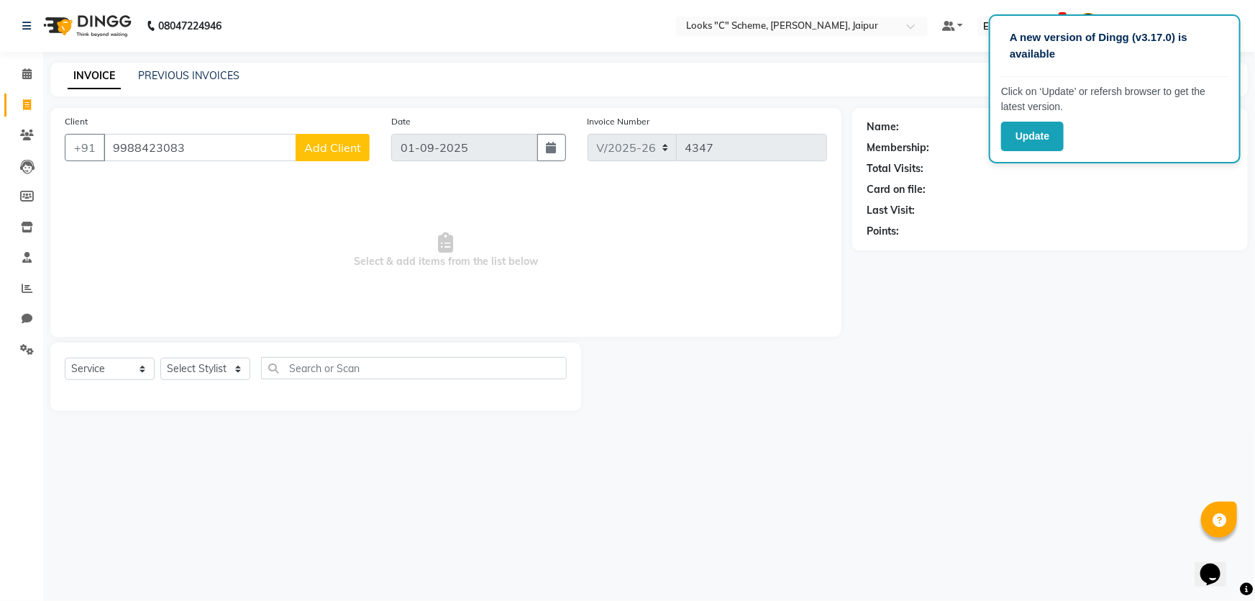
type input "9988423083"
click at [335, 155] on button "Add Client" at bounding box center [333, 147] width 74 height 27
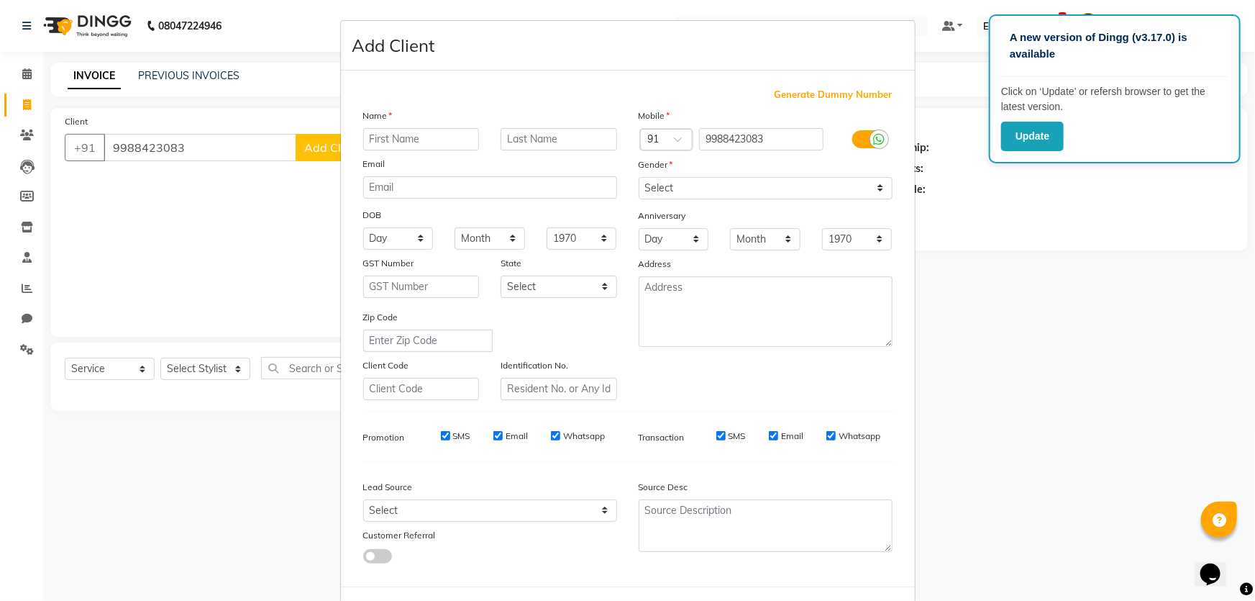
click at [405, 153] on div "Name Email DOB Day 01 02 03 04 05 06 07 08 09 10 11 12 13 14 15 16 17 18 19 20 …" at bounding box center [490, 254] width 276 height 292
click at [419, 144] on input "text" at bounding box center [421, 139] width 117 height 22
type input "n"
type input "Neha"
click at [675, 190] on select "Select Male Female Other Prefer Not To Say" at bounding box center [766, 188] width 254 height 22
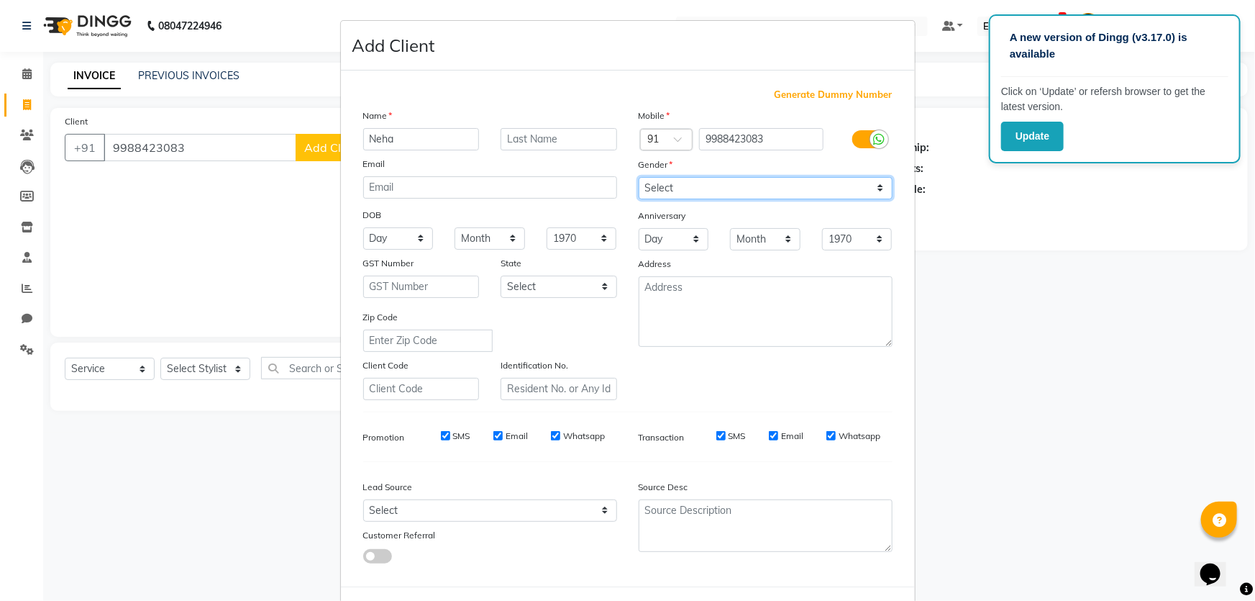
select select "female"
click at [639, 177] on select "Select Male Female Other Prefer Not To Say" at bounding box center [766, 188] width 254 height 22
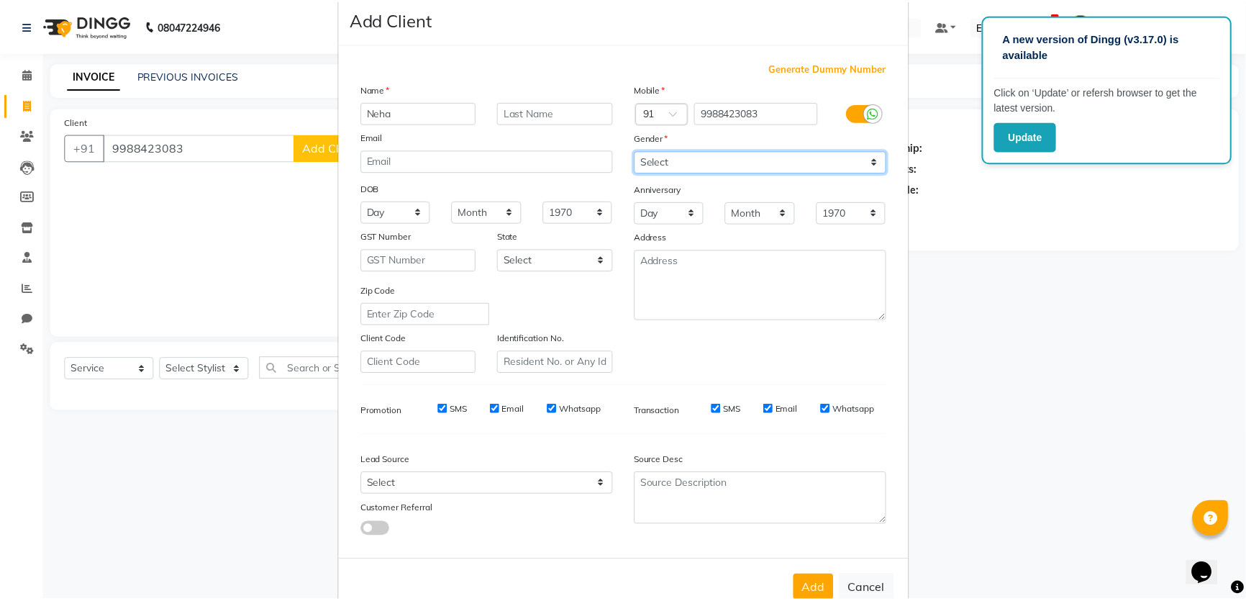
scroll to position [67, 0]
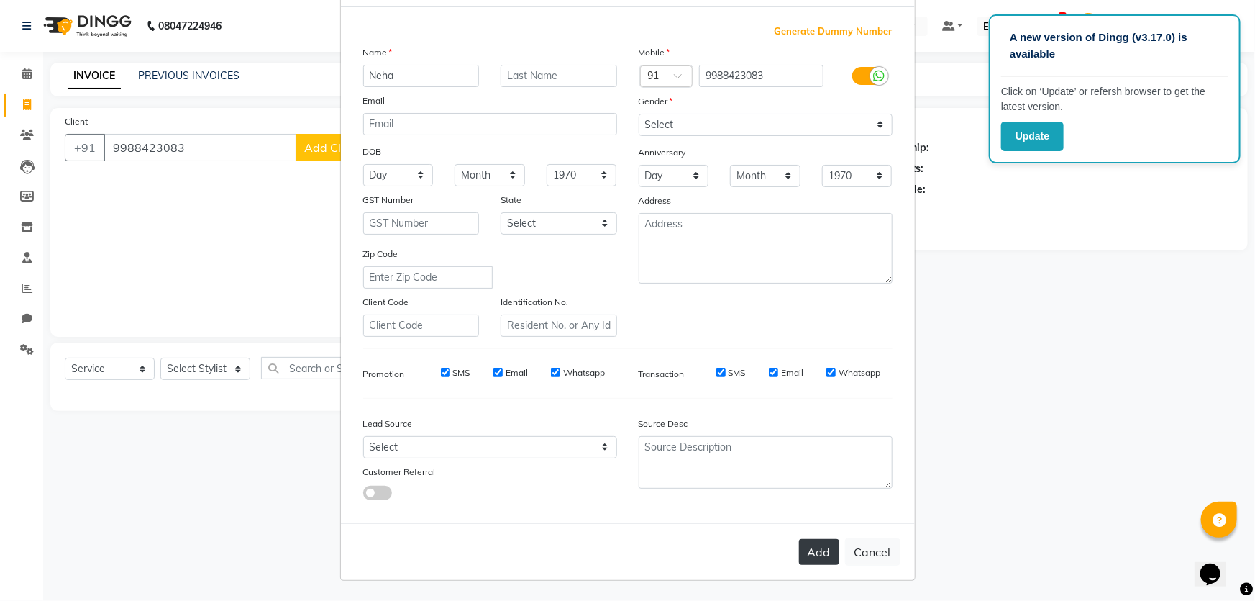
click at [826, 558] on button "Add" at bounding box center [819, 552] width 40 height 26
select select
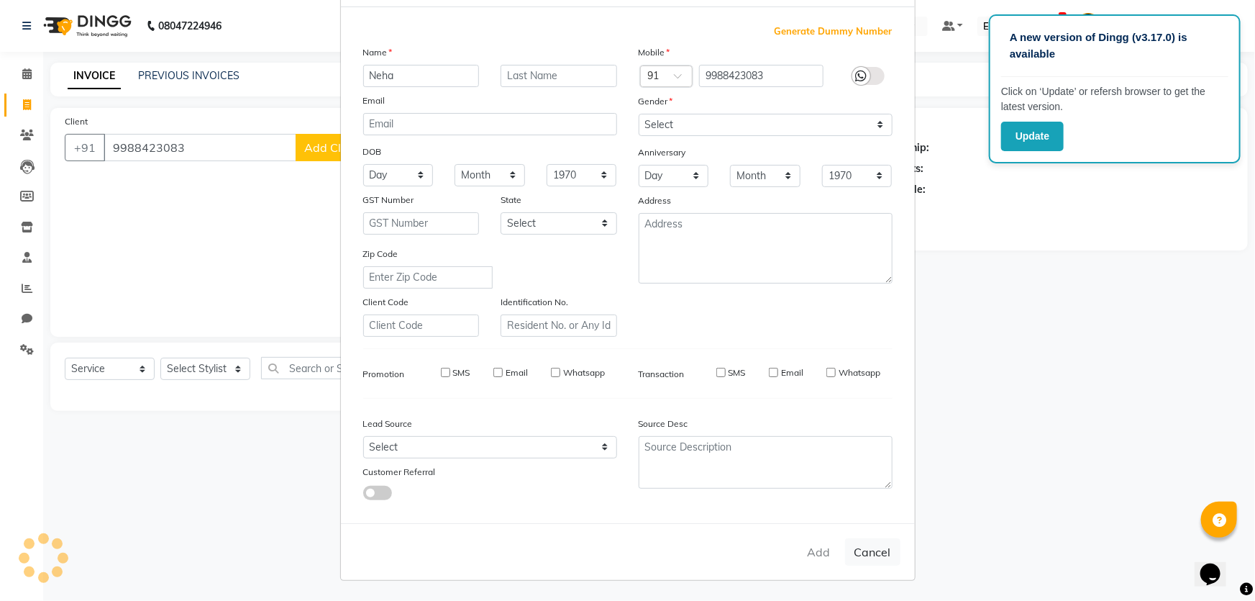
select select
checkbox input "false"
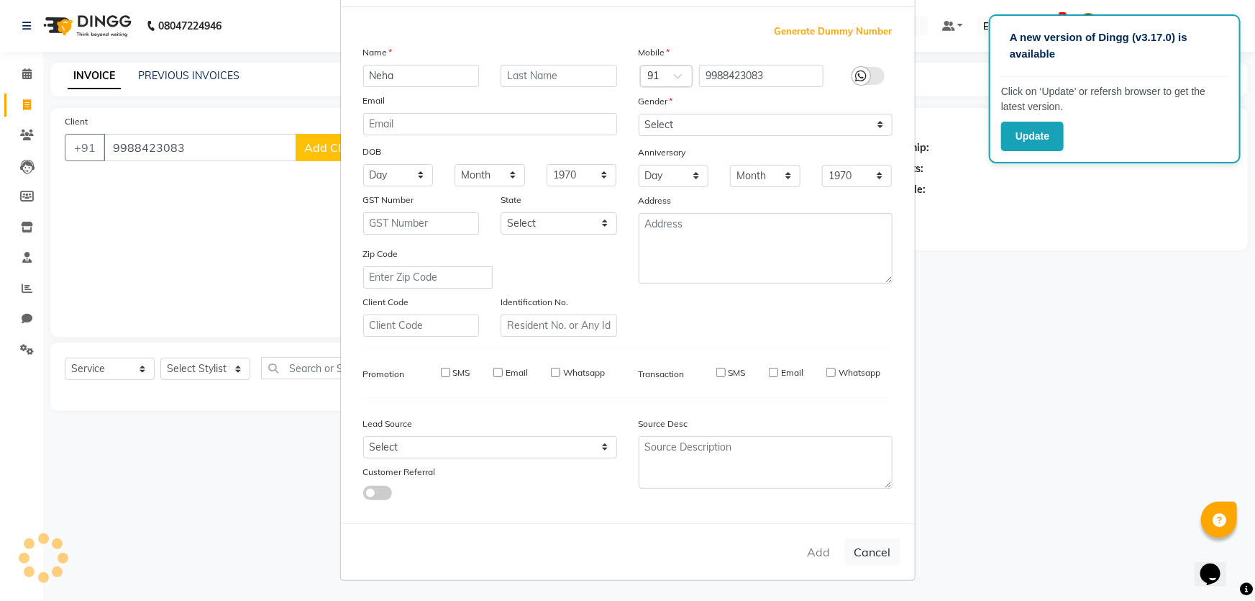
checkbox input "false"
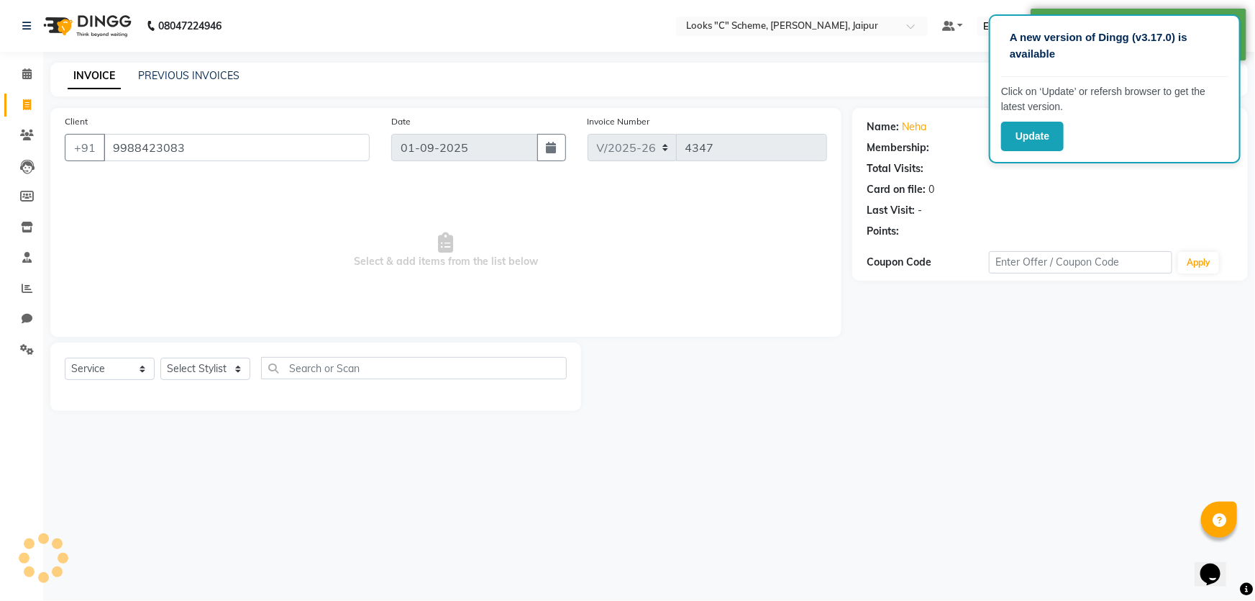
select select "1: Object"
click at [187, 377] on select "Select Stylist Aarohi Aayushi Abhishek_pdct Akash_pdct Anjana Ashu Kayat Counte…" at bounding box center [205, 369] width 90 height 22
select select "31339"
click at [160, 358] on select "Select Stylist Aarohi Aayushi Abhishek_pdct Akash_pdct Anjana Ashu Kayat Counte…" at bounding box center [205, 369] width 90 height 22
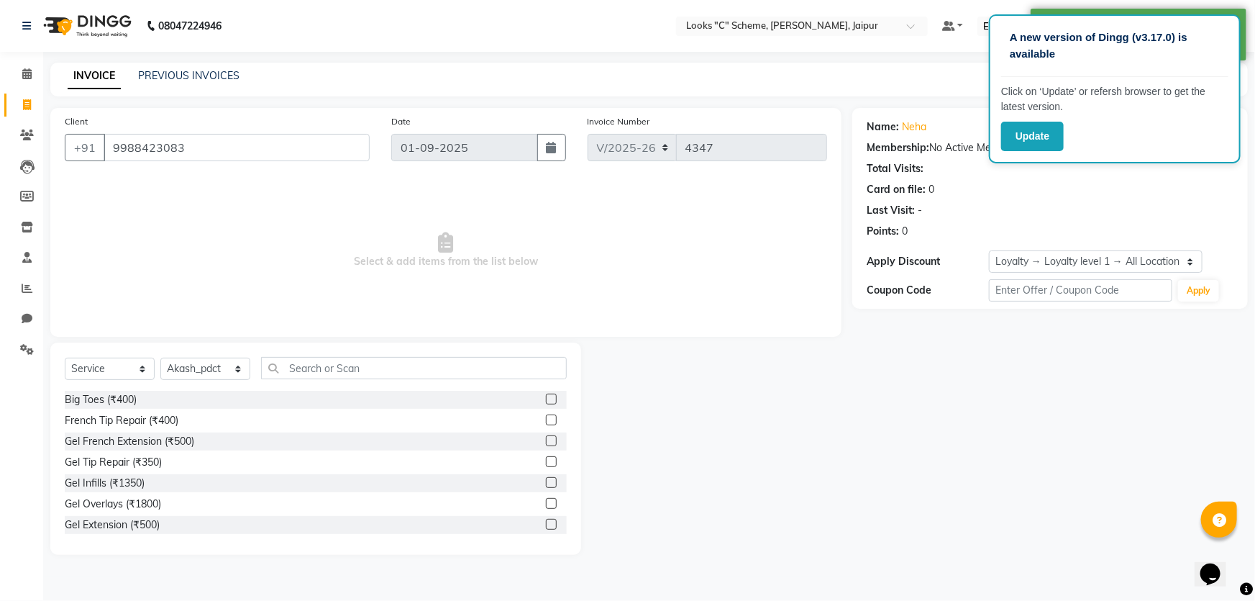
click at [326, 381] on div "Select Service Product Membership Package Voucher Prepaid Gift Card Select Styl…" at bounding box center [316, 374] width 502 height 34
click at [329, 366] on input "text" at bounding box center [414, 368] width 306 height 22
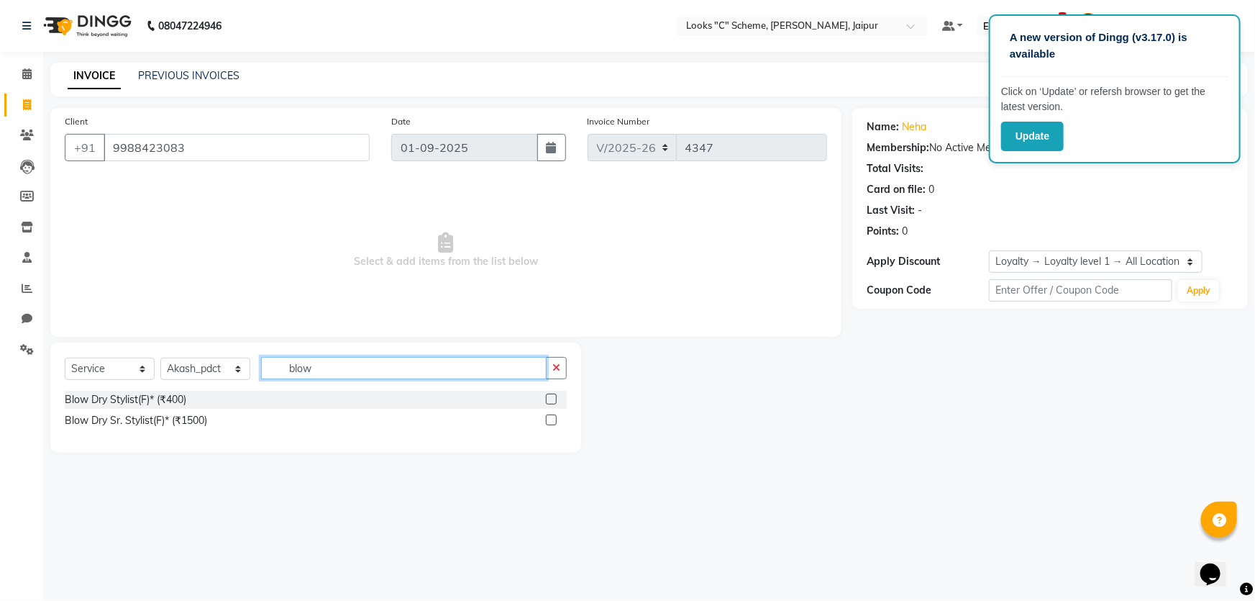
type input "blow"
click at [554, 401] on label at bounding box center [551, 398] width 11 height 11
click at [554, 401] on input "checkbox" at bounding box center [550, 399] width 9 height 9
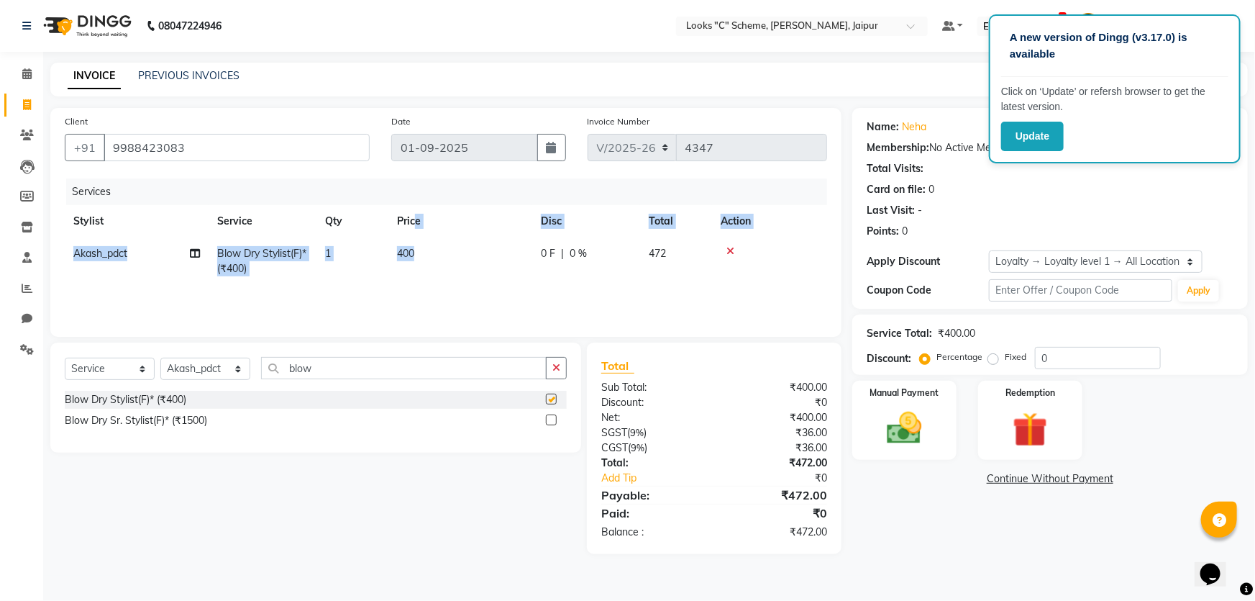
checkbox input "false"
drag, startPoint x: 416, startPoint y: 234, endPoint x: 424, endPoint y: 242, distance: 11.2
click at [424, 242] on table "Stylist Service Qty Price Disc Total Action Akash_pdct Blow Dry Stylist(F)* (₹4…" at bounding box center [446, 245] width 762 height 80
click at [499, 263] on td "400" at bounding box center [460, 260] width 144 height 47
select select "31339"
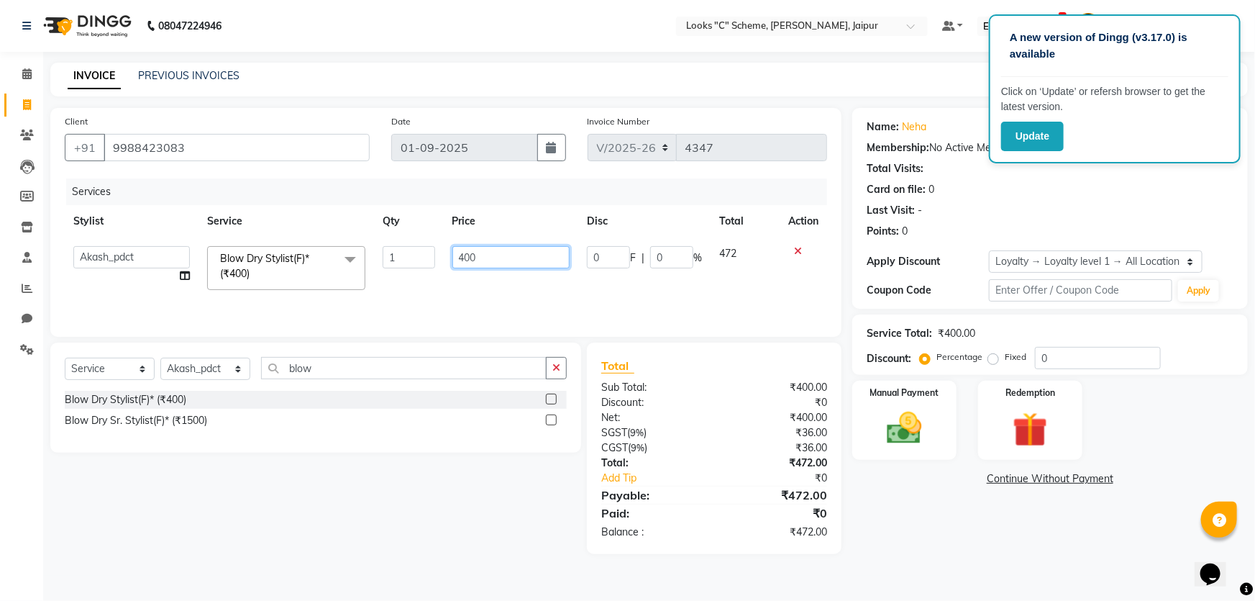
click at [504, 254] on input "400" at bounding box center [511, 257] width 118 height 22
type input "4"
type input "700"
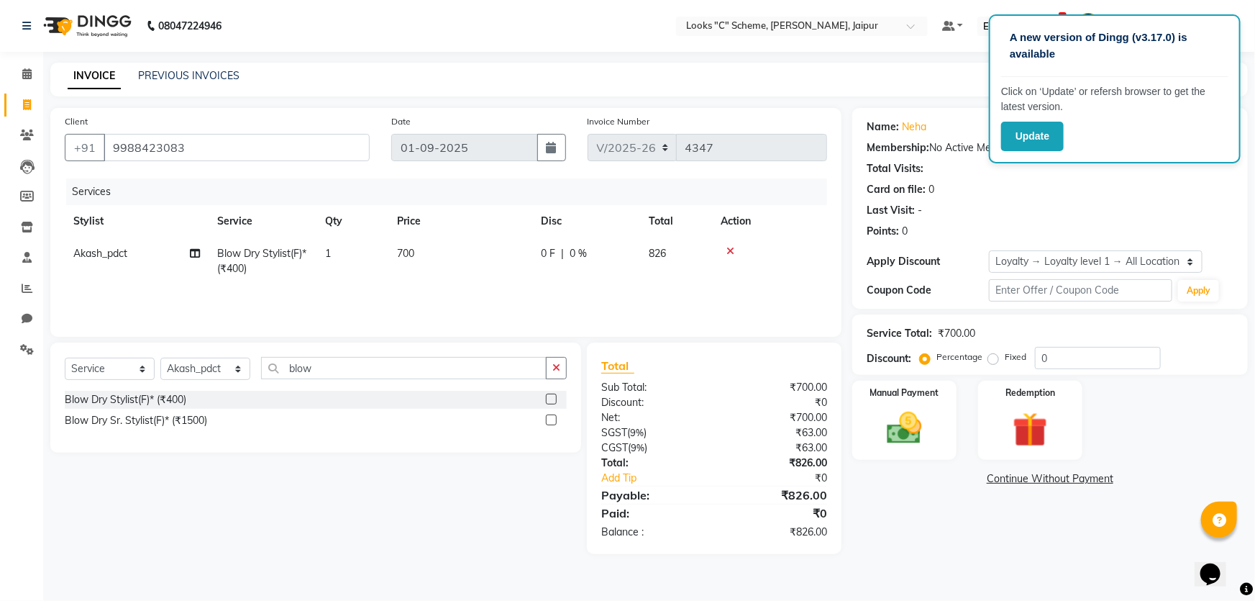
click at [483, 283] on td "700" at bounding box center [460, 260] width 144 height 47
select select "31339"
click at [911, 452] on div "Manual Payment" at bounding box center [904, 420] width 109 height 83
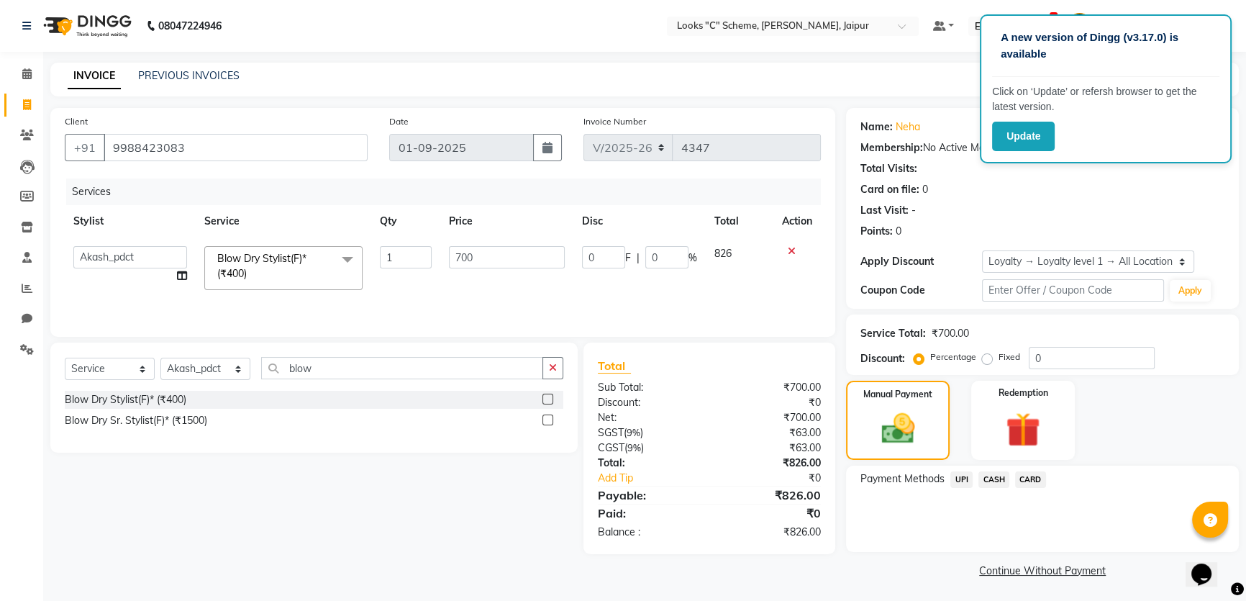
click at [1001, 485] on span "CASH" at bounding box center [993, 479] width 31 height 17
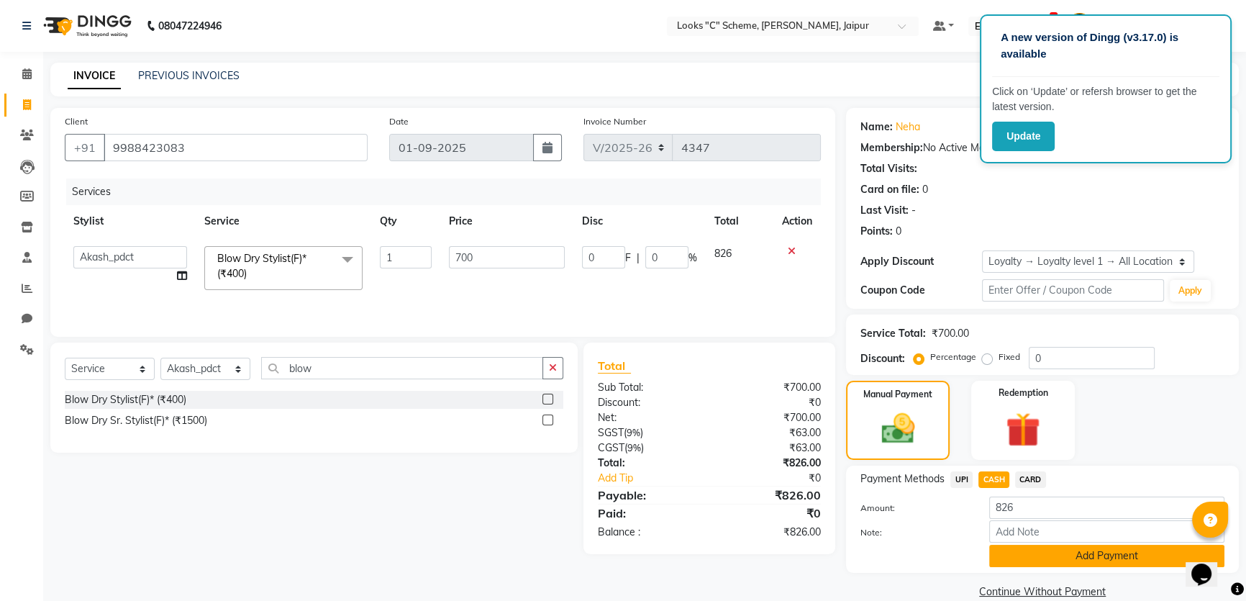
click at [1052, 553] on button "Add Payment" at bounding box center [1106, 556] width 235 height 22
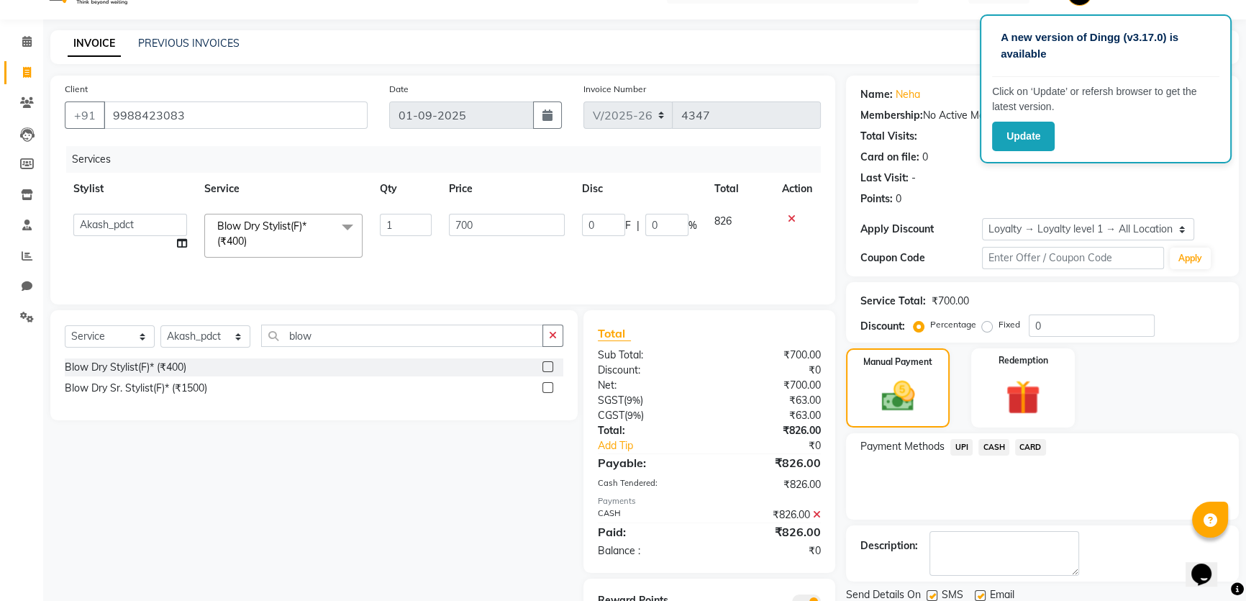
scroll to position [98, 0]
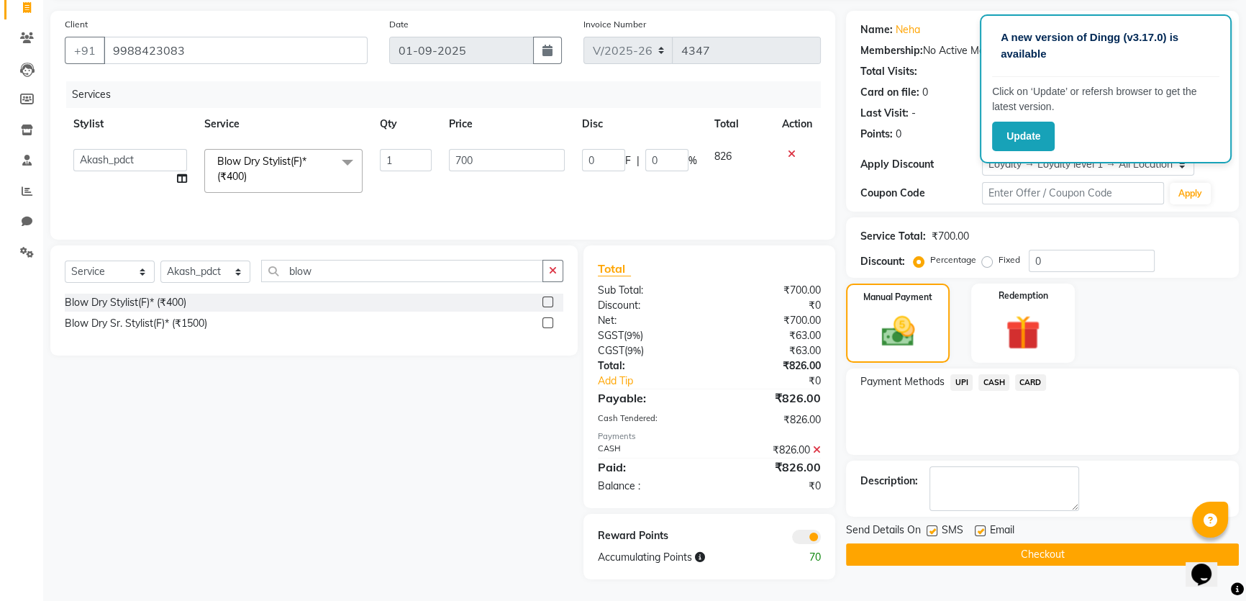
click at [1048, 549] on button "Checkout" at bounding box center [1042, 554] width 393 height 22
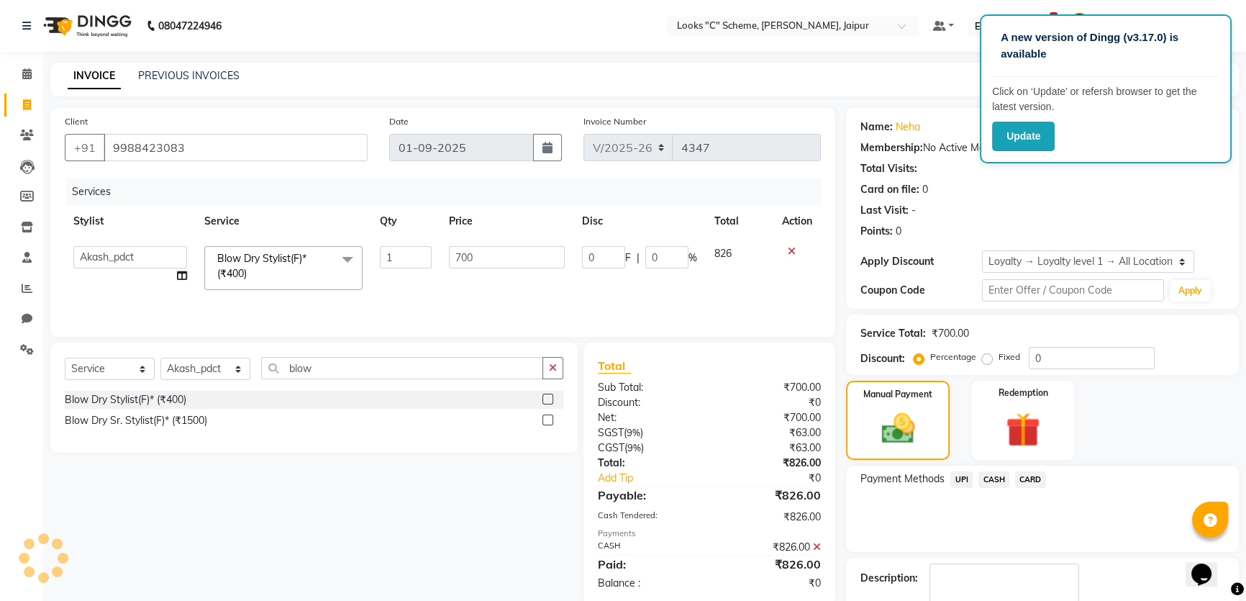
scroll to position [0, 0]
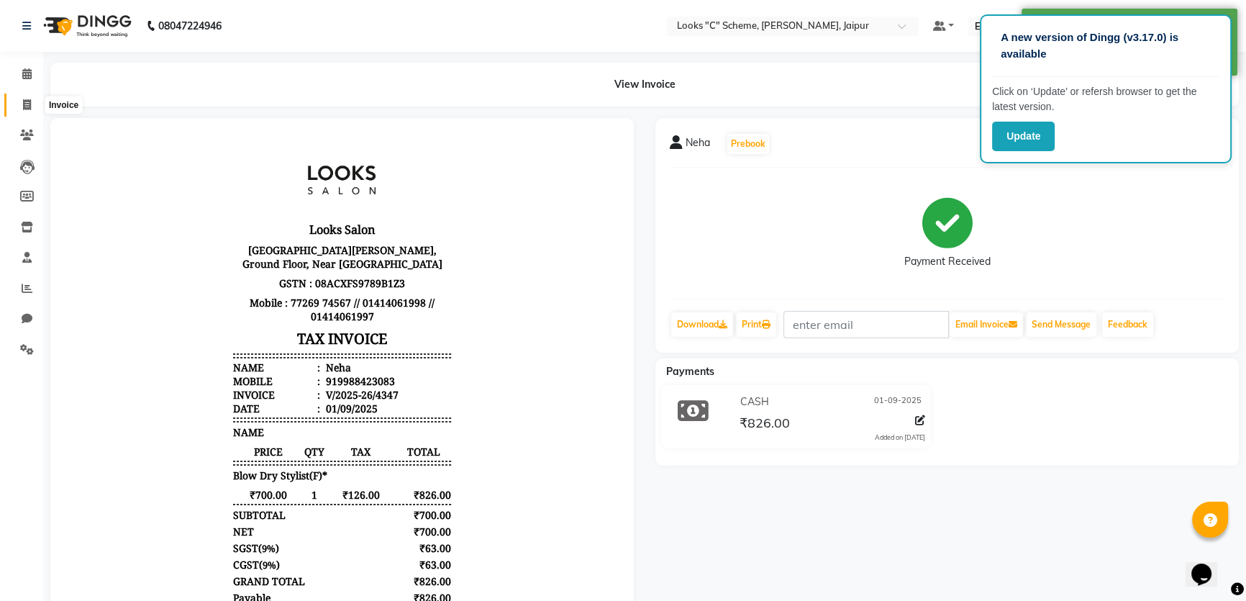
click at [29, 101] on icon at bounding box center [27, 104] width 8 height 11
select select "service"
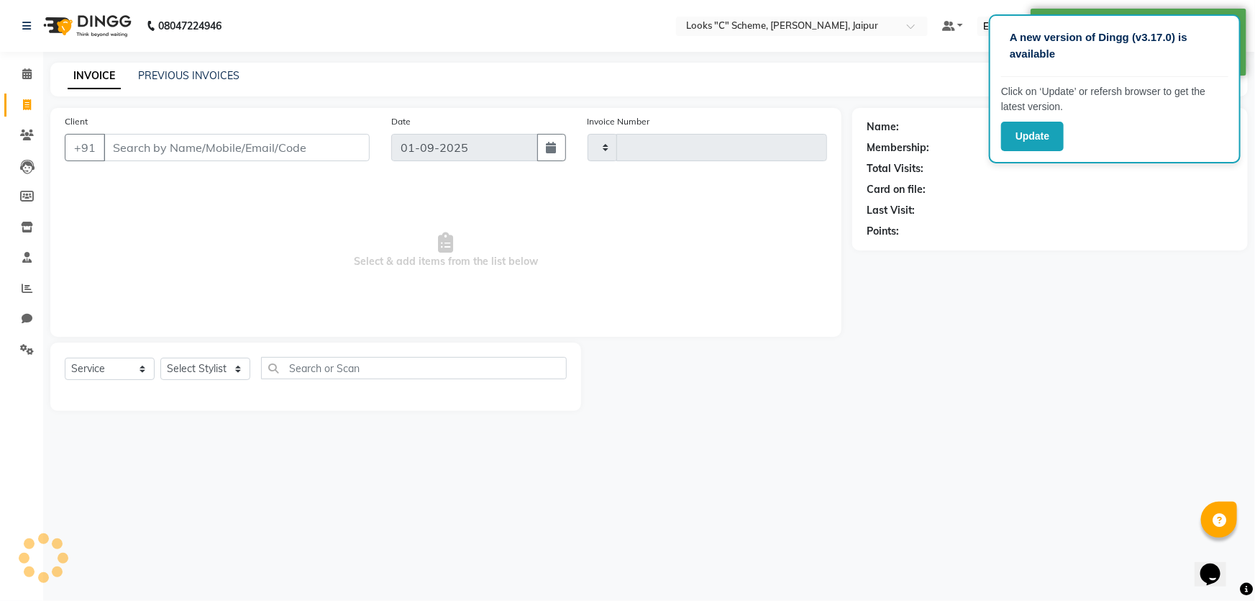
type input "4348"
select select "4315"
click at [208, 148] on input "Client" at bounding box center [237, 147] width 266 height 27
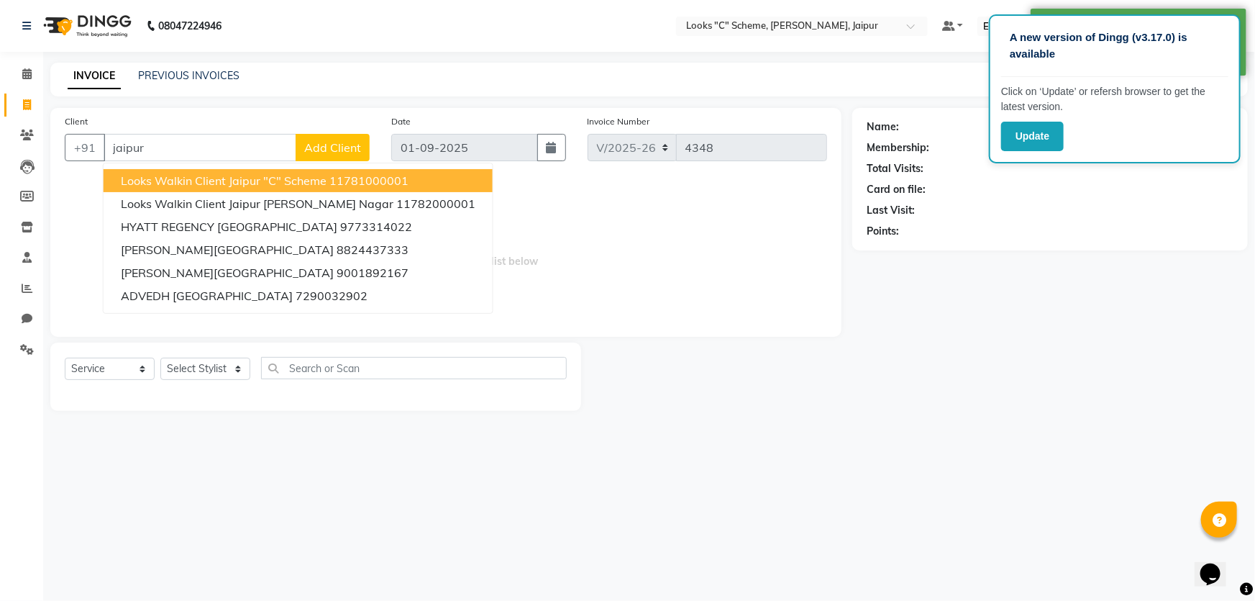
click at [225, 185] on span "Looks Walkin Client Jaipur "C" Scheme" at bounding box center [224, 180] width 206 height 14
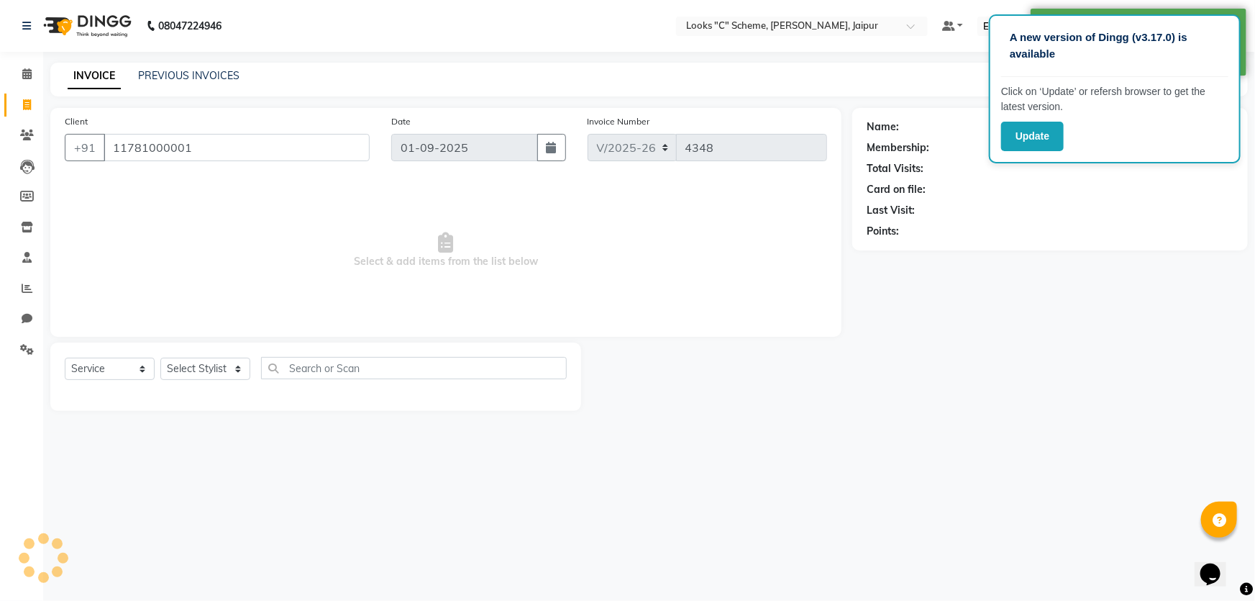
type input "11781000001"
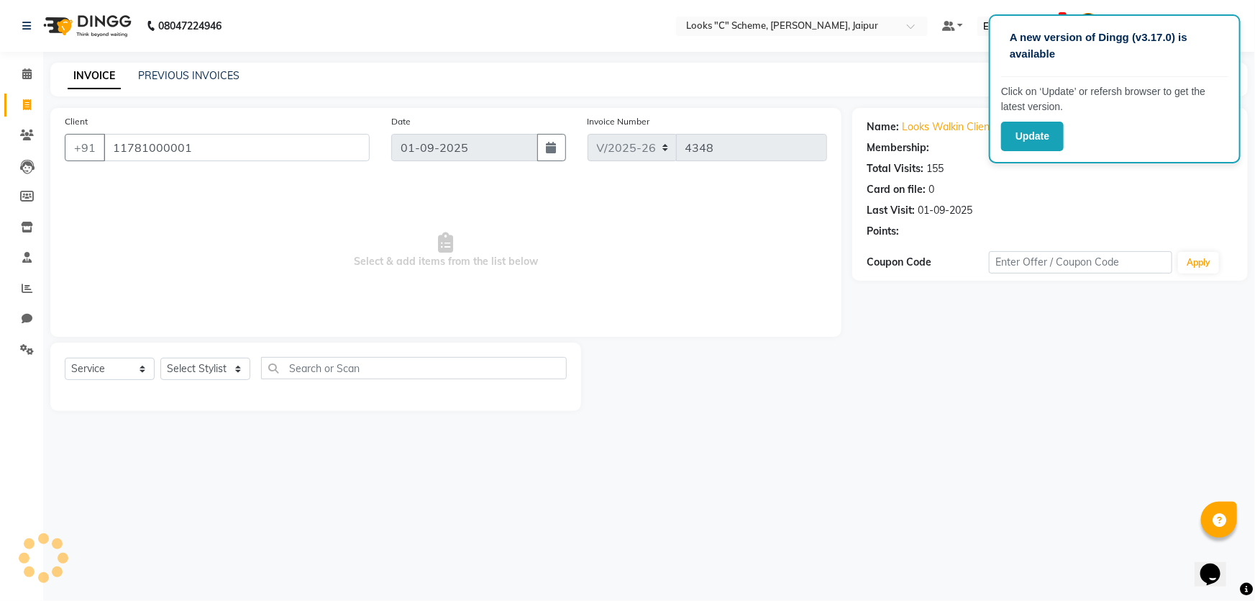
select select "1: Object"
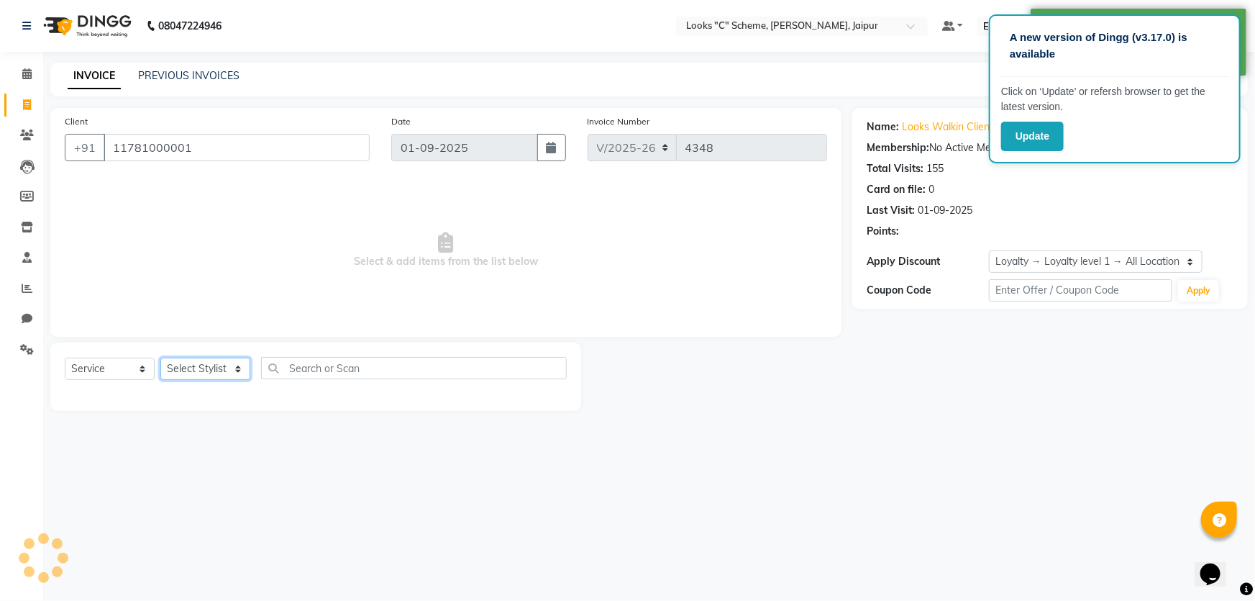
click at [229, 366] on select "Select Stylist Aarohi Aayushi Abhishek_pdct Akash_pdct Anjana Ashu Kayat Counte…" at bounding box center [205, 369] width 90 height 22
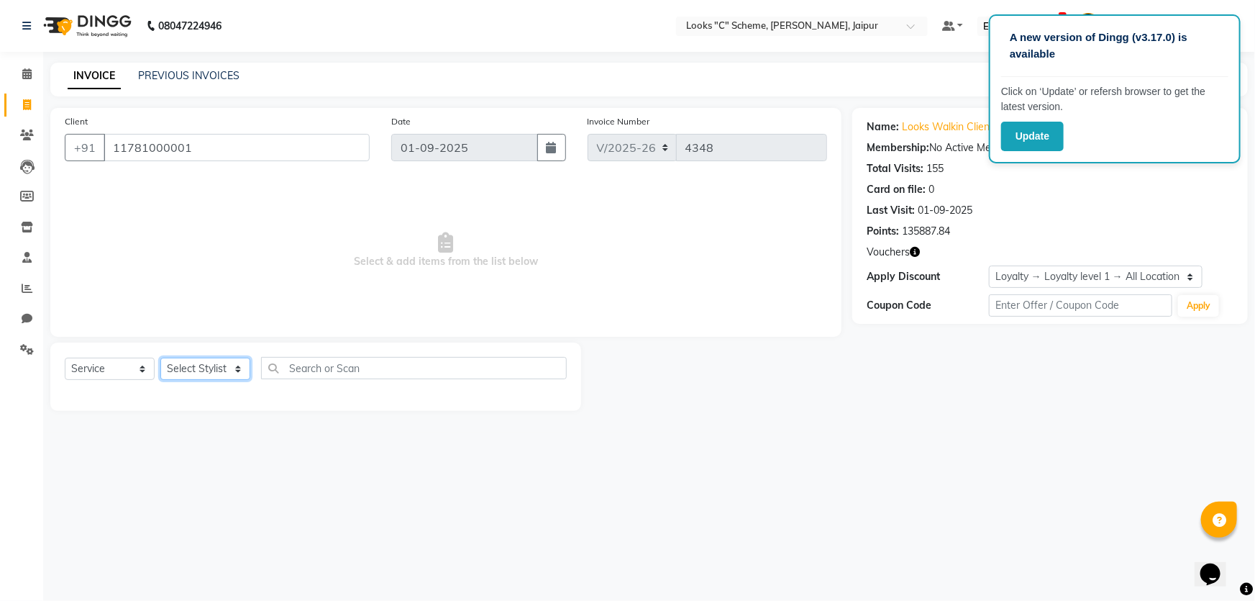
select select "67985"
click at [160, 358] on select "Select Stylist Aarohi Aayushi Abhishek_pdct Akash_pdct Anjana Ashu Kayat Counte…" at bounding box center [205, 369] width 90 height 22
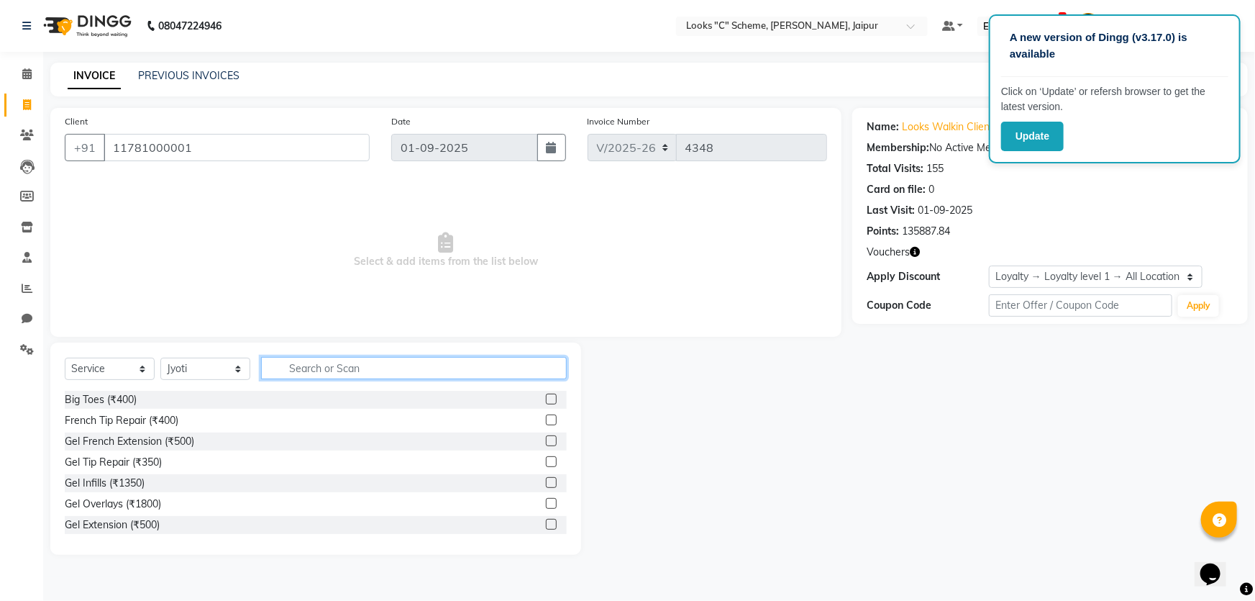
click at [347, 375] on input "text" at bounding box center [414, 368] width 306 height 22
type input "pedi"
click at [546, 442] on label at bounding box center [551, 440] width 11 height 11
click at [546, 442] on input "checkbox" at bounding box center [550, 441] width 9 height 9
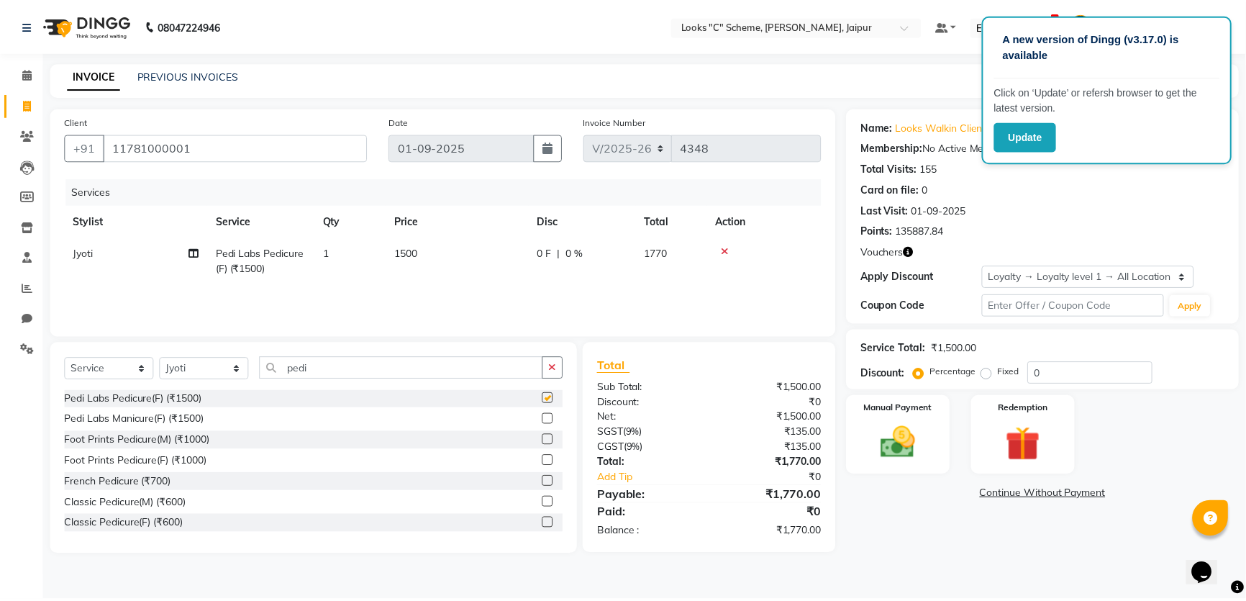
scroll to position [130, 0]
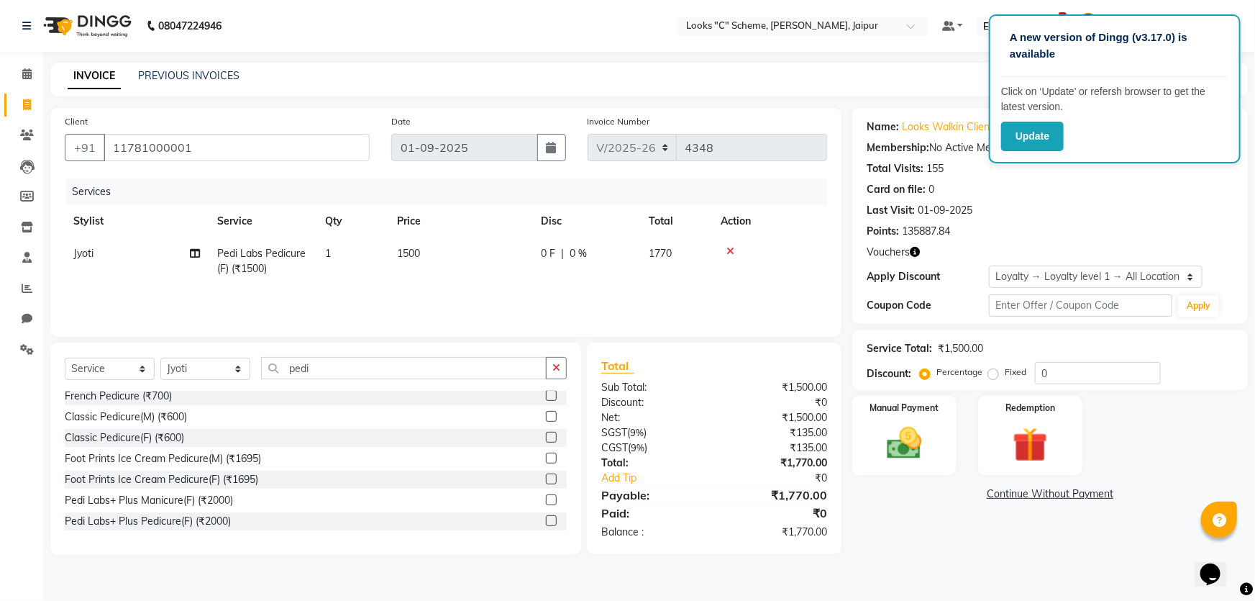
checkbox input "false"
click at [546, 517] on label at bounding box center [551, 519] width 11 height 11
click at [546, 517] on input "checkbox" at bounding box center [550, 519] width 9 height 9
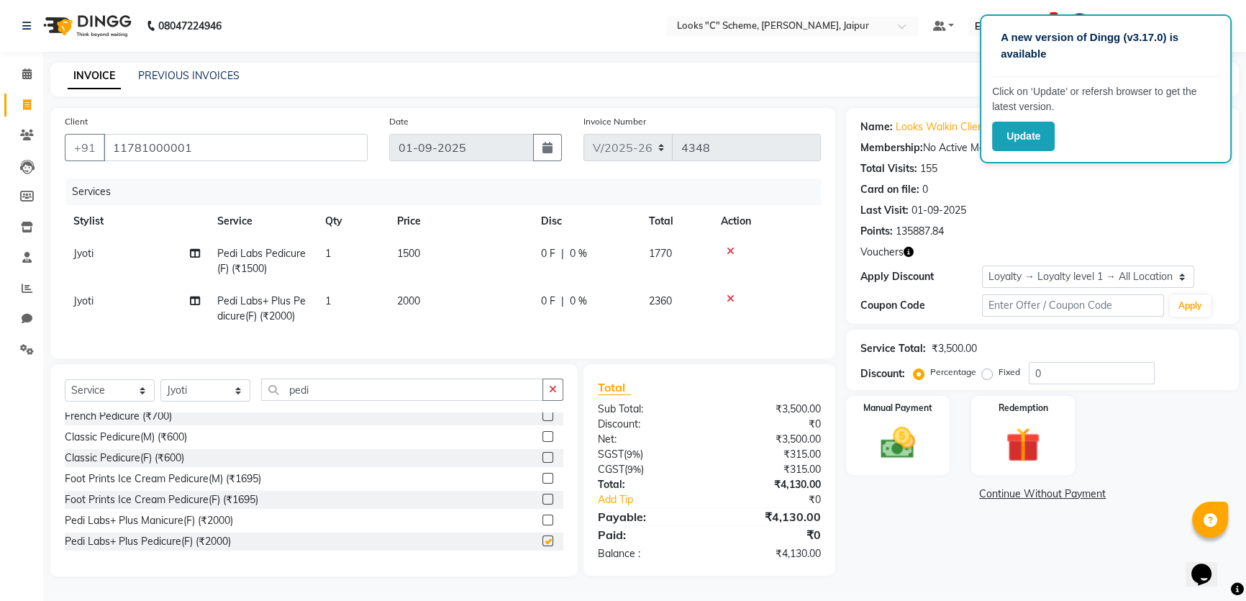
checkbox input "false"
click at [381, 401] on input "pedi" at bounding box center [402, 389] width 282 height 22
click at [63, 287] on div "Client +91 11781000001 Date 01-09-2025 Invoice Number V/2025 V/2025-26 4348 Ser…" at bounding box center [442, 233] width 785 height 250
click at [98, 303] on td "Jyoti" at bounding box center [137, 308] width 144 height 47
select select "67985"
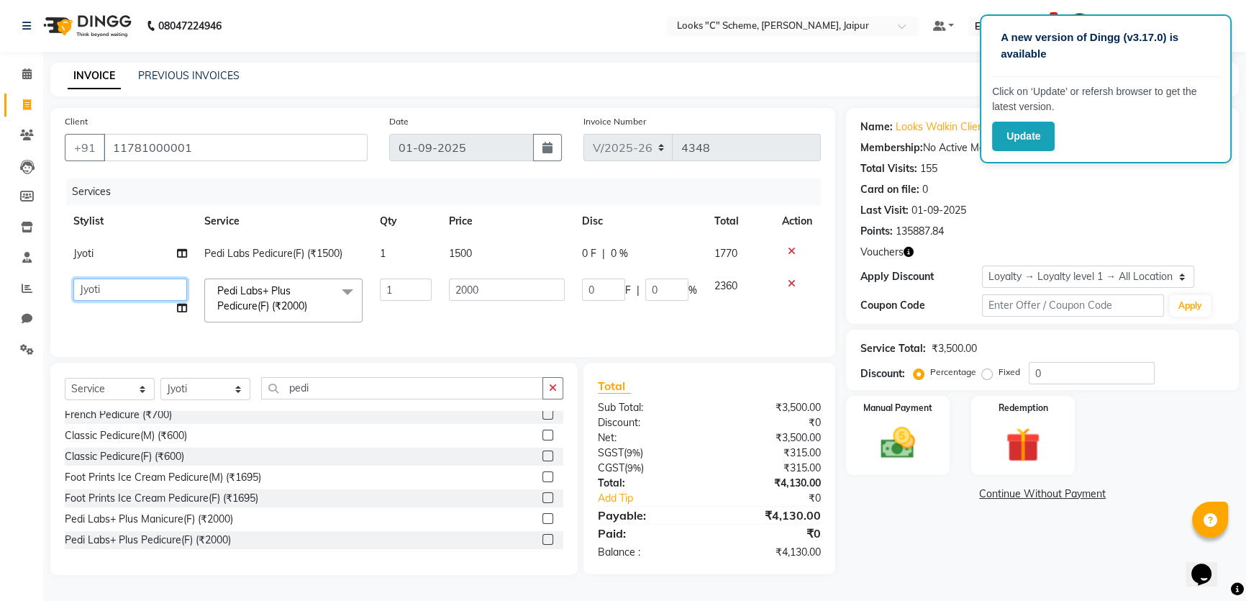
click at [100, 295] on select "Aarohi Aayushi Abhishek_pdct Akash_pdct Anjana Ashu Kayat Counter Sales Jyoti L…" at bounding box center [130, 289] width 114 height 22
select select "39467"
click at [201, 398] on select "Select Stylist Aarohi Aayushi Abhishek_pdct Akash_pdct Anjana Ashu Kayat Counte…" at bounding box center [205, 389] width 90 height 22
select select "57108"
click at [160, 388] on select "Select Stylist Aarohi Aayushi Abhishek_pdct Akash_pdct Anjana Ashu Kayat Counte…" at bounding box center [205, 389] width 90 height 22
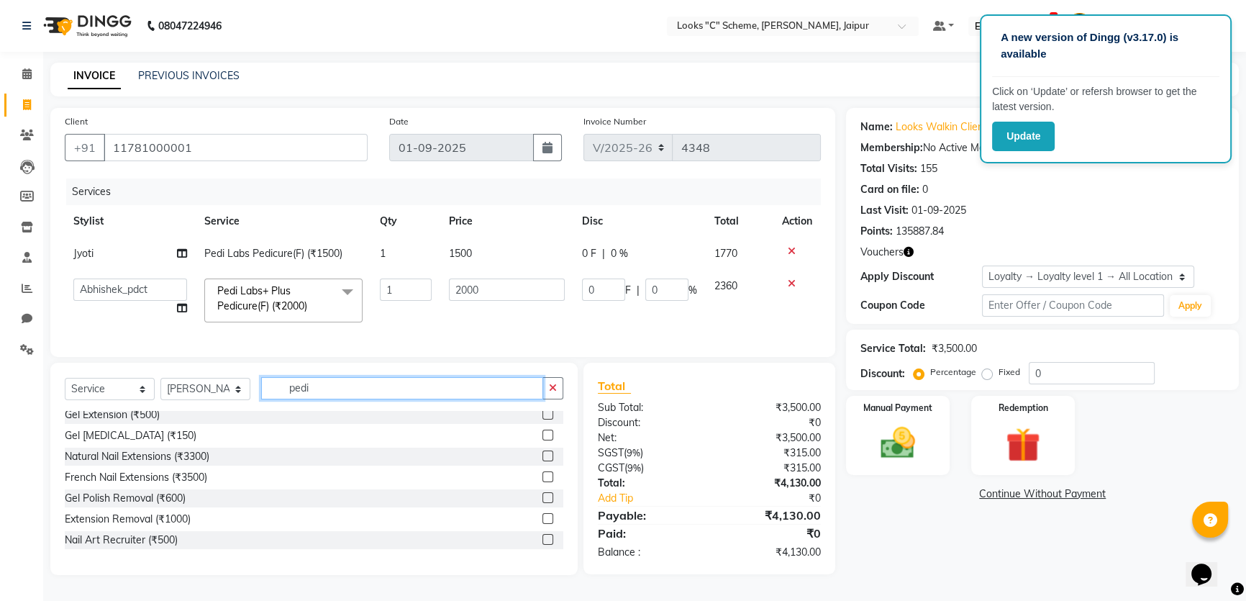
click at [366, 391] on input "pedi" at bounding box center [402, 388] width 282 height 22
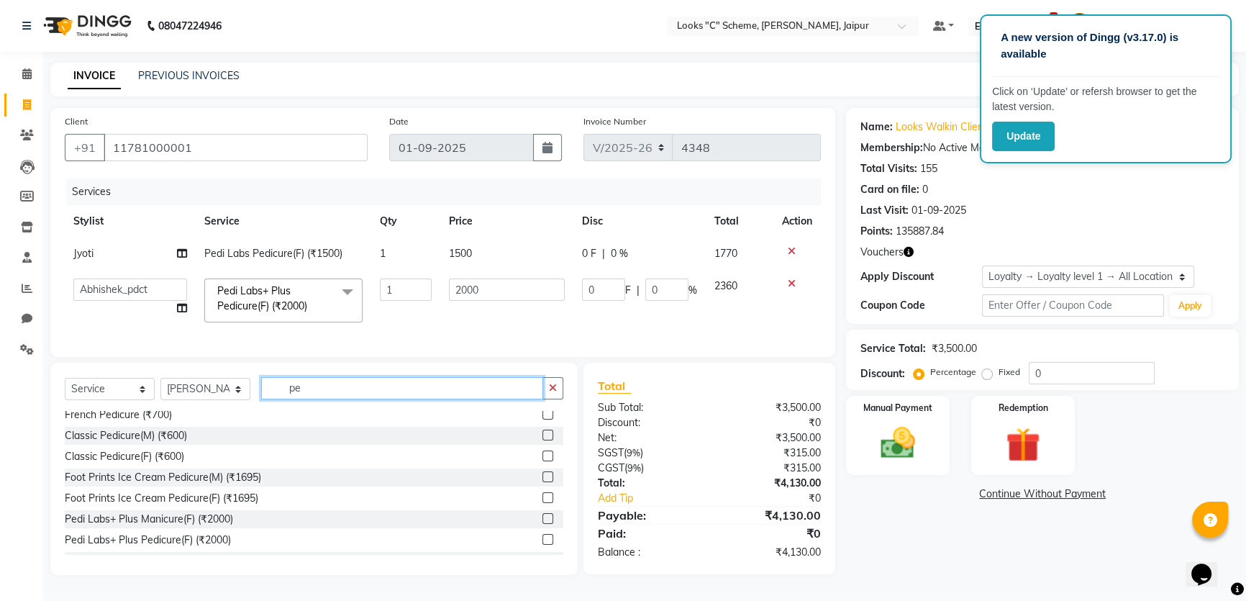
type input "p"
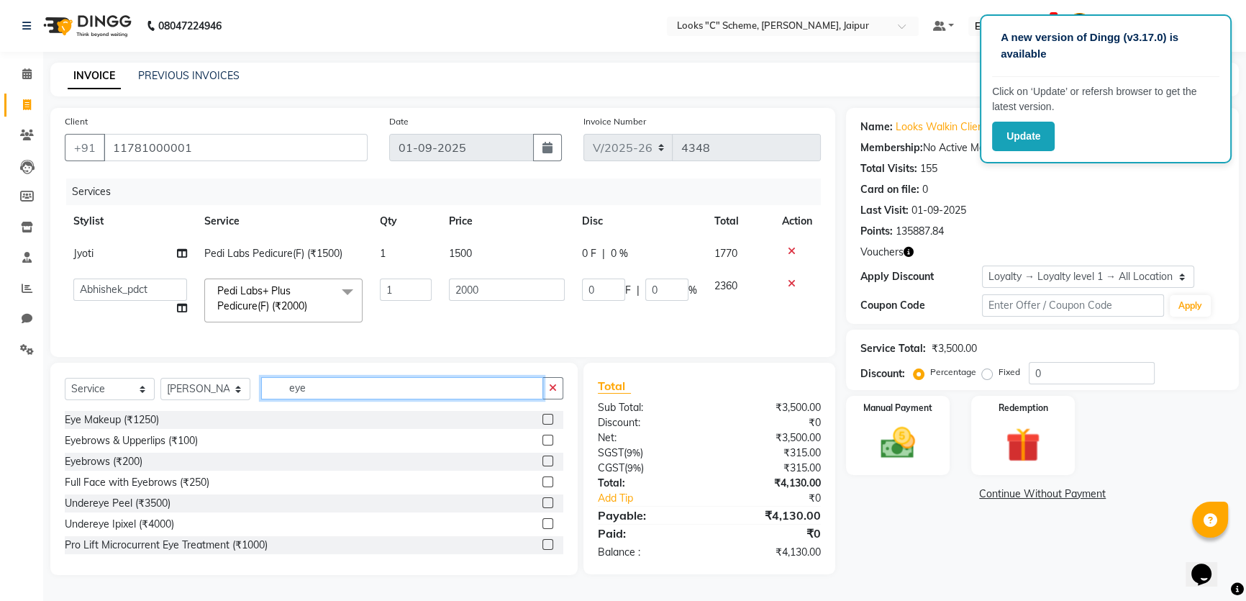
type input "eye"
click at [542, 466] on label at bounding box center [547, 460] width 11 height 11
click at [542, 466] on input "checkbox" at bounding box center [546, 461] width 9 height 9
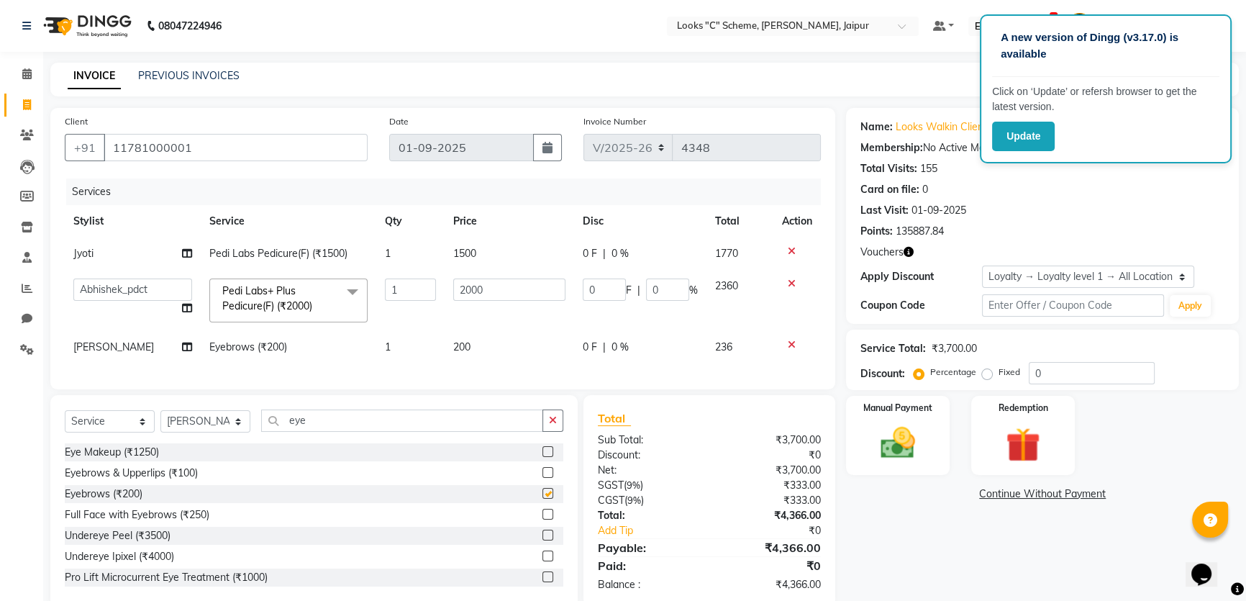
checkbox input "false"
click at [501, 290] on input "2000" at bounding box center [509, 289] width 112 height 22
type input "2500"
click at [488, 337] on td "200" at bounding box center [509, 347] width 129 height 32
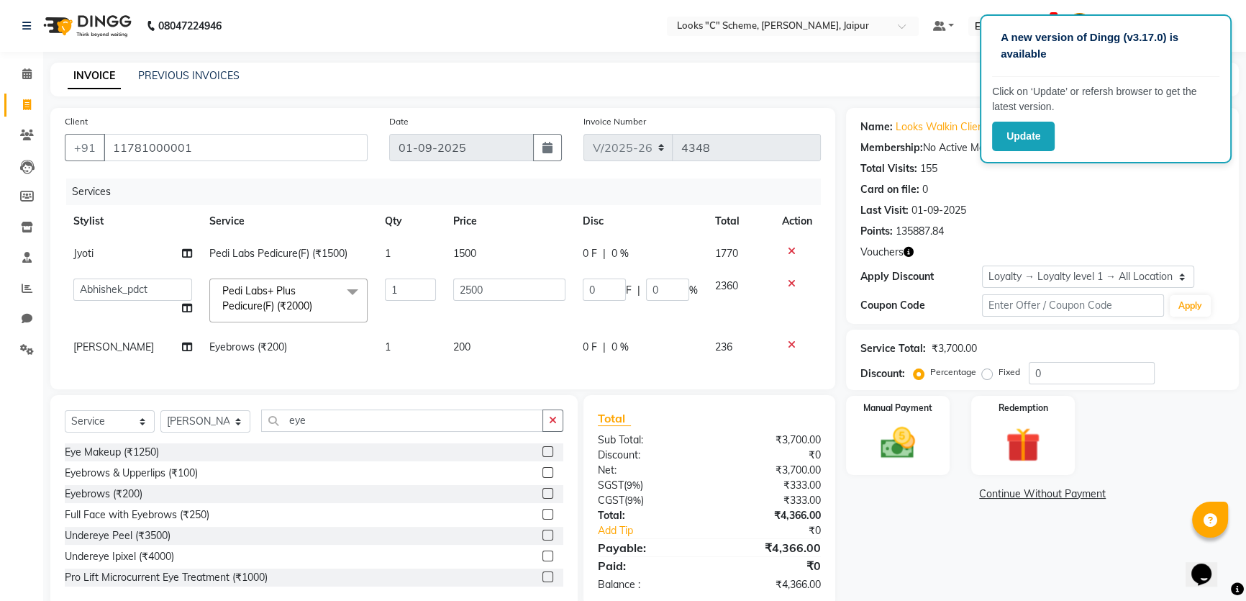
select select "57108"
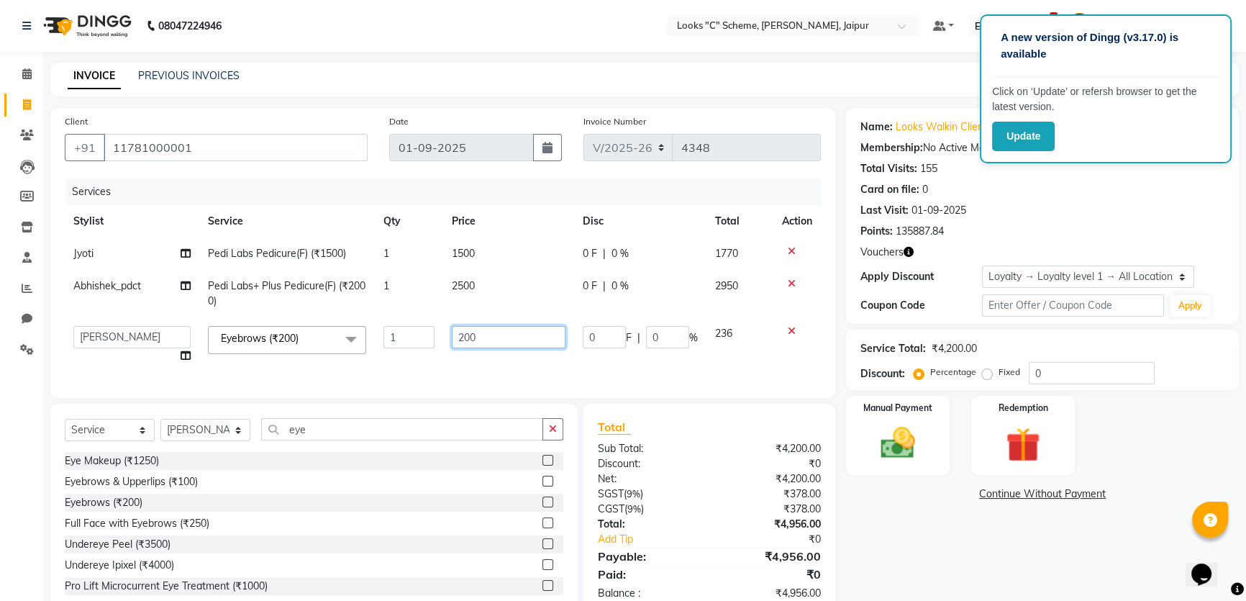
click at [488, 337] on input "200" at bounding box center [509, 337] width 114 height 22
type input "2"
type input "70"
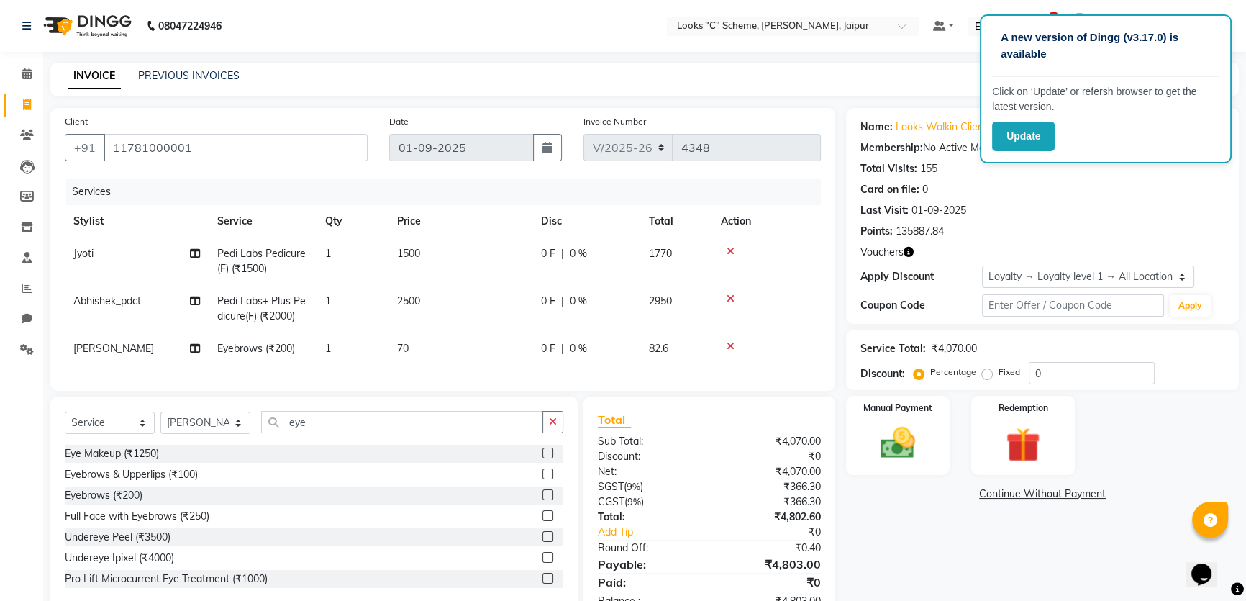
click at [488, 360] on td "70" at bounding box center [460, 348] width 144 height 32
select select "57108"
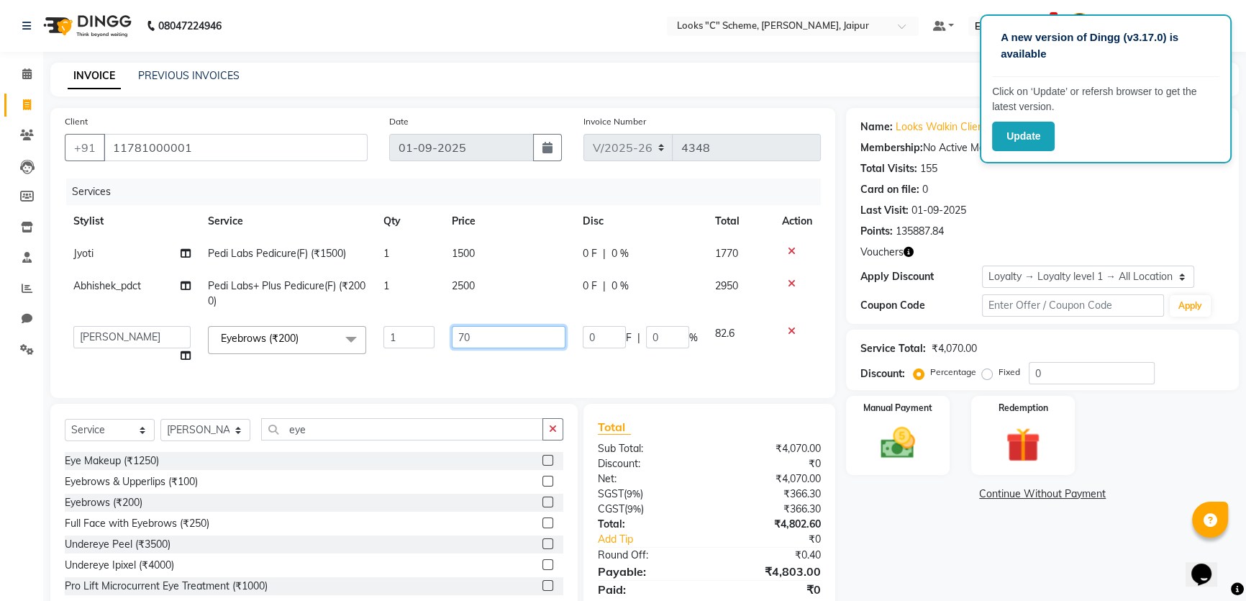
click at [511, 346] on input "70" at bounding box center [509, 337] width 114 height 22
type input "7"
type input "69"
click at [508, 370] on div "Services Stylist Service Qty Price Disc Total Action Jyoti Pedi Labs Pedicure(F…" at bounding box center [443, 280] width 756 height 205
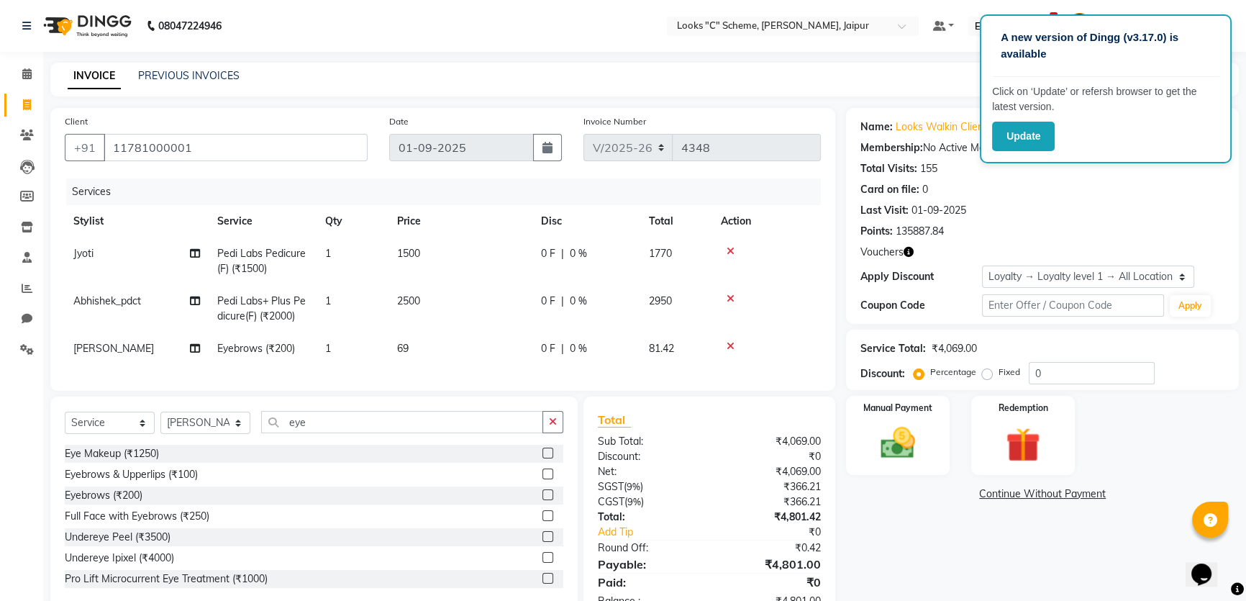
click at [459, 328] on td "2500" at bounding box center [460, 308] width 144 height 47
select select "39467"
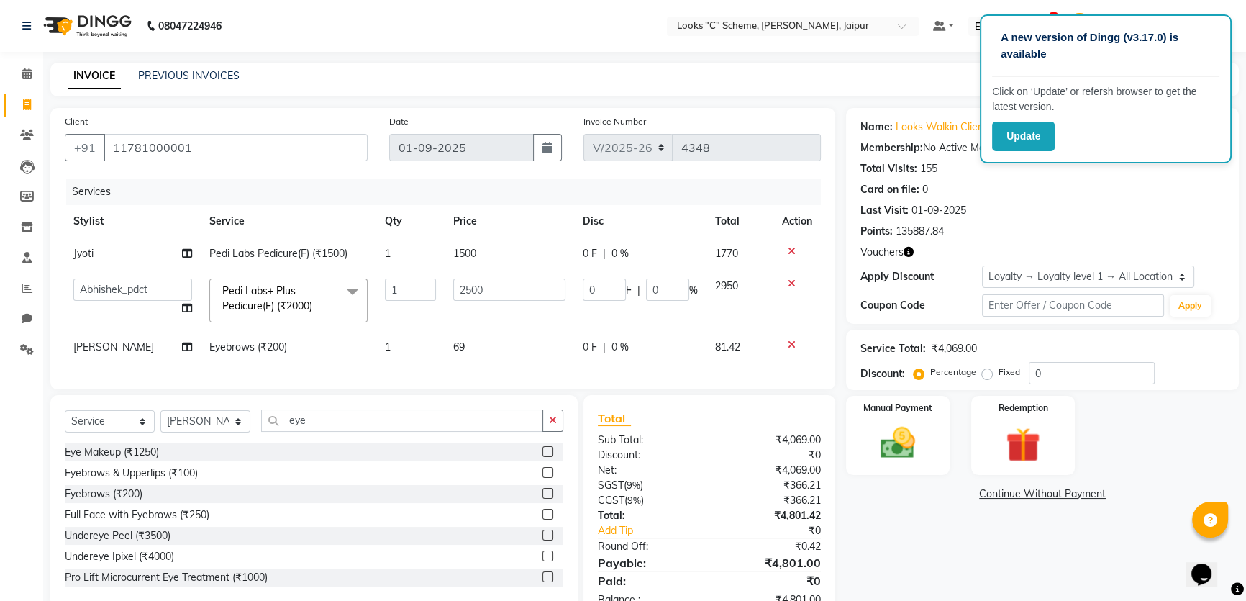
click at [532, 359] on td "69" at bounding box center [509, 347] width 129 height 32
select select "57108"
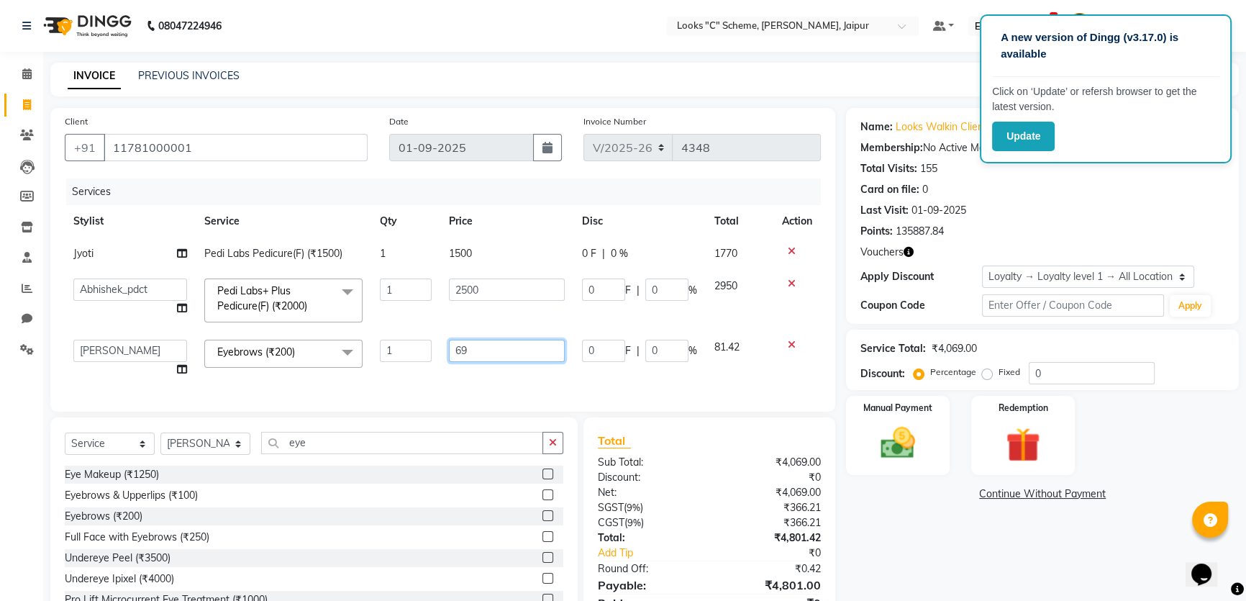
click at [533, 347] on input "69" at bounding box center [507, 351] width 116 height 22
type input "69.5"
click at [498, 376] on div "Services Stylist Service Qty Price Disc Total Action Jyoti Pedi Labs Pedicure(F…" at bounding box center [443, 287] width 756 height 219
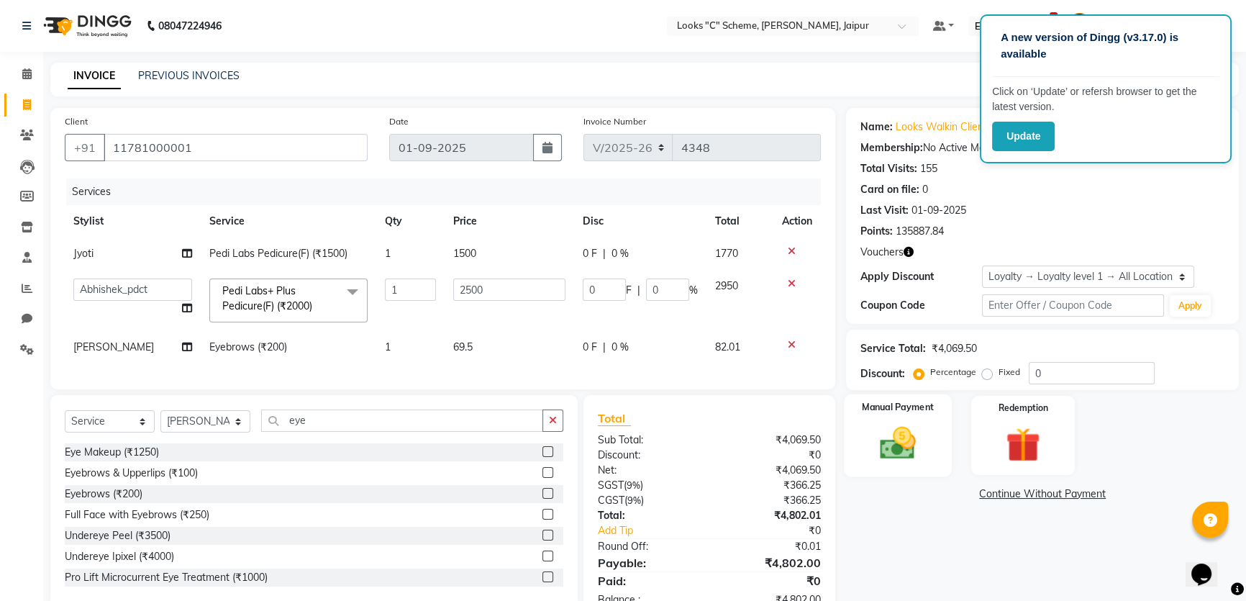
click at [906, 462] on img at bounding box center [898, 442] width 58 height 41
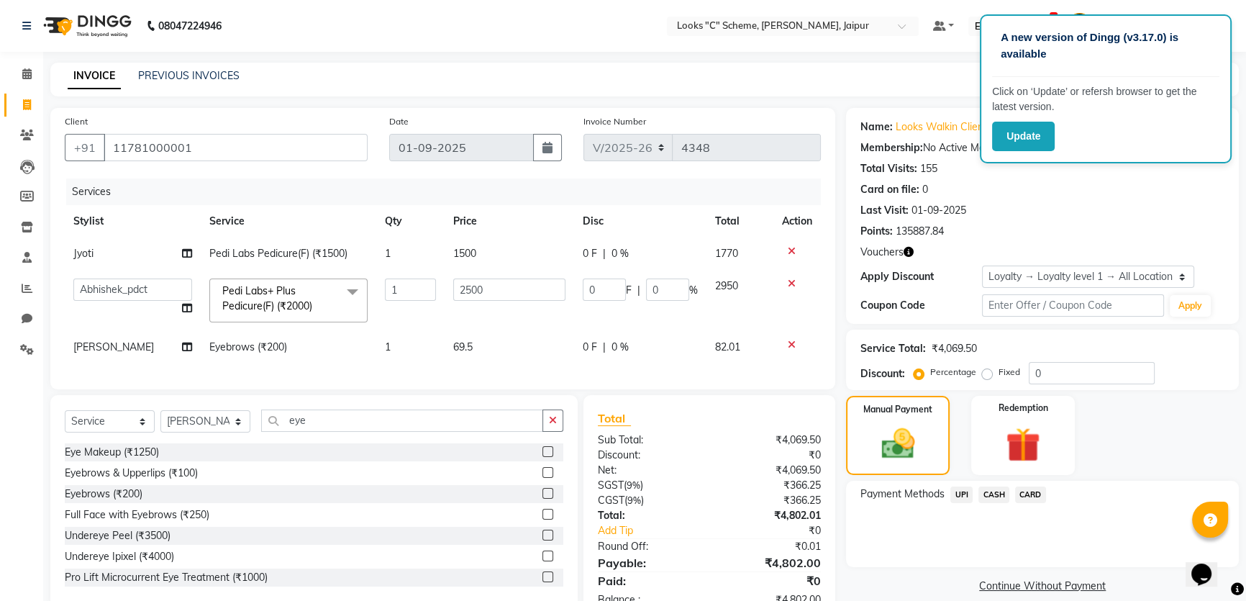
click at [991, 494] on span "CASH" at bounding box center [993, 494] width 31 height 17
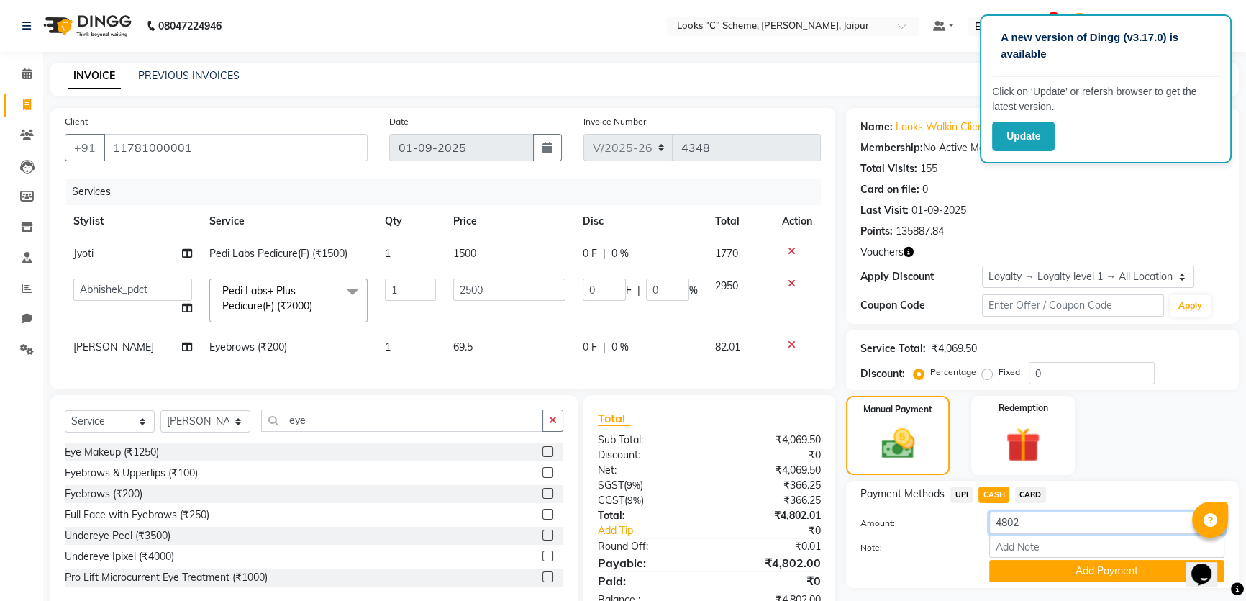
click at [1057, 517] on input "4802" at bounding box center [1106, 522] width 235 height 22
type input "48"
click at [230, 147] on input "11781000001" at bounding box center [236, 147] width 264 height 27
click at [793, 252] on icon at bounding box center [792, 251] width 8 height 10
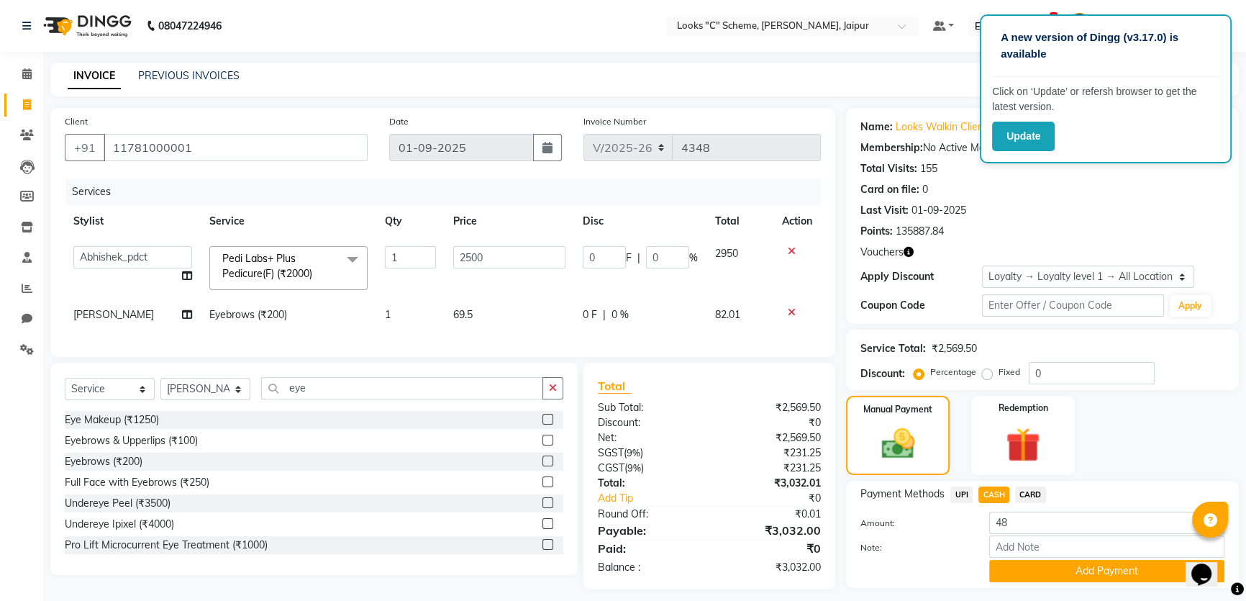
click at [786, 250] on div at bounding box center [797, 251] width 30 height 10
click at [788, 250] on icon at bounding box center [792, 251] width 8 height 10
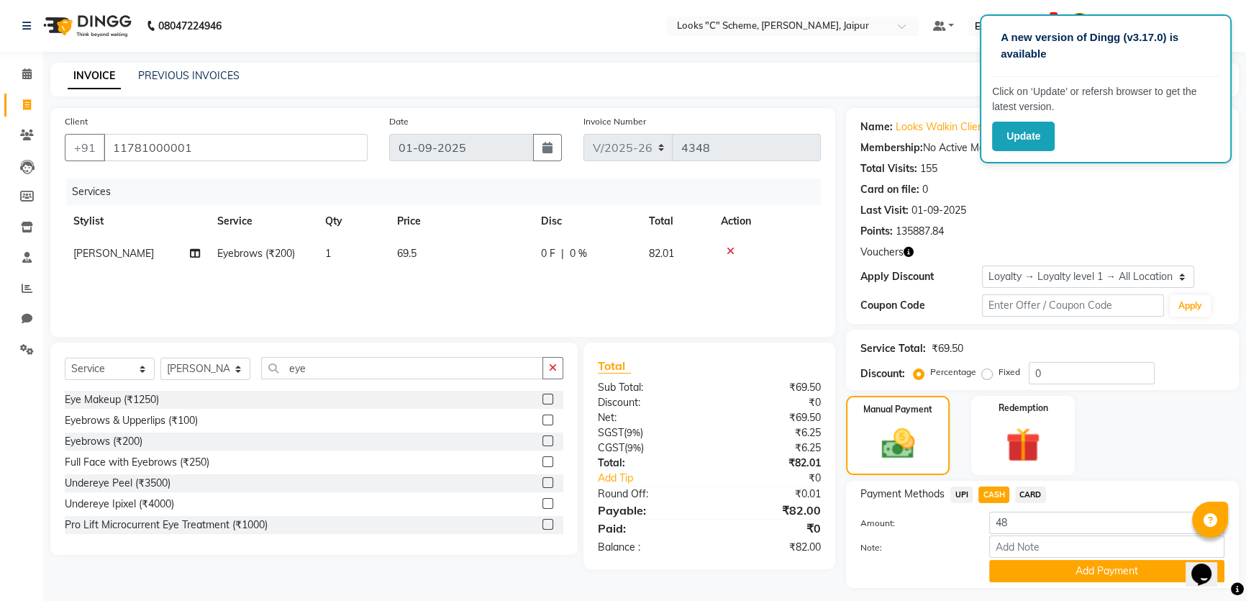
click at [787, 250] on div at bounding box center [766, 251] width 91 height 10
click at [790, 257] on td at bounding box center [766, 253] width 109 height 32
click at [737, 253] on div at bounding box center [766, 251] width 91 height 10
click at [733, 252] on icon at bounding box center [731, 251] width 8 height 10
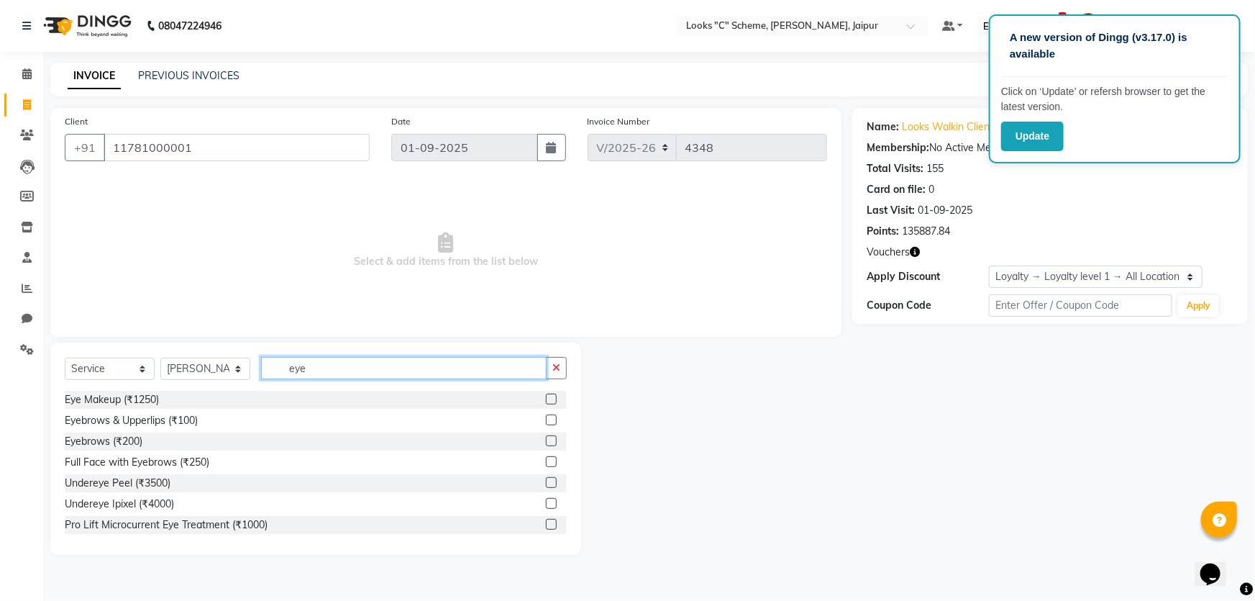
click at [367, 367] on input "eye" at bounding box center [404, 368] width 286 height 22
type input "e"
type input "cut"
click at [546, 419] on label at bounding box center [551, 419] width 11 height 11
click at [546, 419] on input "checkbox" at bounding box center [550, 420] width 9 height 9
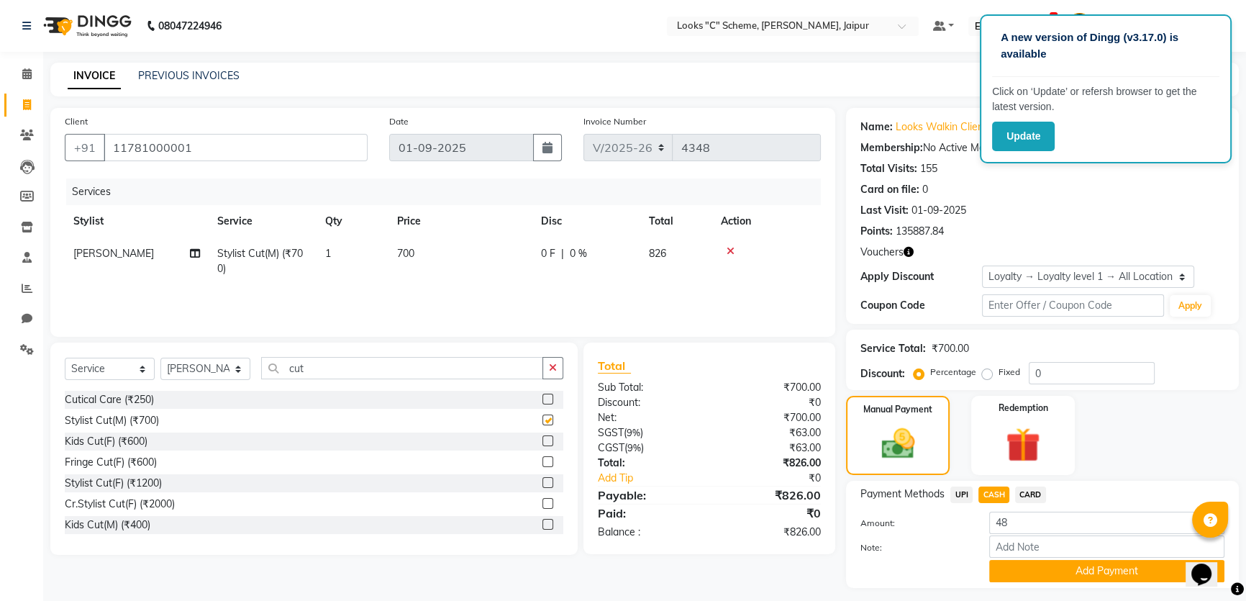
checkbox input "false"
drag, startPoint x: 417, startPoint y: 252, endPoint x: 434, endPoint y: 252, distance: 17.3
click at [418, 252] on td "700" at bounding box center [460, 260] width 144 height 47
select select "57108"
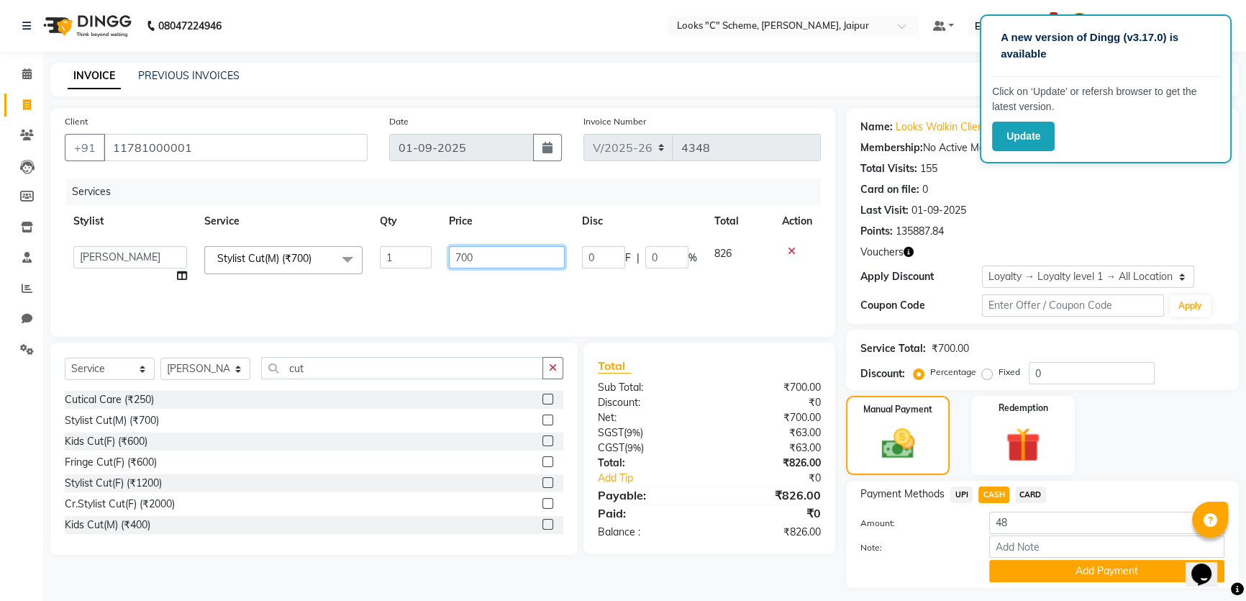
click at [511, 252] on input "700" at bounding box center [507, 257] width 116 height 22
click at [490, 259] on input "700" at bounding box center [507, 257] width 116 height 22
type input "7"
type input "1200"
click at [487, 291] on div "Services Stylist Service Qty Price Disc Total Action Aarohi Aayushi Abhishek_pd…" at bounding box center [443, 250] width 756 height 144
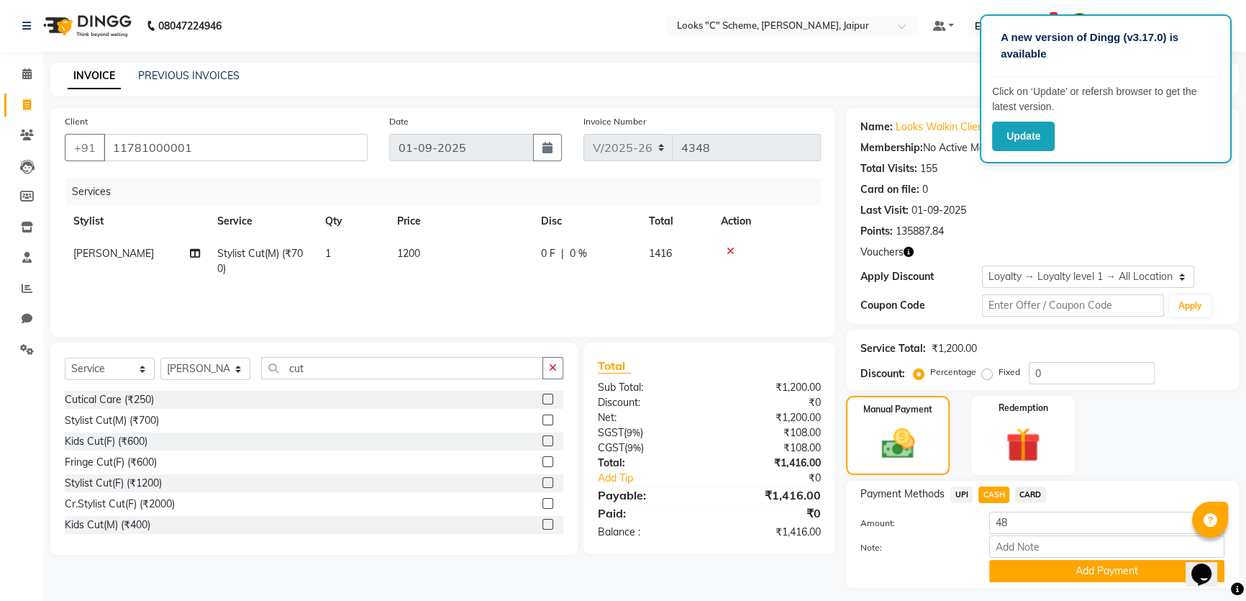
click at [1026, 491] on span "CARD" at bounding box center [1030, 494] width 31 height 17
type input "1416"
click at [1050, 571] on button "Add Payment" at bounding box center [1106, 571] width 235 height 22
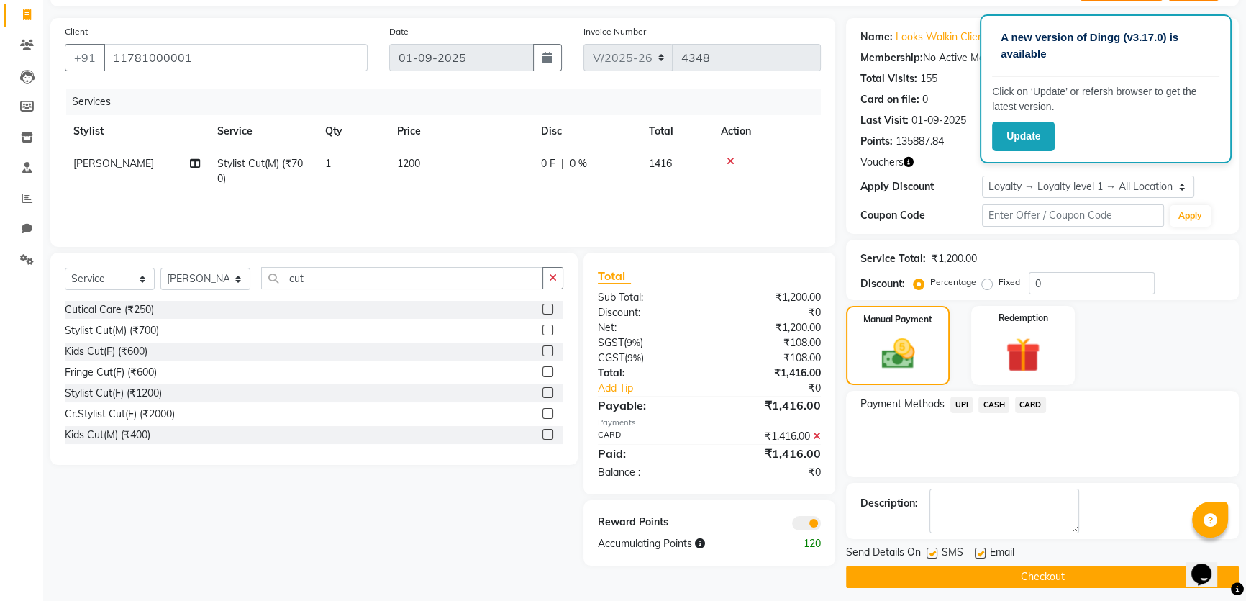
scroll to position [97, 0]
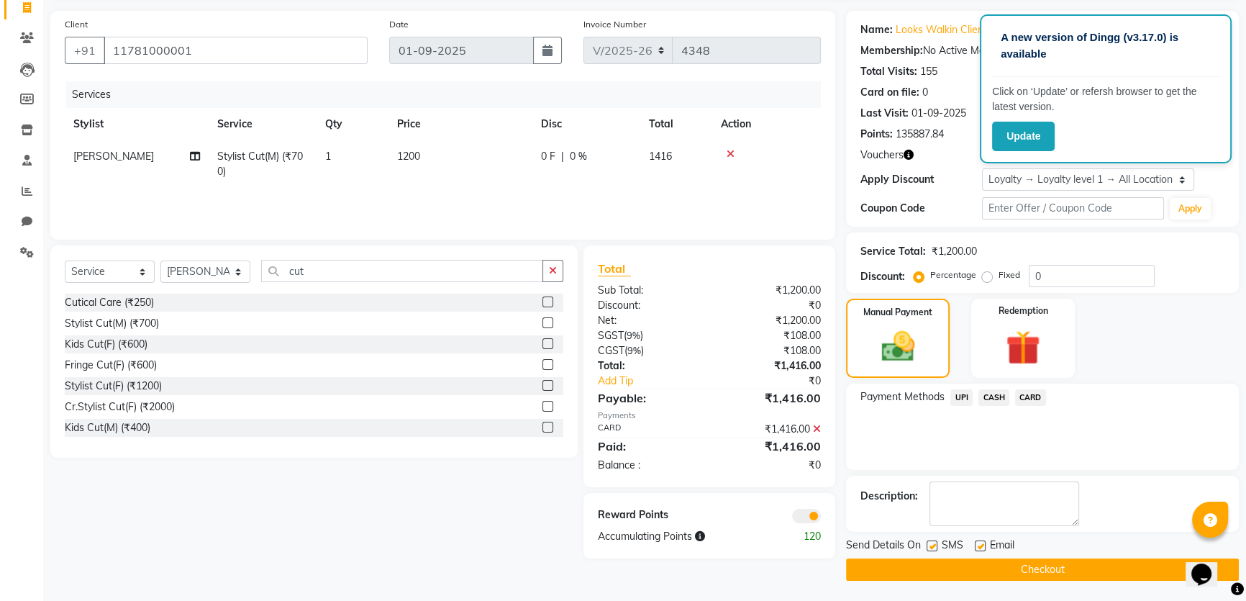
click at [921, 568] on button "Checkout" at bounding box center [1042, 569] width 393 height 22
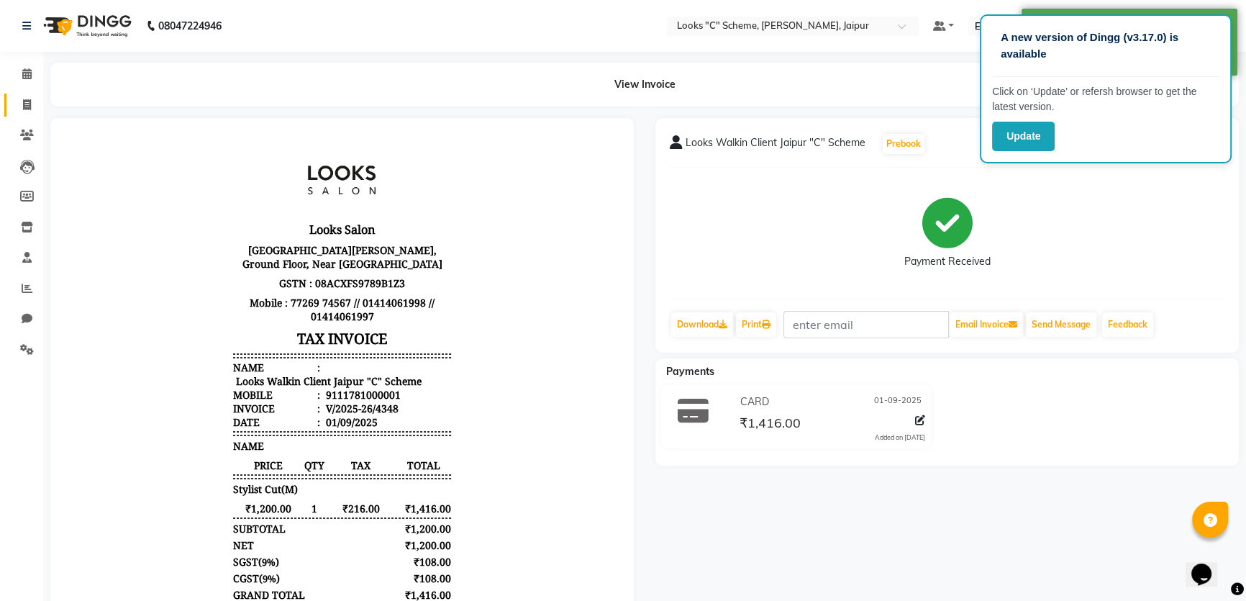
click at [25, 114] on link "Invoice" at bounding box center [21, 106] width 35 height 24
select select "4315"
select select "service"
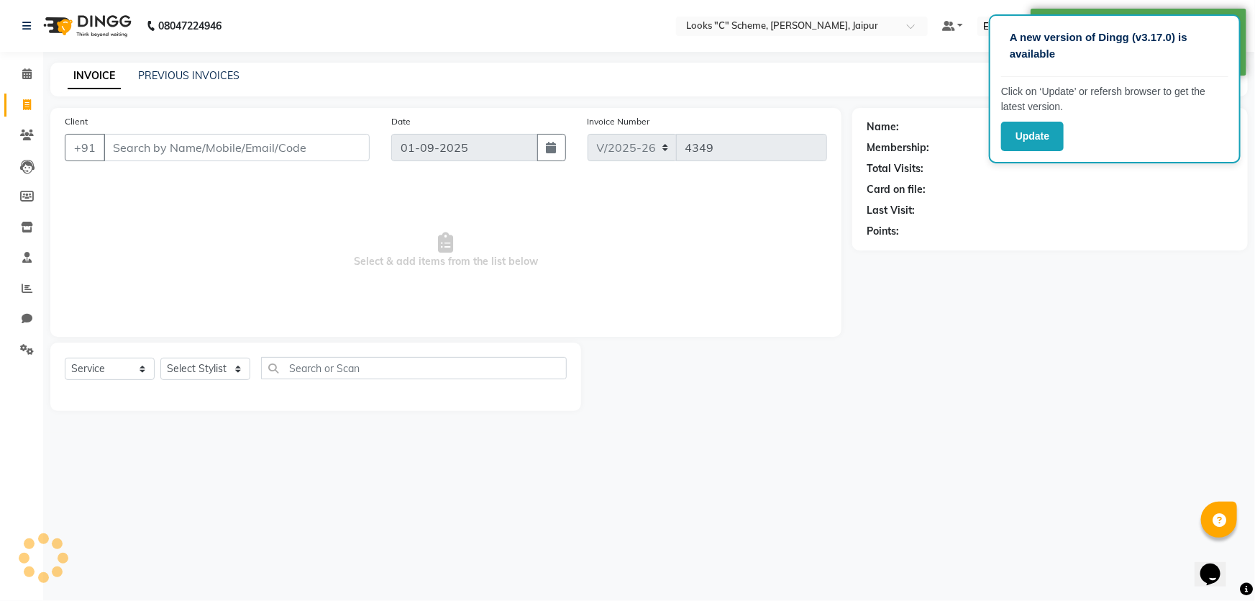
click at [172, 137] on input "Client" at bounding box center [237, 147] width 266 height 27
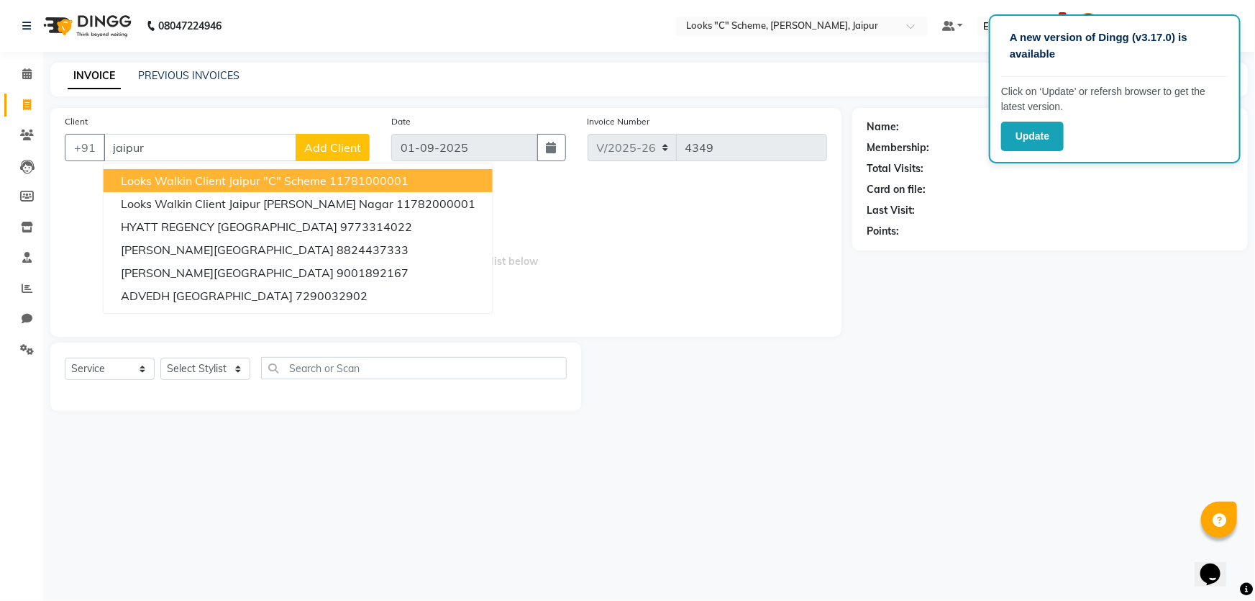
click at [191, 180] on span "Looks Walkin Client Jaipur "C" Scheme" at bounding box center [224, 180] width 206 height 14
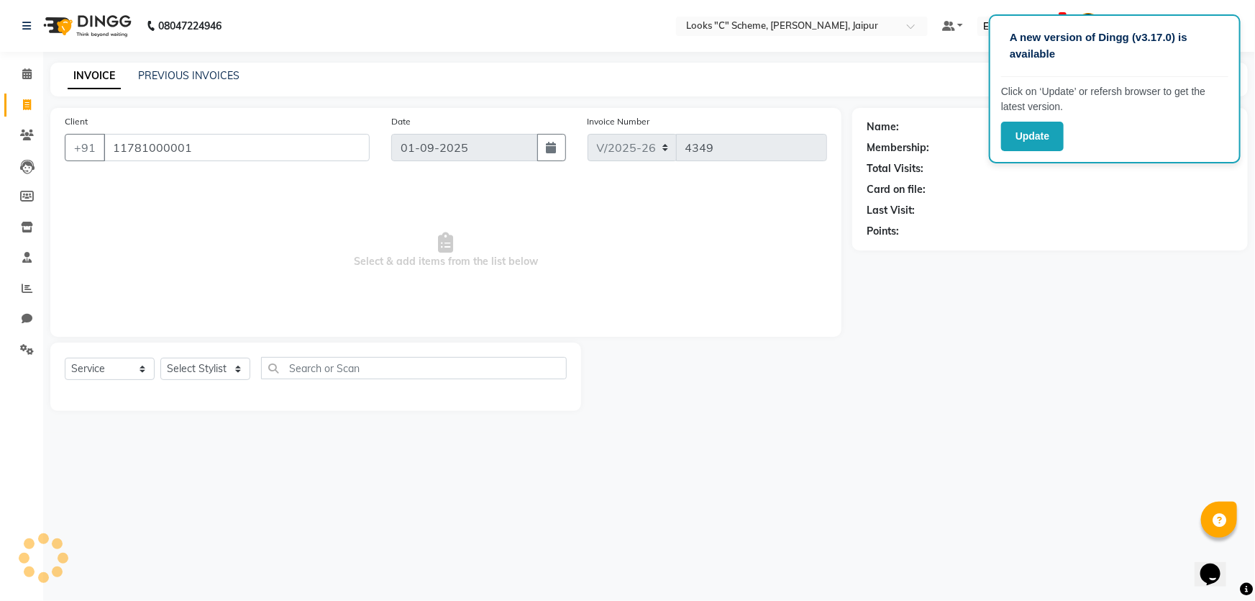
type input "11781000001"
click at [196, 367] on select "Select Stylist Aarohi Aayushi Abhishek_pdct Akash_pdct Anjana Ashu Kayat Counte…" at bounding box center [205, 369] width 90 height 22
select select "1: Object"
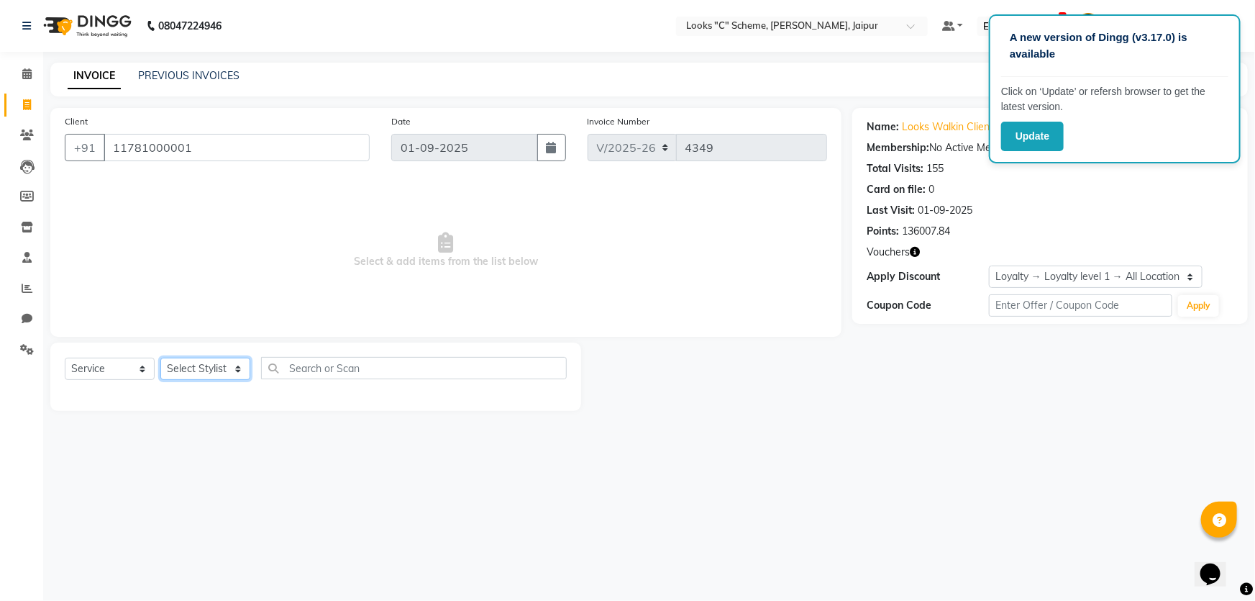
select select "57109"
click at [160, 358] on select "Select Stylist Aarohi Aayushi Abhishek_pdct Akash_pdct Anjana Ashu Kayat Counte…" at bounding box center [205, 369] width 90 height 22
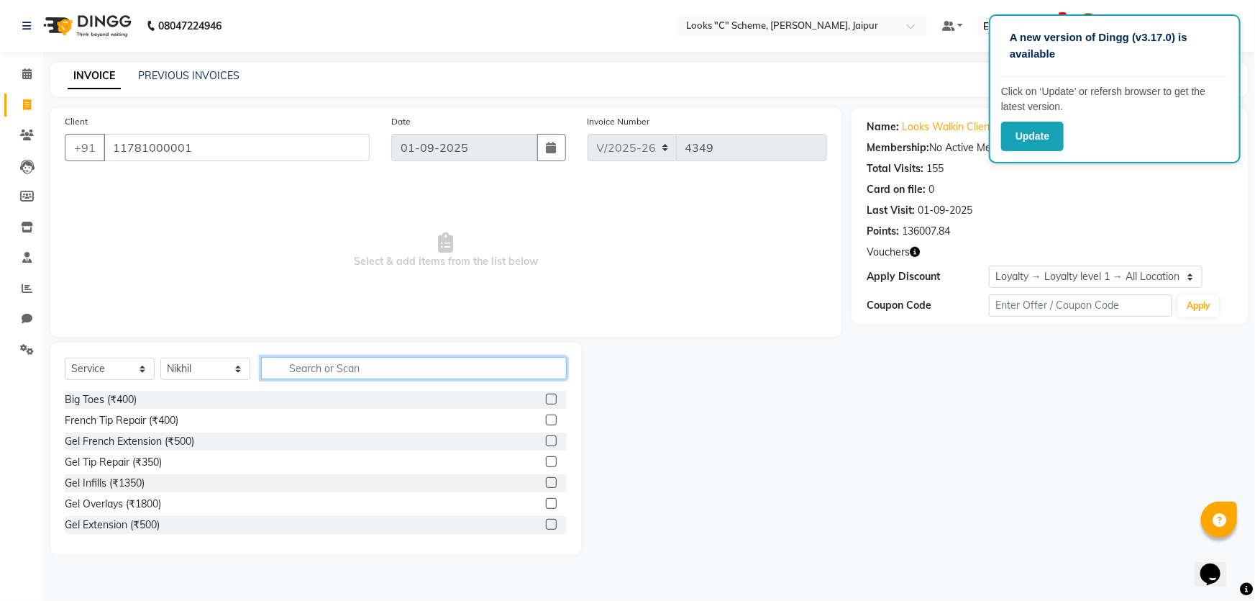
click at [328, 371] on input "text" at bounding box center [414, 368] width 306 height 22
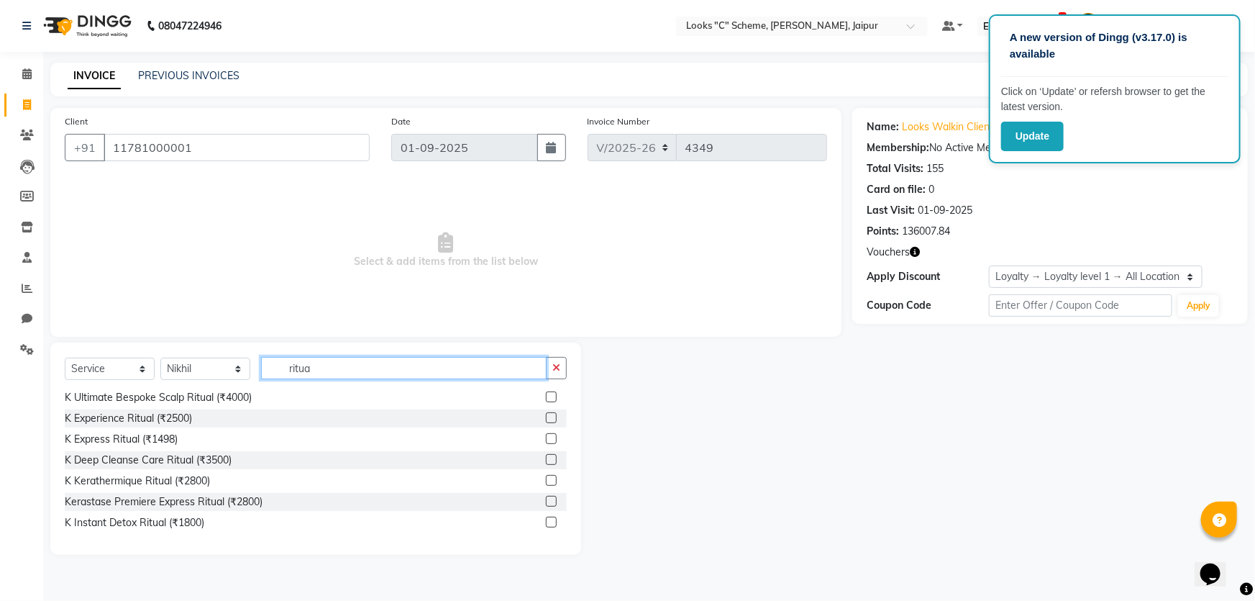
scroll to position [130, 0]
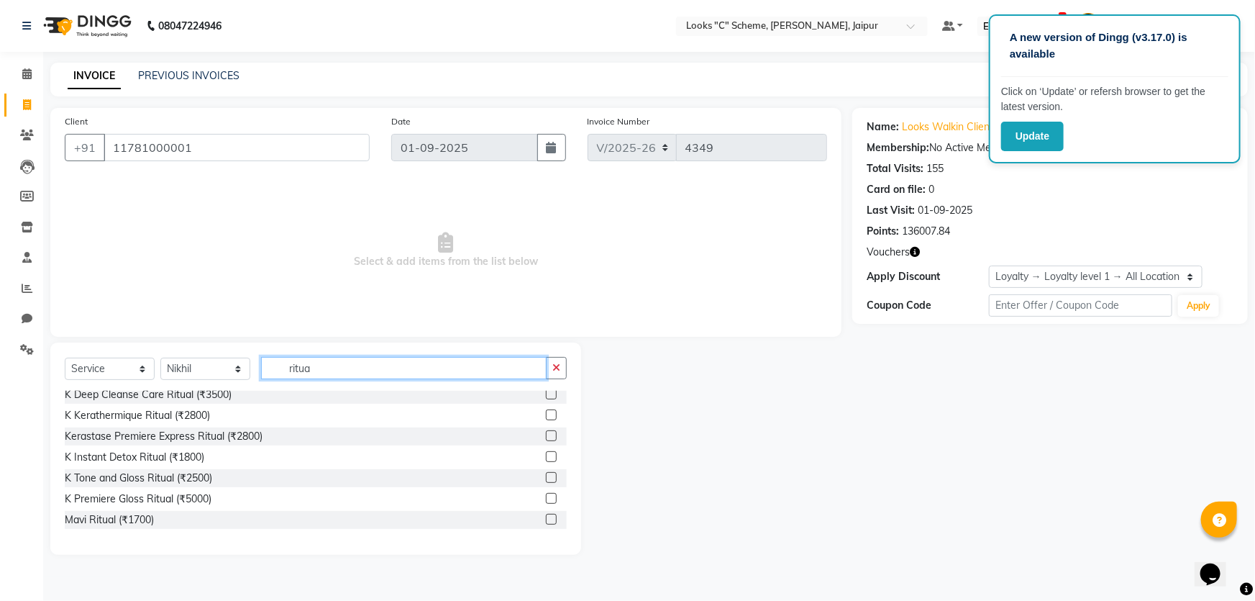
type input "ritua"
click at [546, 499] on label at bounding box center [551, 498] width 11 height 11
click at [546, 499] on input "checkbox" at bounding box center [550, 498] width 9 height 9
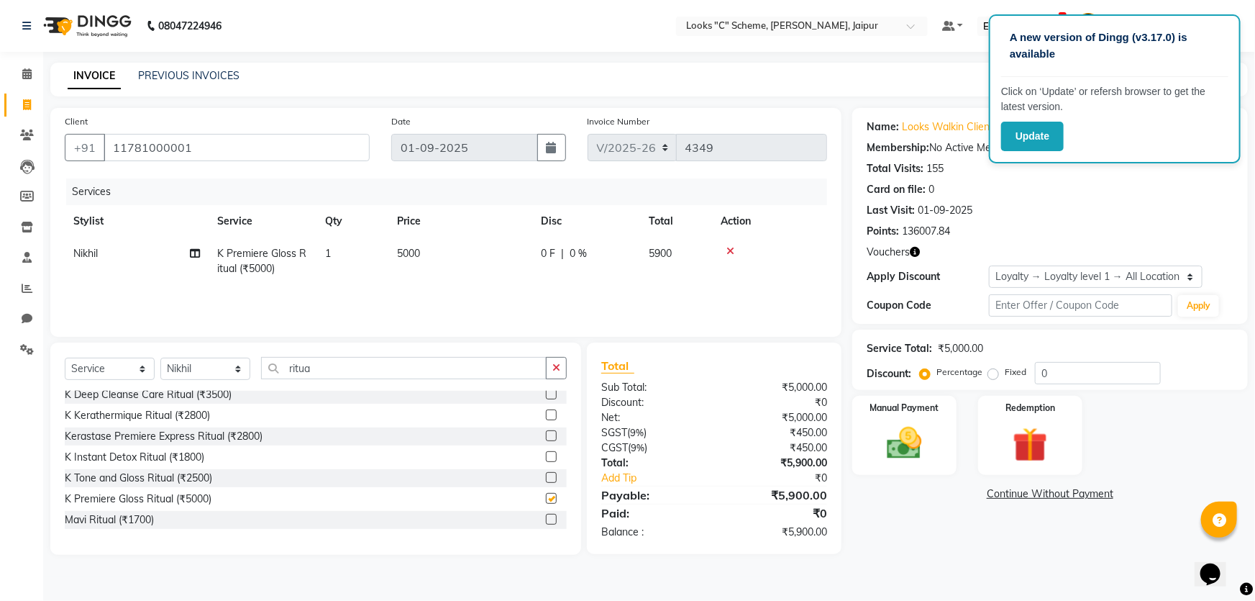
checkbox input "false"
click at [375, 370] on input "ritua" at bounding box center [404, 368] width 286 height 22
type input "r"
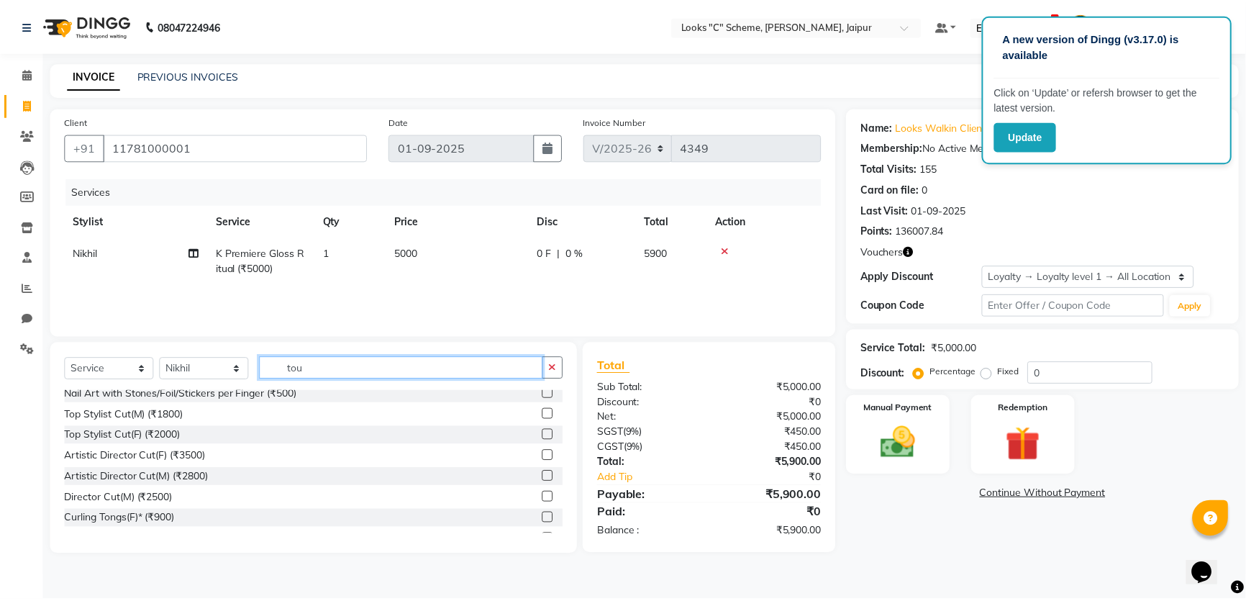
scroll to position [0, 0]
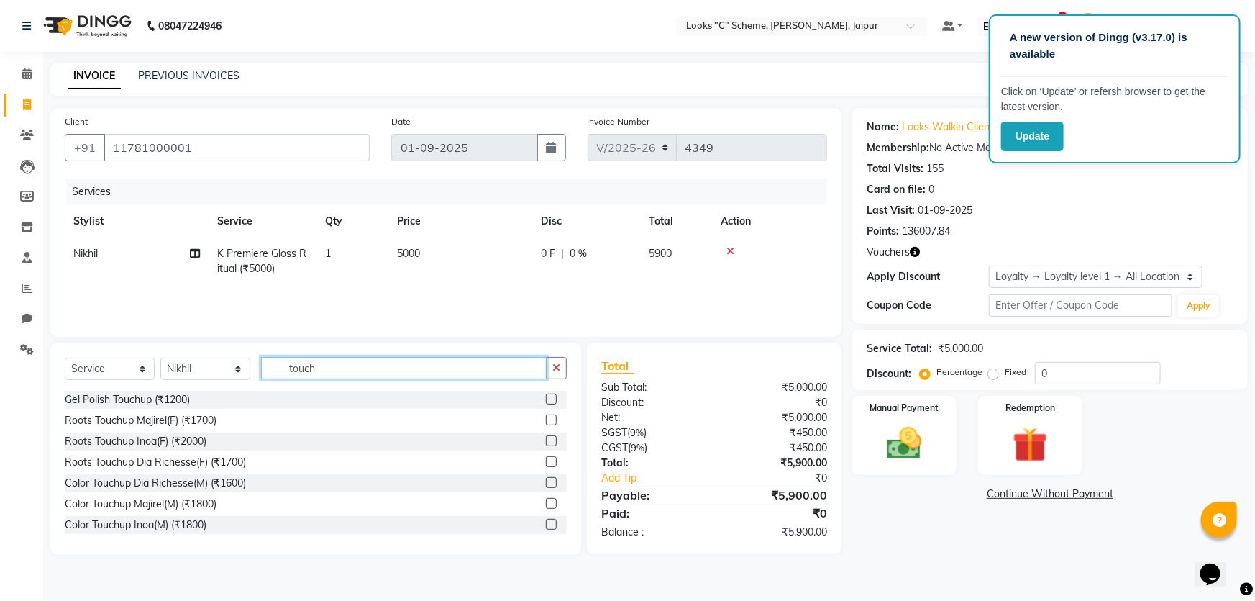
type input "touch"
click at [546, 420] on label at bounding box center [551, 419] width 11 height 11
click at [546, 420] on input "checkbox" at bounding box center [550, 420] width 9 height 9
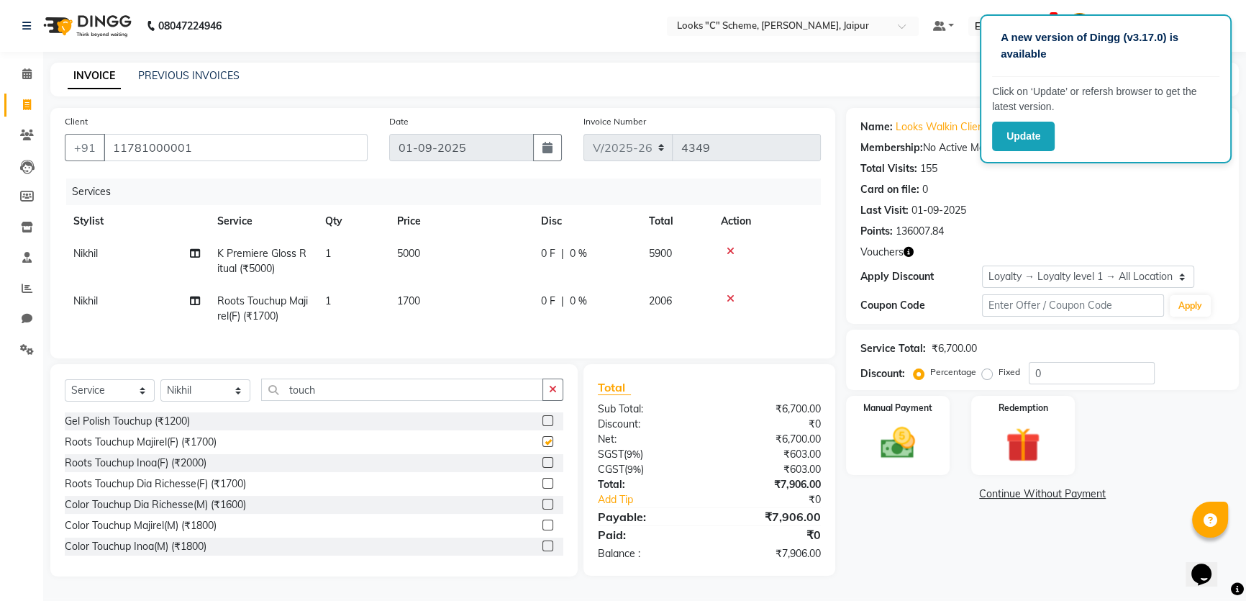
checkbox input "false"
click at [456, 299] on td "1700" at bounding box center [460, 308] width 144 height 47
select select "57109"
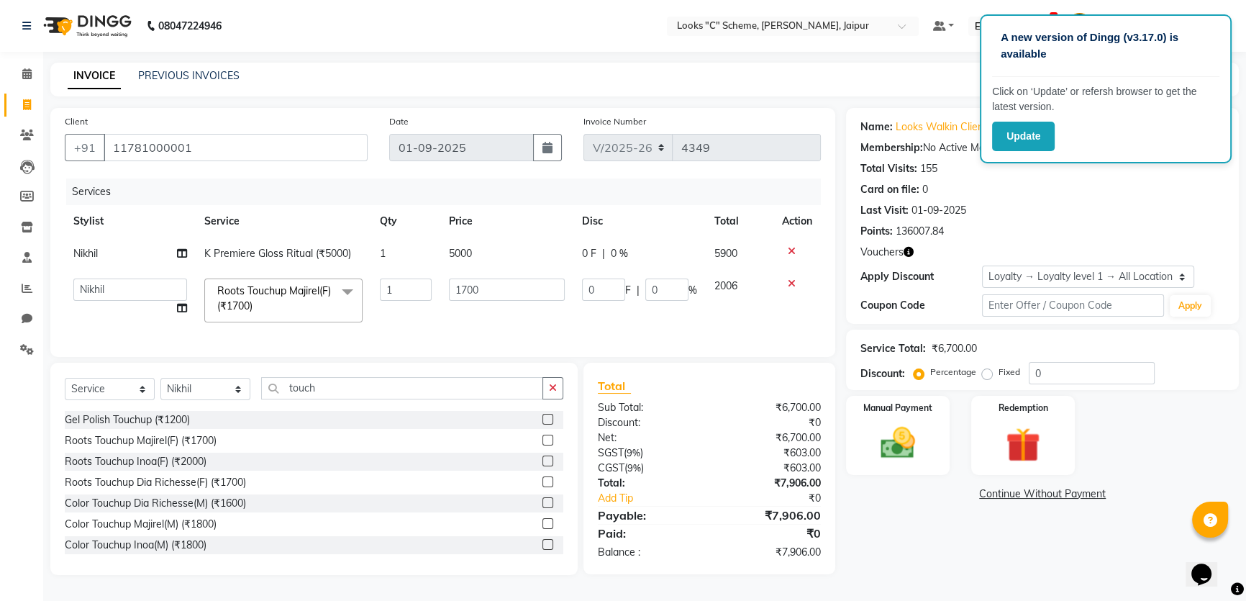
click at [496, 255] on td "5000" at bounding box center [506, 253] width 133 height 32
select select "57109"
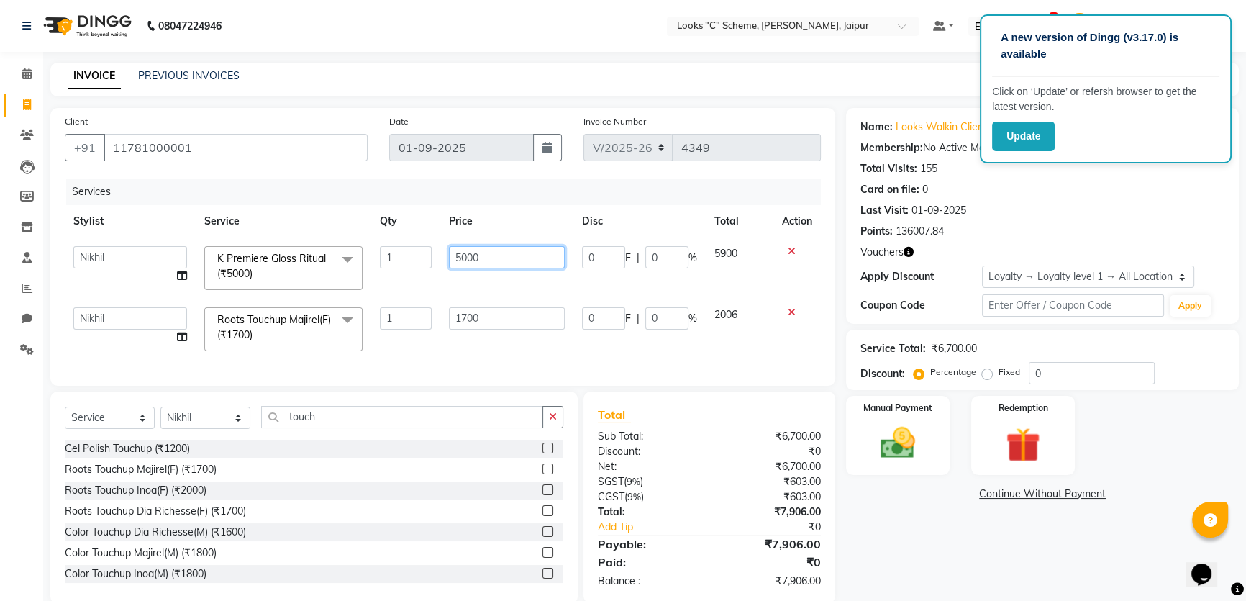
click at [496, 255] on input "5000" at bounding box center [507, 257] width 116 height 22
click at [468, 260] on input "5000" at bounding box center [507, 257] width 116 height 22
type input "5500"
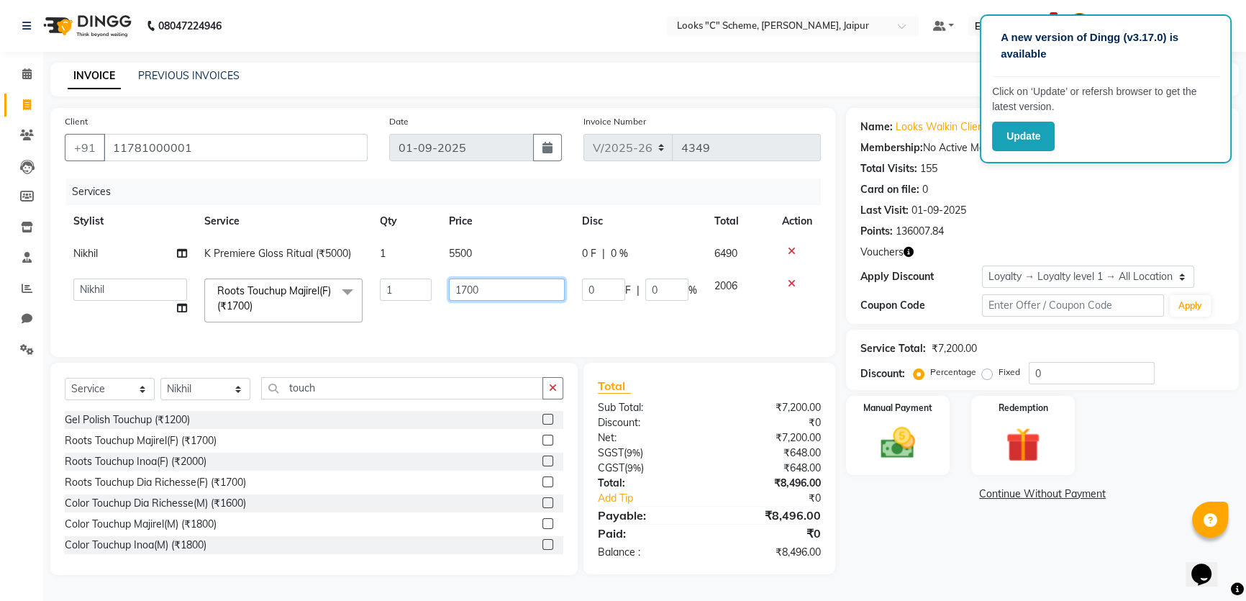
click at [491, 320] on td "1700" at bounding box center [506, 300] width 133 height 61
click at [485, 297] on input "1700" at bounding box center [507, 289] width 116 height 22
click at [466, 288] on input "1700" at bounding box center [507, 289] width 116 height 22
type input "1500"
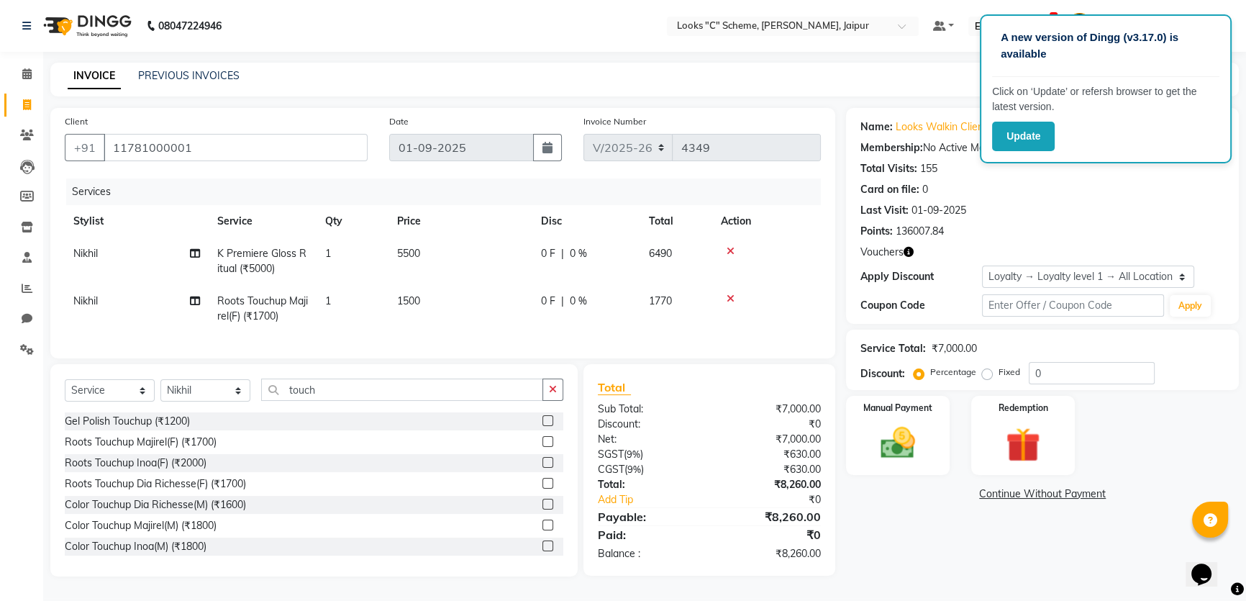
click at [476, 309] on td "1500" at bounding box center [460, 308] width 144 height 47
select select "57109"
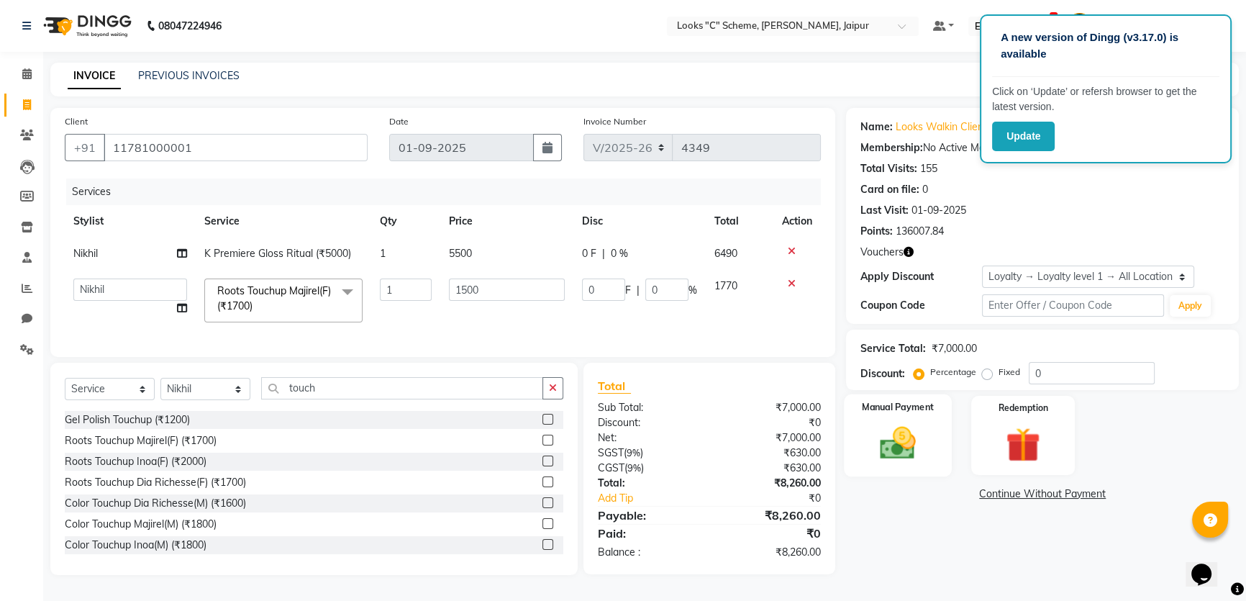
click at [917, 440] on img at bounding box center [898, 442] width 58 height 41
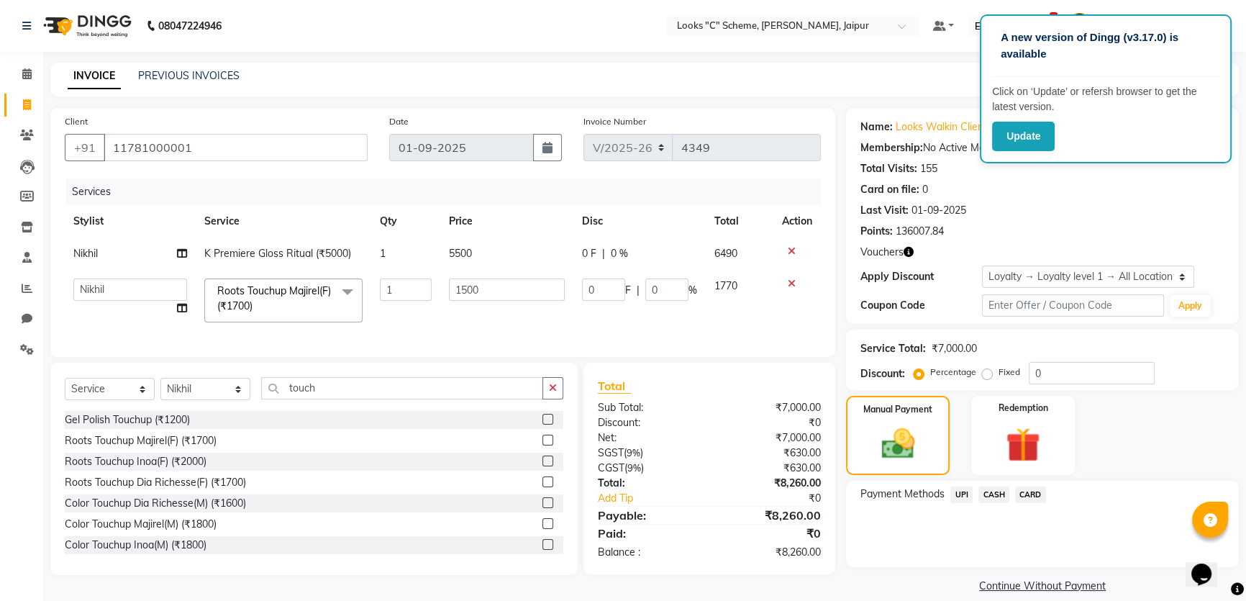
drag, startPoint x: 996, startPoint y: 489, endPoint x: 973, endPoint y: 508, distance: 29.7
click at [996, 489] on span "CASH" at bounding box center [993, 494] width 31 height 17
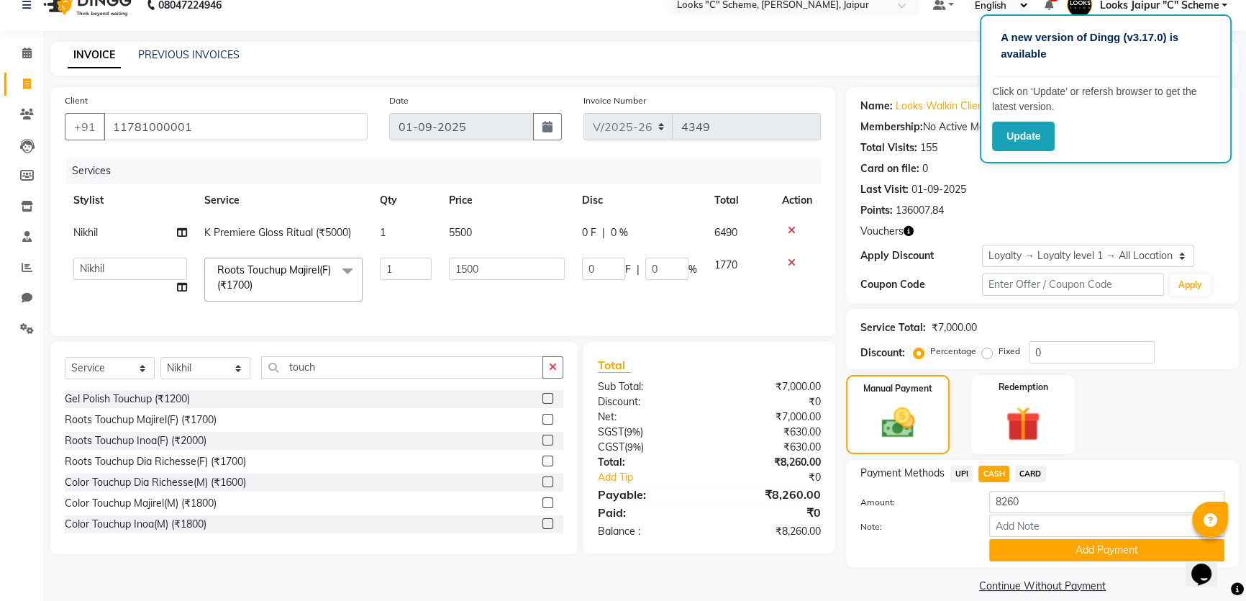
scroll to position [37, 0]
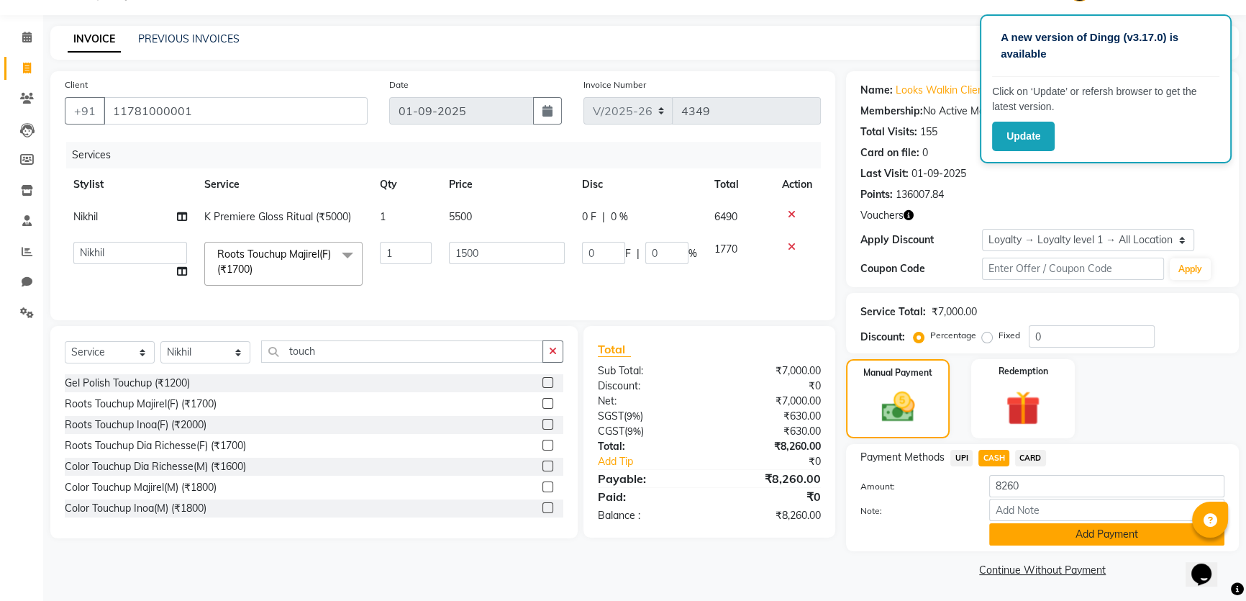
click at [1139, 531] on button "Add Payment" at bounding box center [1106, 534] width 235 height 22
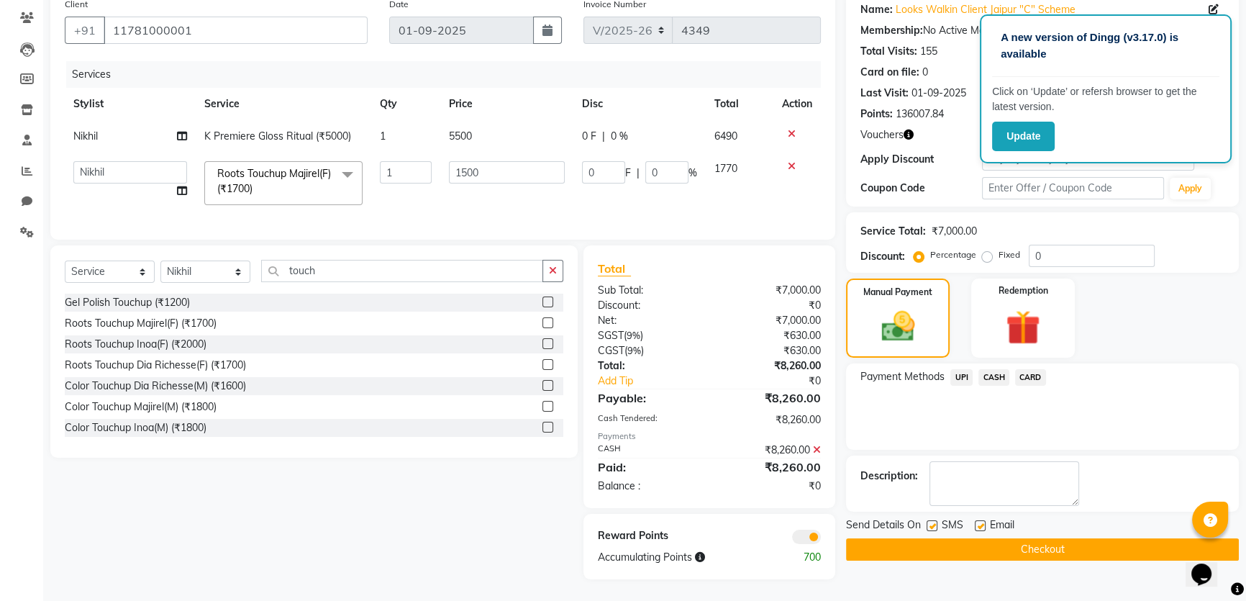
scroll to position [127, 0]
click at [1029, 539] on button "Checkout" at bounding box center [1042, 549] width 393 height 22
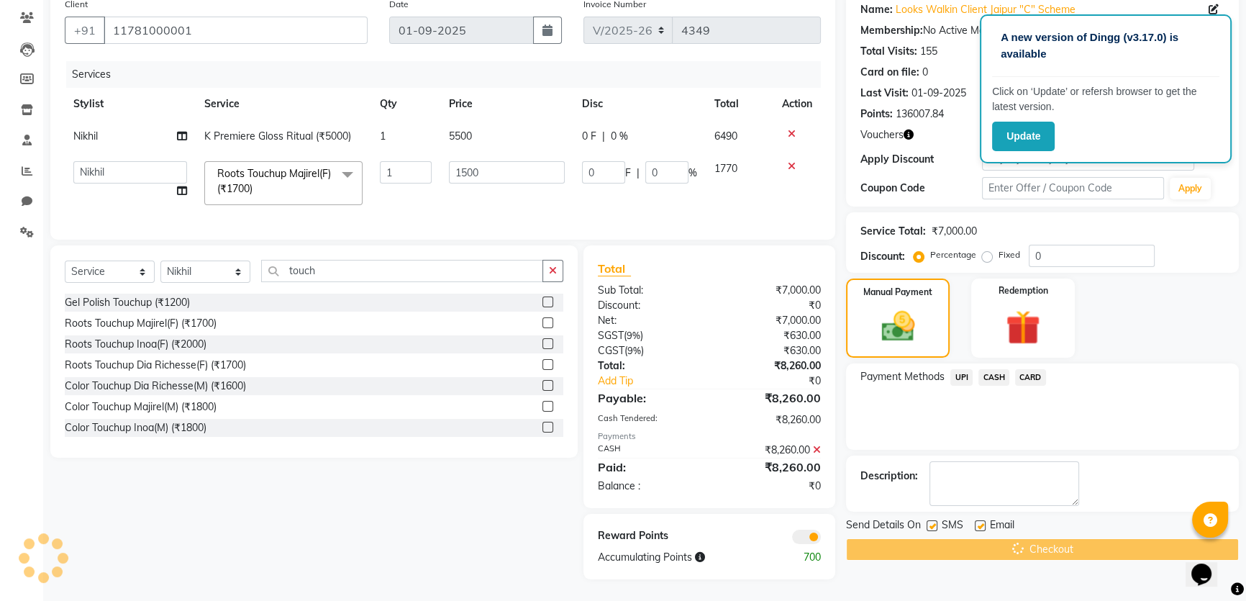
scroll to position [89, 0]
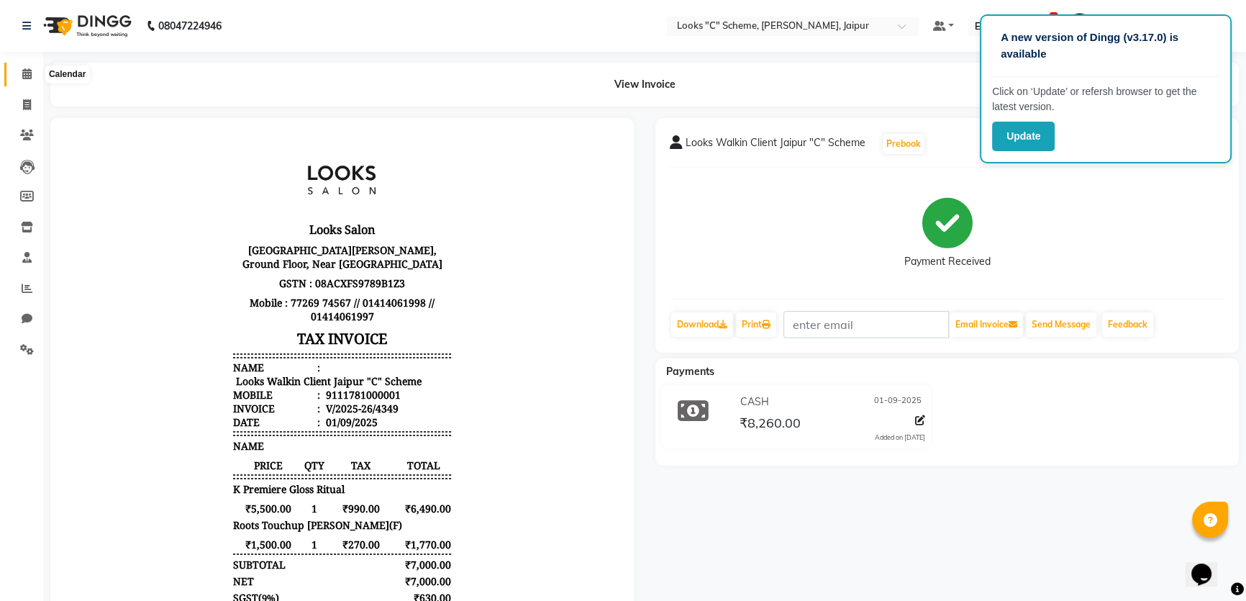
click at [31, 68] on icon at bounding box center [26, 73] width 9 height 11
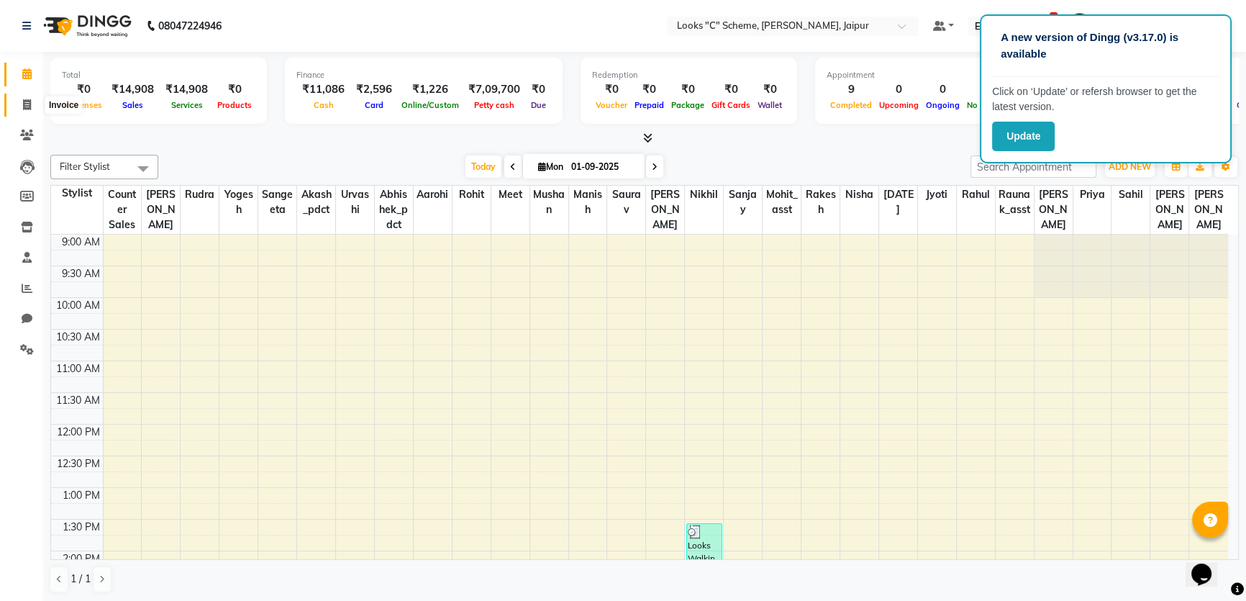
click at [27, 100] on icon at bounding box center [27, 104] width 8 height 11
select select "service"
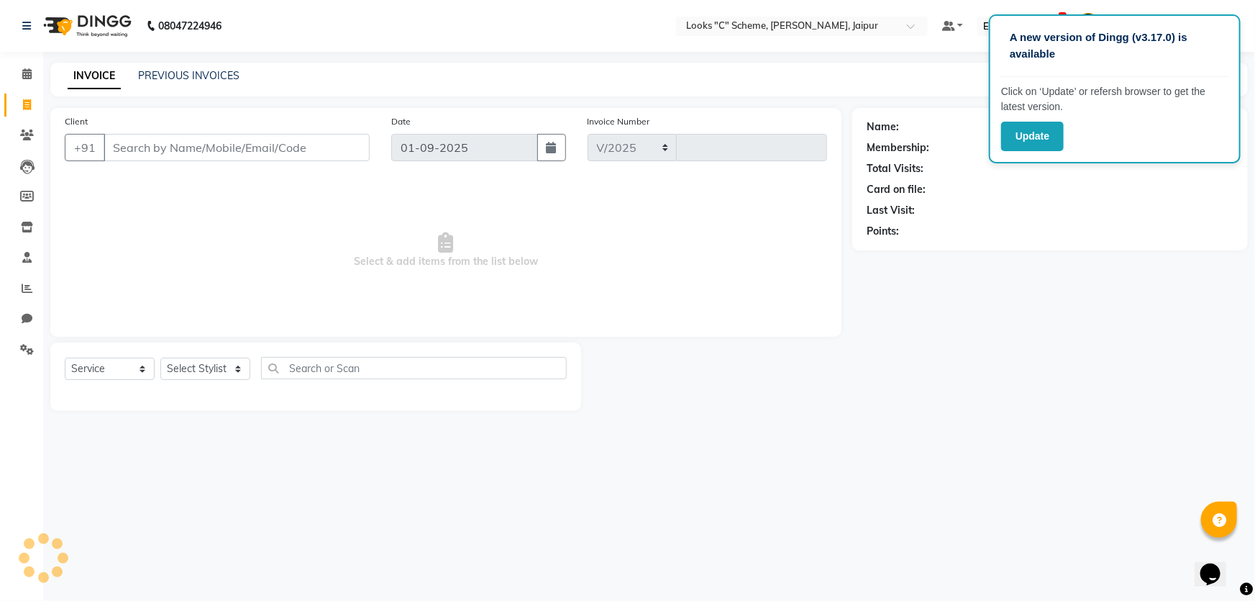
select select "4315"
type input "4350"
